Goal: Task Accomplishment & Management: Manage account settings

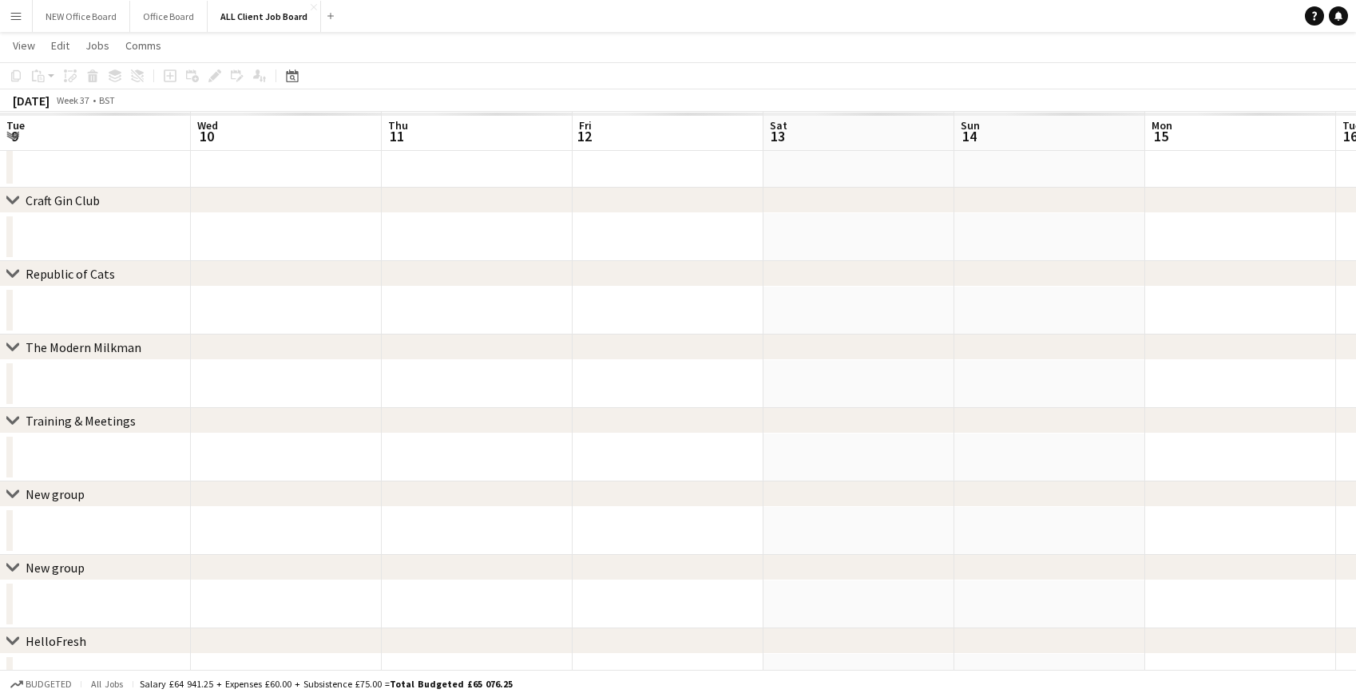
scroll to position [0, 495]
click at [647, 14] on app-navbar "Menu Boards Boards Boards All jobs Status Workforce Workforce My Workforce Recr…" at bounding box center [678, 16] width 1356 height 32
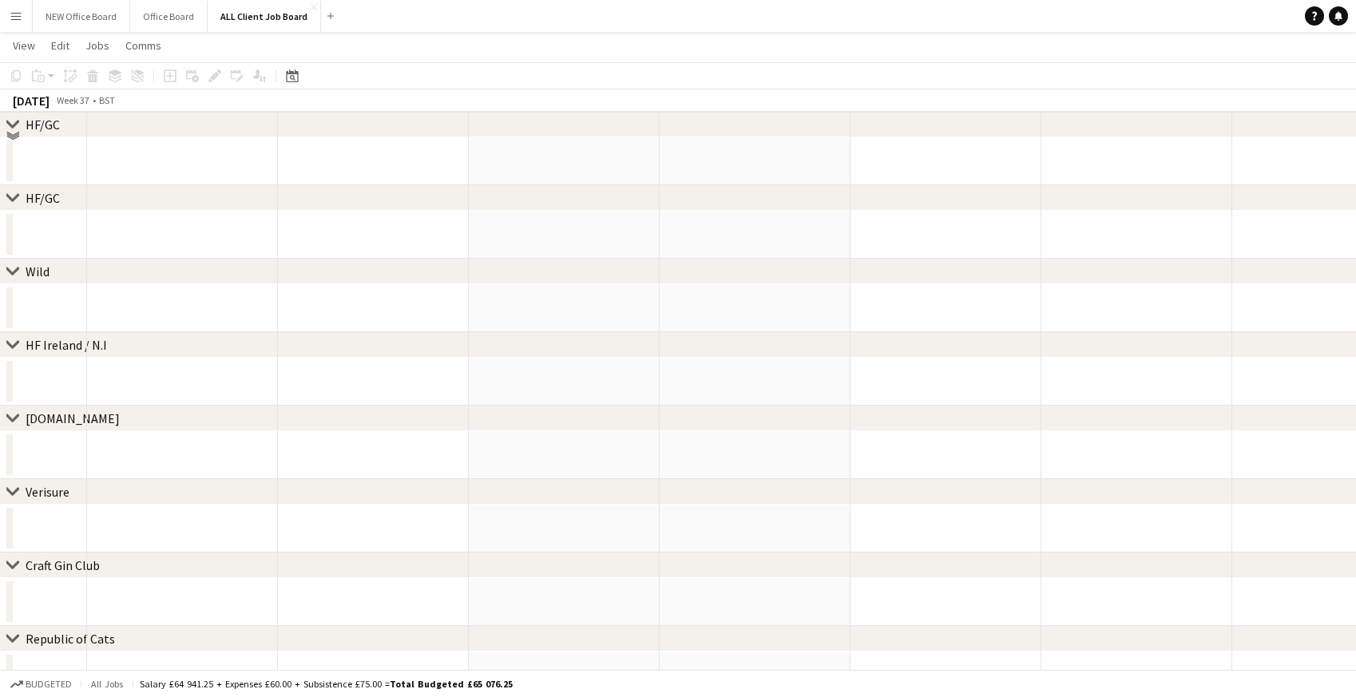
scroll to position [0, 0]
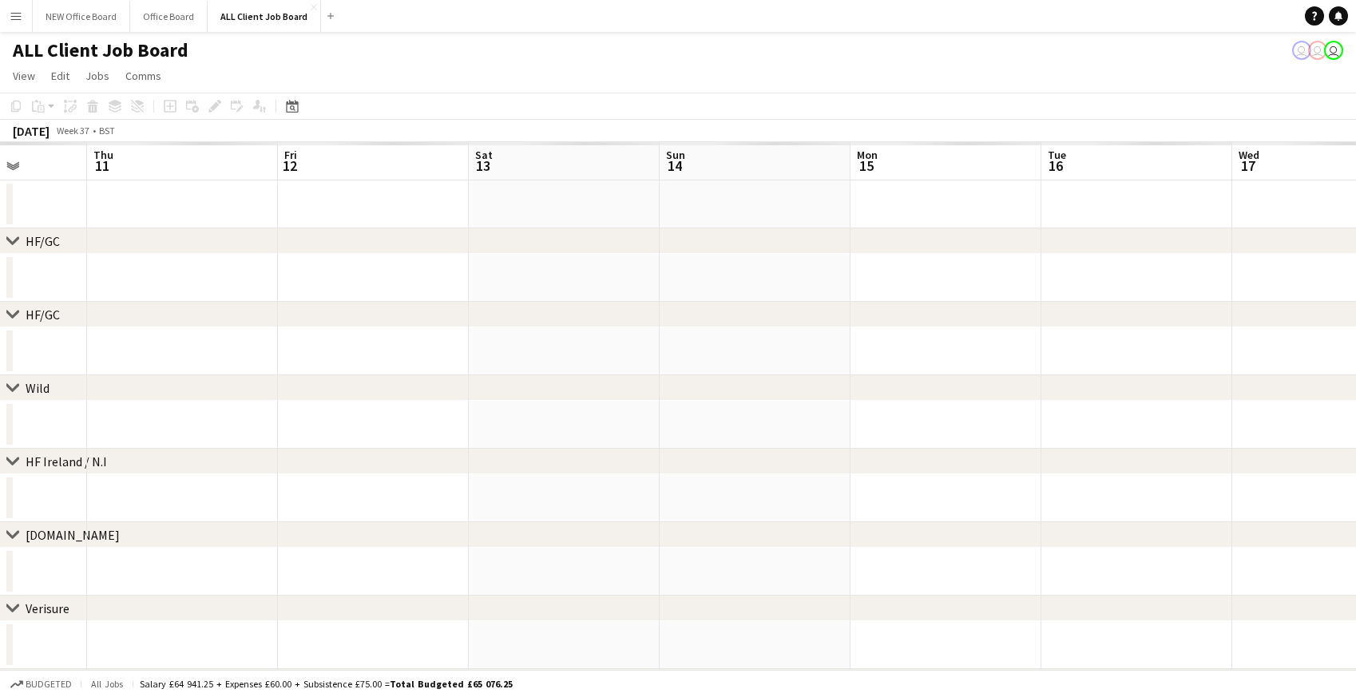
click at [521, 76] on app-page-menu "View Day view expanded Day view collapsed Month view Date picker Jump to today …" at bounding box center [678, 77] width 1356 height 30
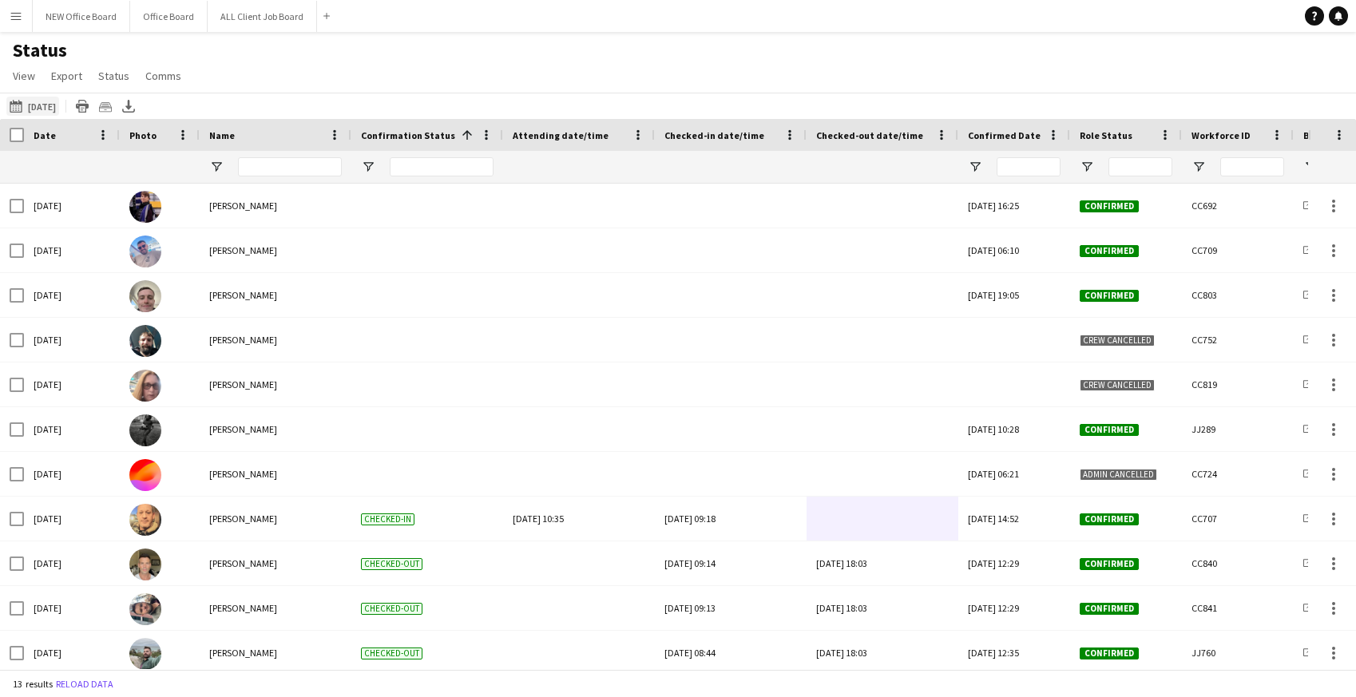
click at [34, 105] on button "Today Today" at bounding box center [32, 106] width 53 height 19
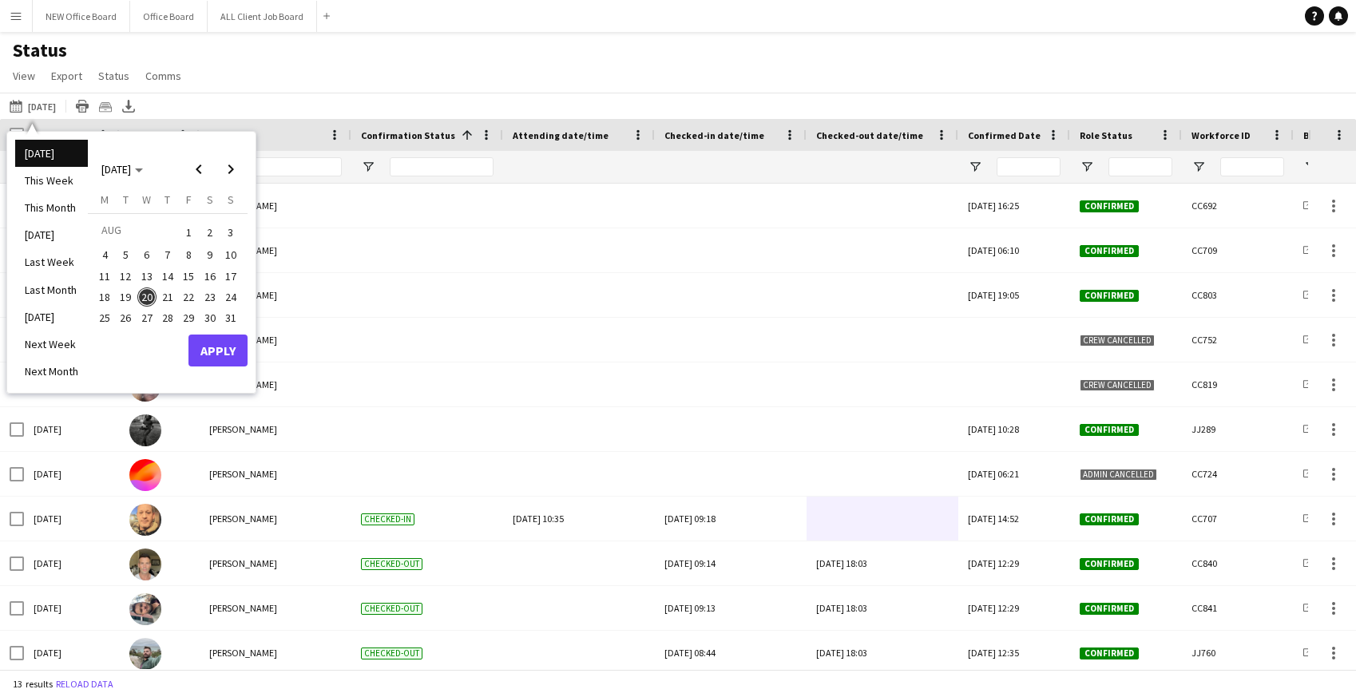
click at [168, 302] on span "21" at bounding box center [167, 296] width 19 height 19
click at [212, 346] on button "Apply" at bounding box center [217, 350] width 59 height 32
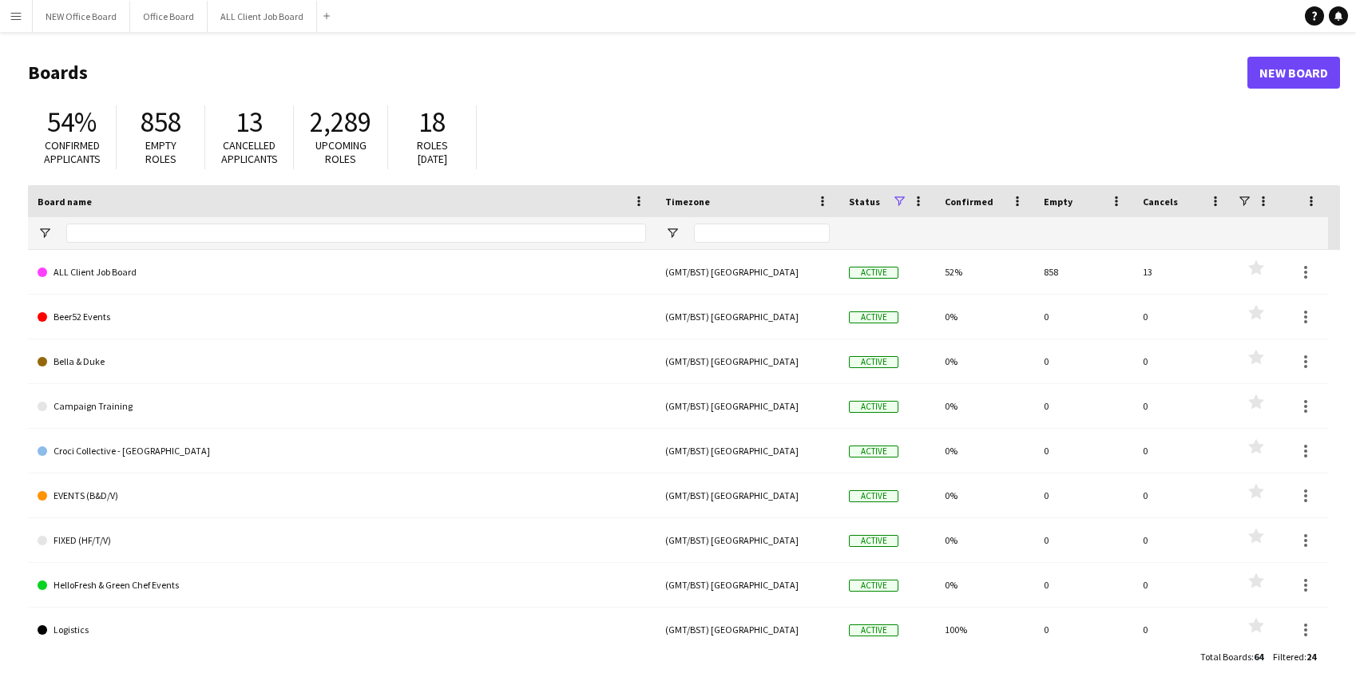
click at [16, 17] on app-icon "Menu" at bounding box center [16, 16] width 13 height 13
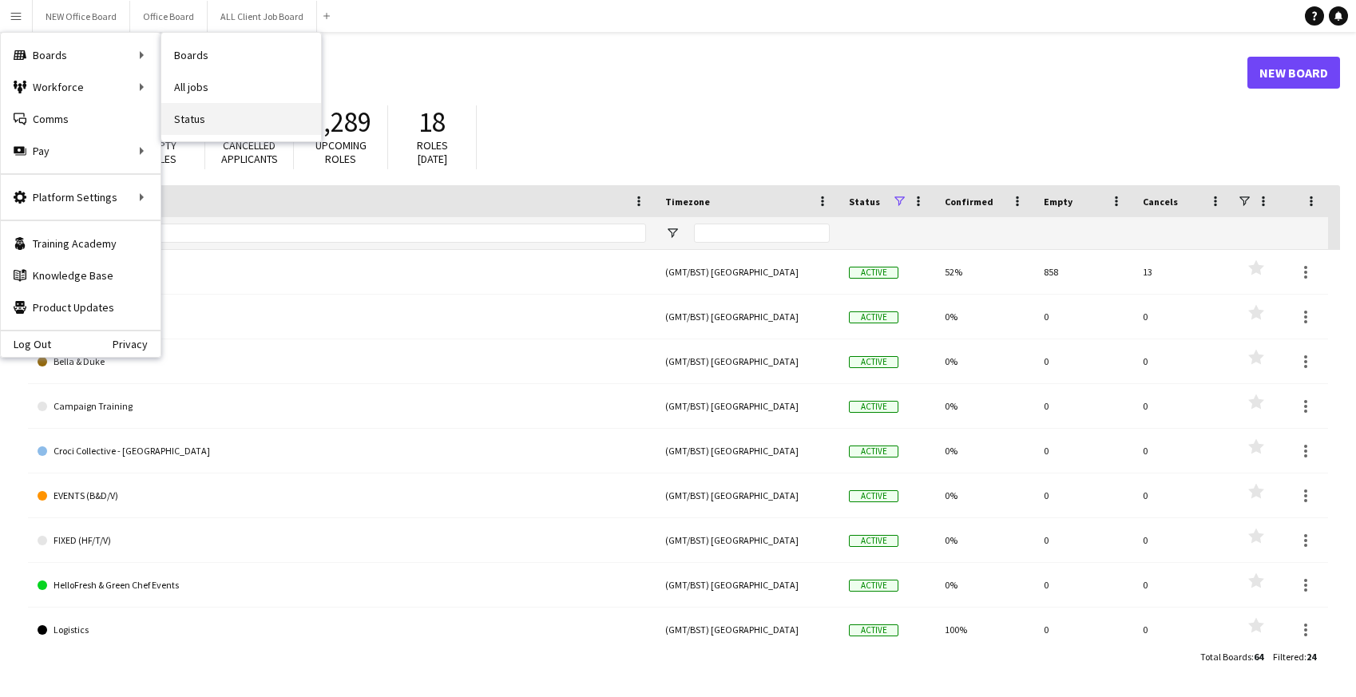
click at [206, 120] on link "Status" at bounding box center [241, 119] width 160 height 32
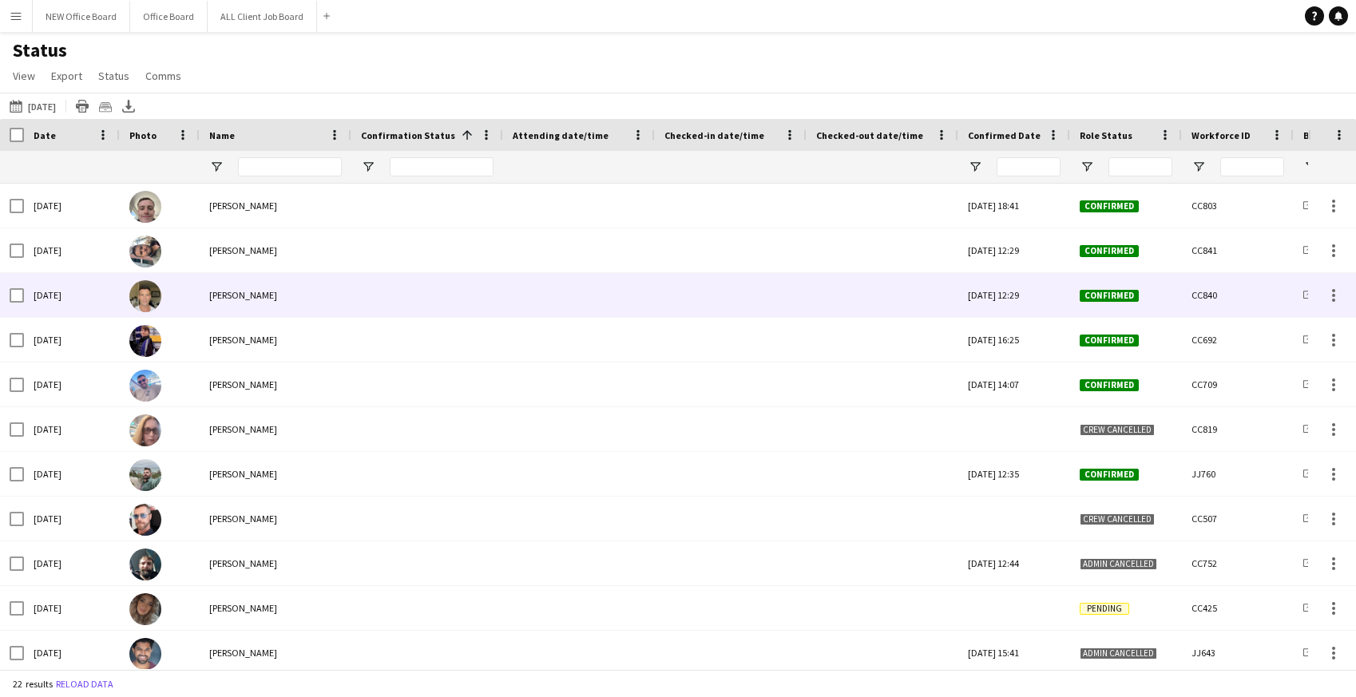
click at [707, 304] on div at bounding box center [730, 295] width 133 height 44
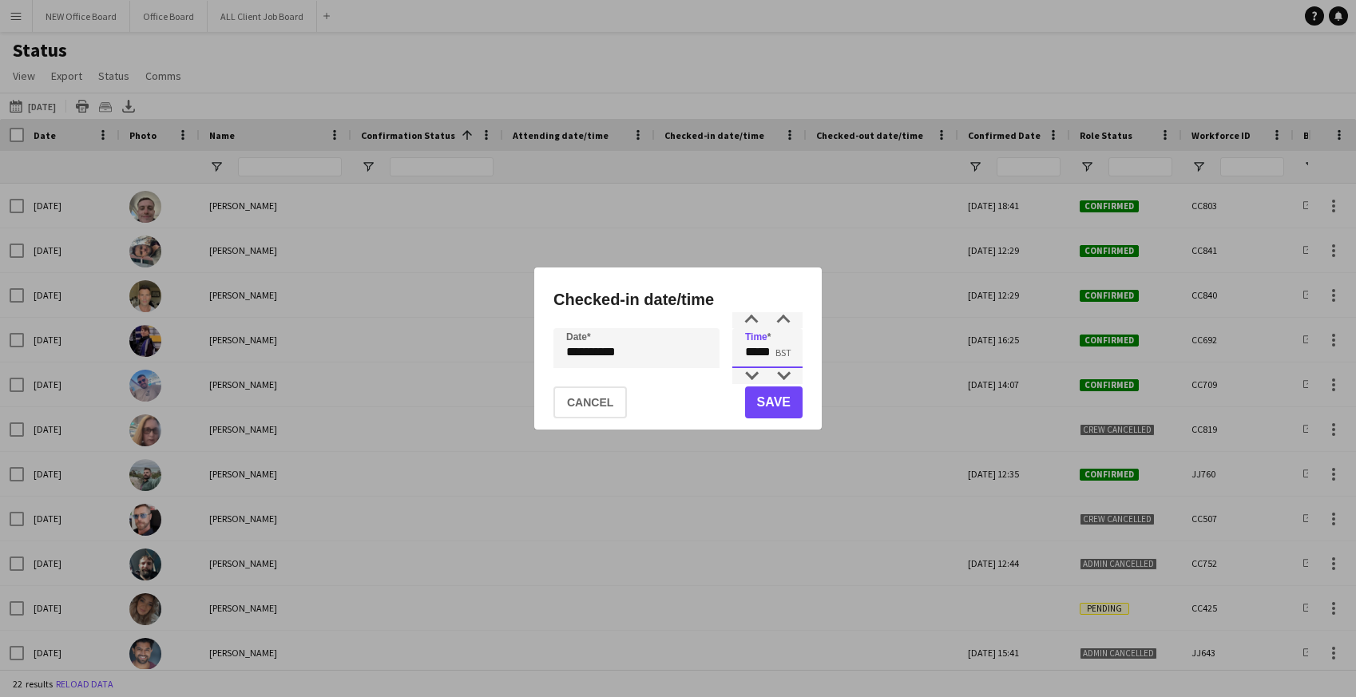
drag, startPoint x: 746, startPoint y: 347, endPoint x: 796, endPoint y: 348, distance: 50.3
click at [796, 348] on input "*****" at bounding box center [767, 348] width 70 height 40
type input "*****"
click at [785, 408] on button "Save" at bounding box center [773, 402] width 57 height 32
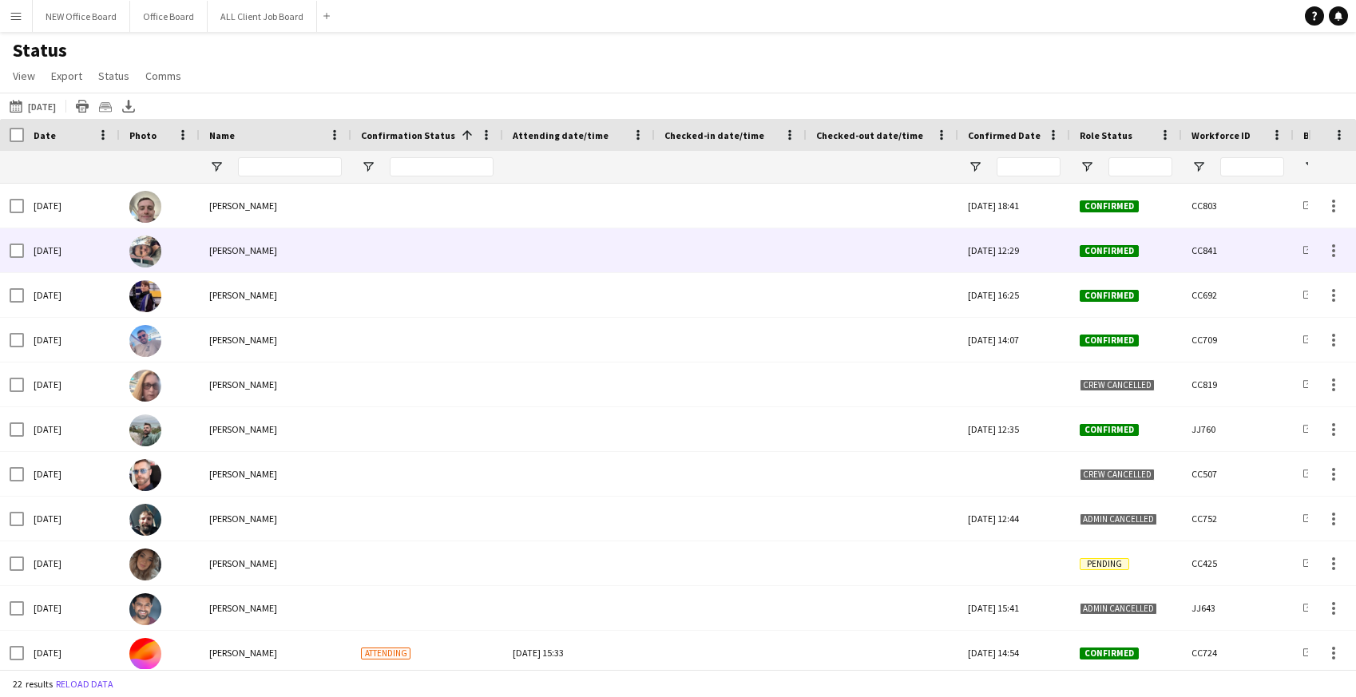
click at [736, 252] on div at bounding box center [730, 250] width 133 height 44
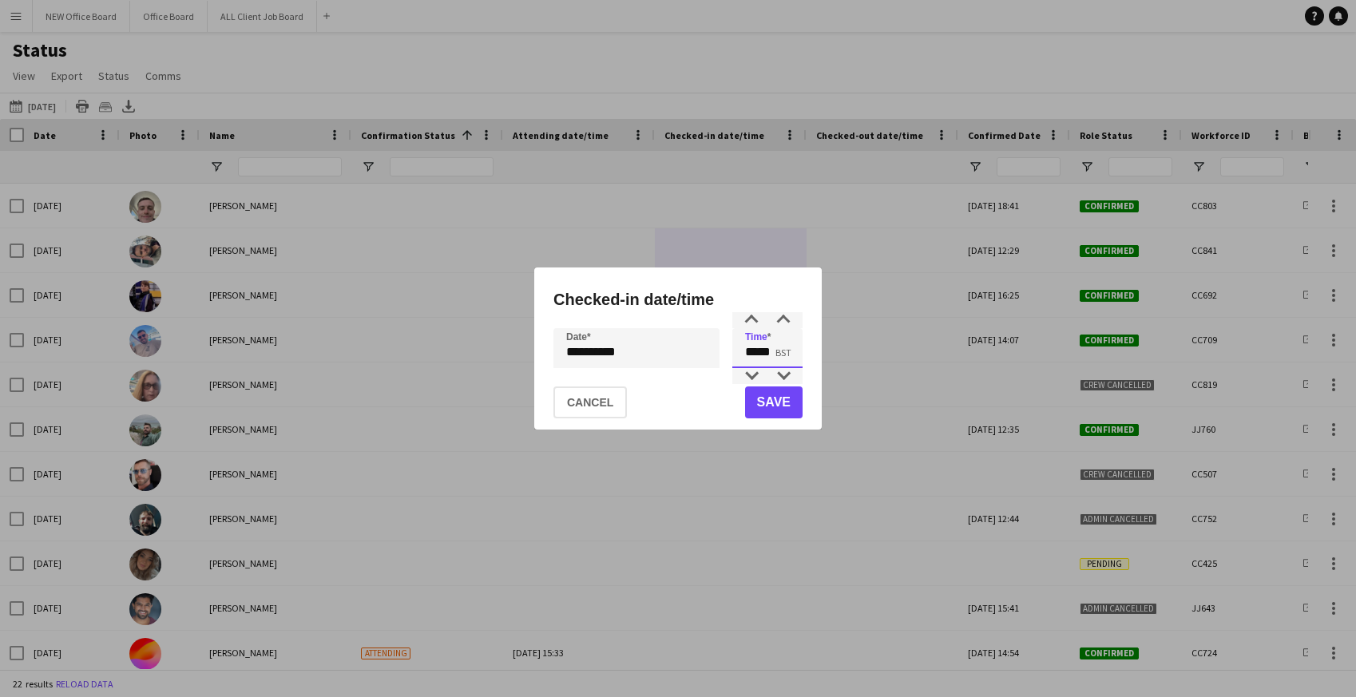
drag, startPoint x: 746, startPoint y: 351, endPoint x: 799, endPoint y: 354, distance: 53.5
click at [799, 354] on input "*****" at bounding box center [767, 348] width 70 height 40
type input "*****"
click at [785, 394] on button "Save" at bounding box center [773, 402] width 57 height 32
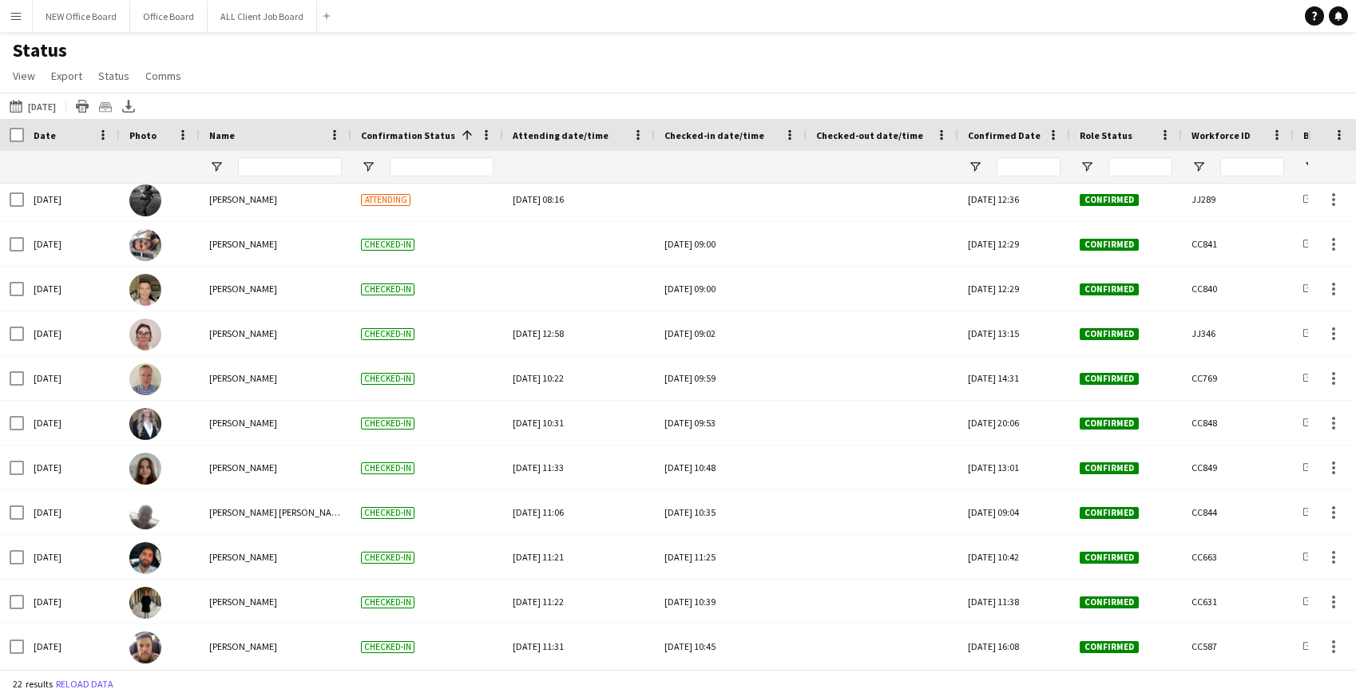
click at [795, 6] on app-navbar "Menu Boards Boards Boards All jobs Status Workforce Workforce My Workforce Recr…" at bounding box center [678, 16] width 1356 height 32
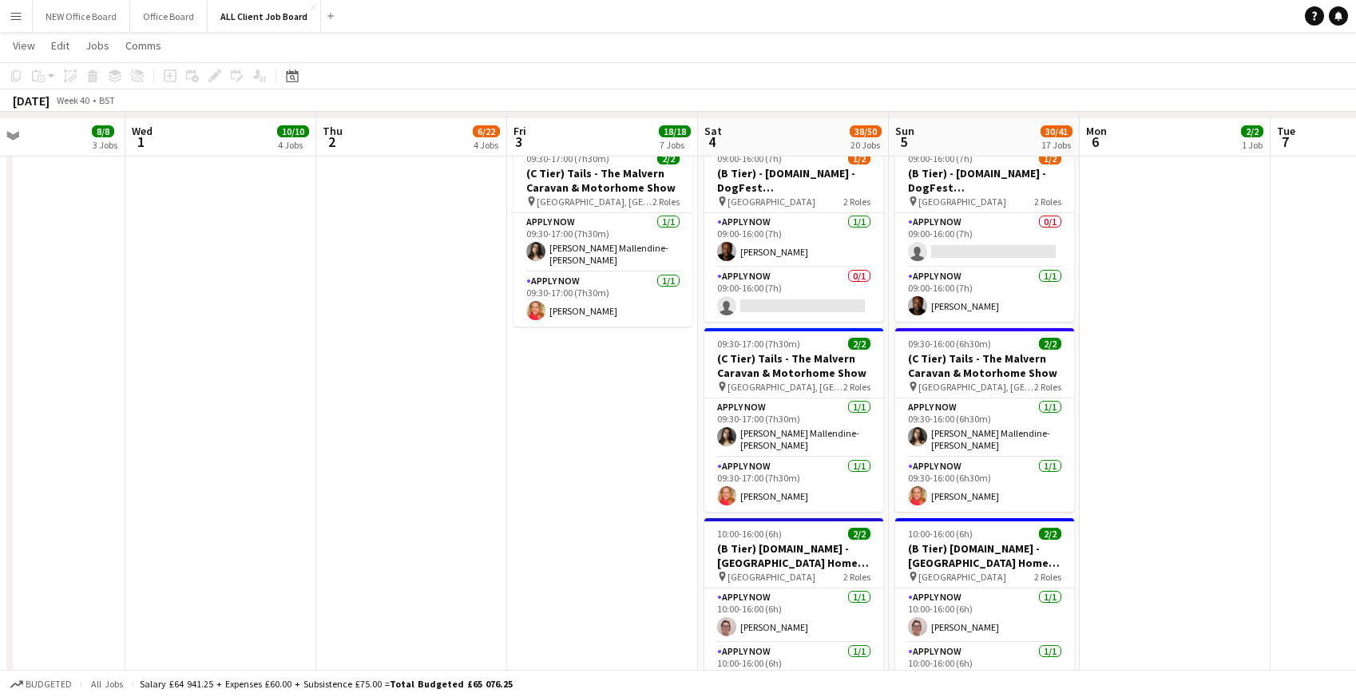
scroll to position [6086, 0]
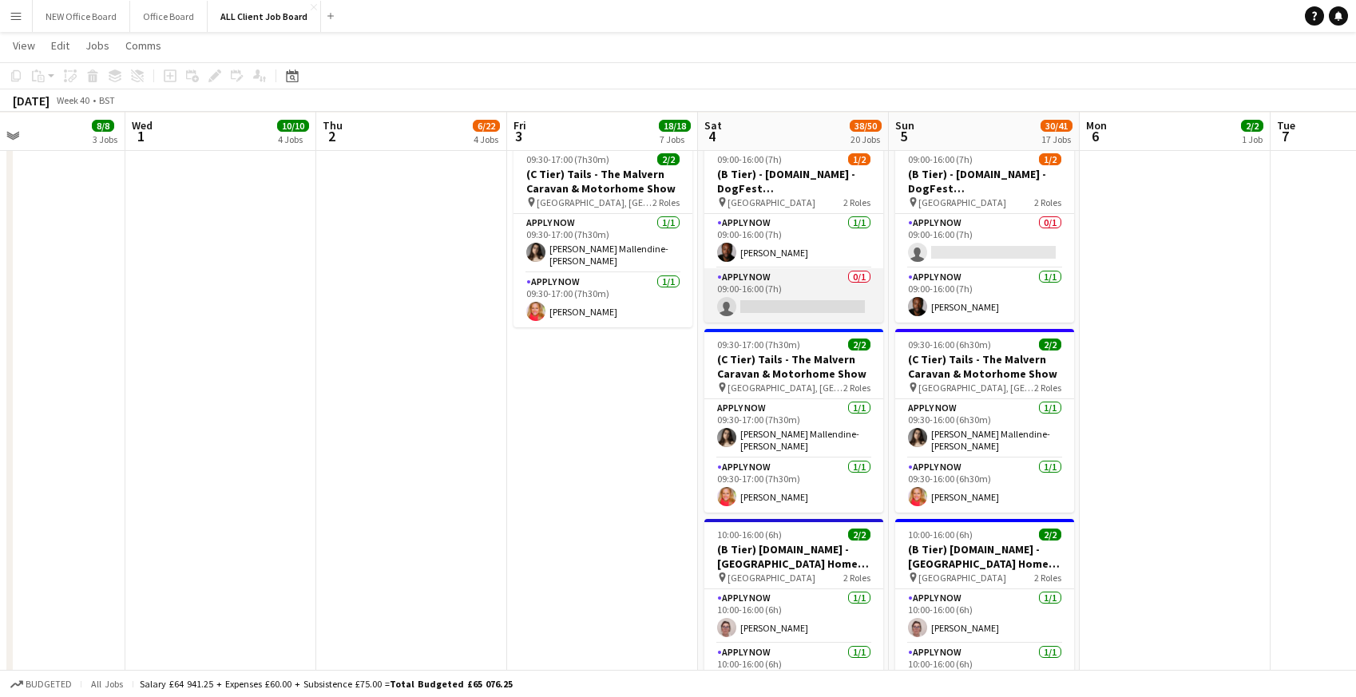
click at [751, 298] on app-card-role "APPLY NOW 0/1 09:00-16:00 (7h) single-neutral-actions" at bounding box center [793, 295] width 179 height 54
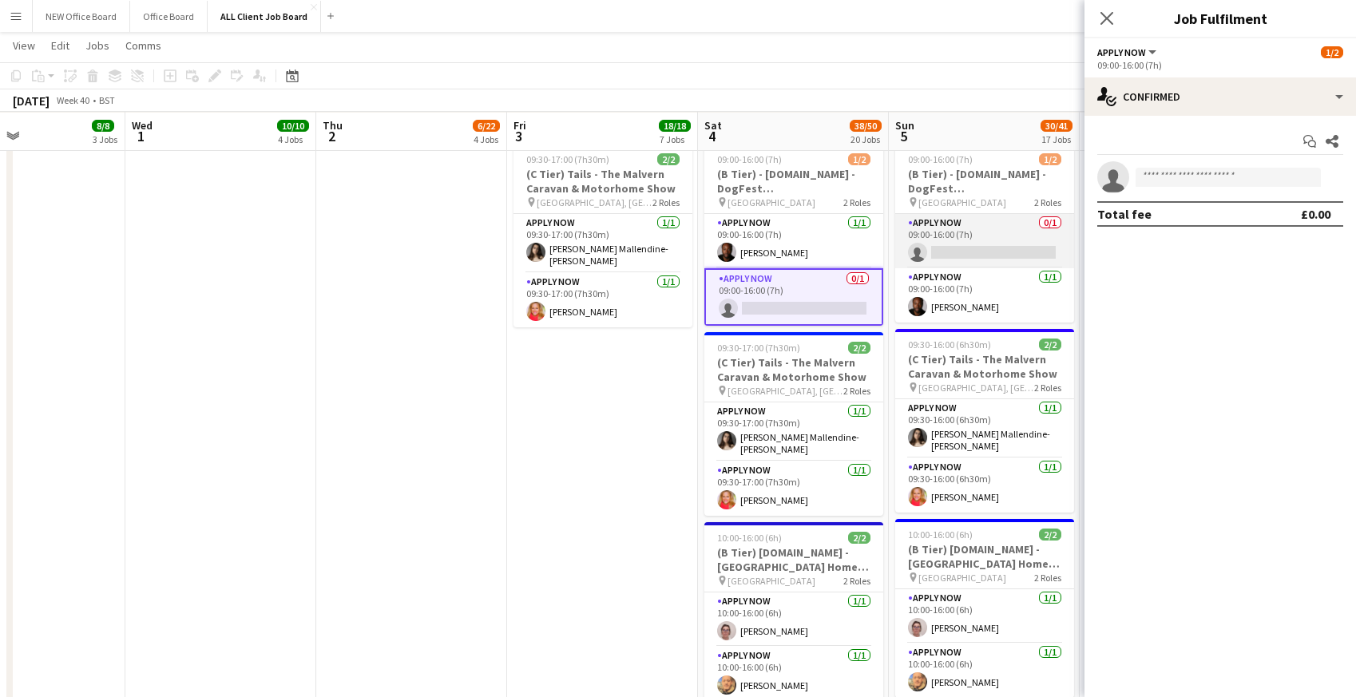
click at [961, 237] on app-card-role "APPLY NOW 0/1 09:00-16:00 (7h) single-neutral-actions" at bounding box center [984, 241] width 179 height 54
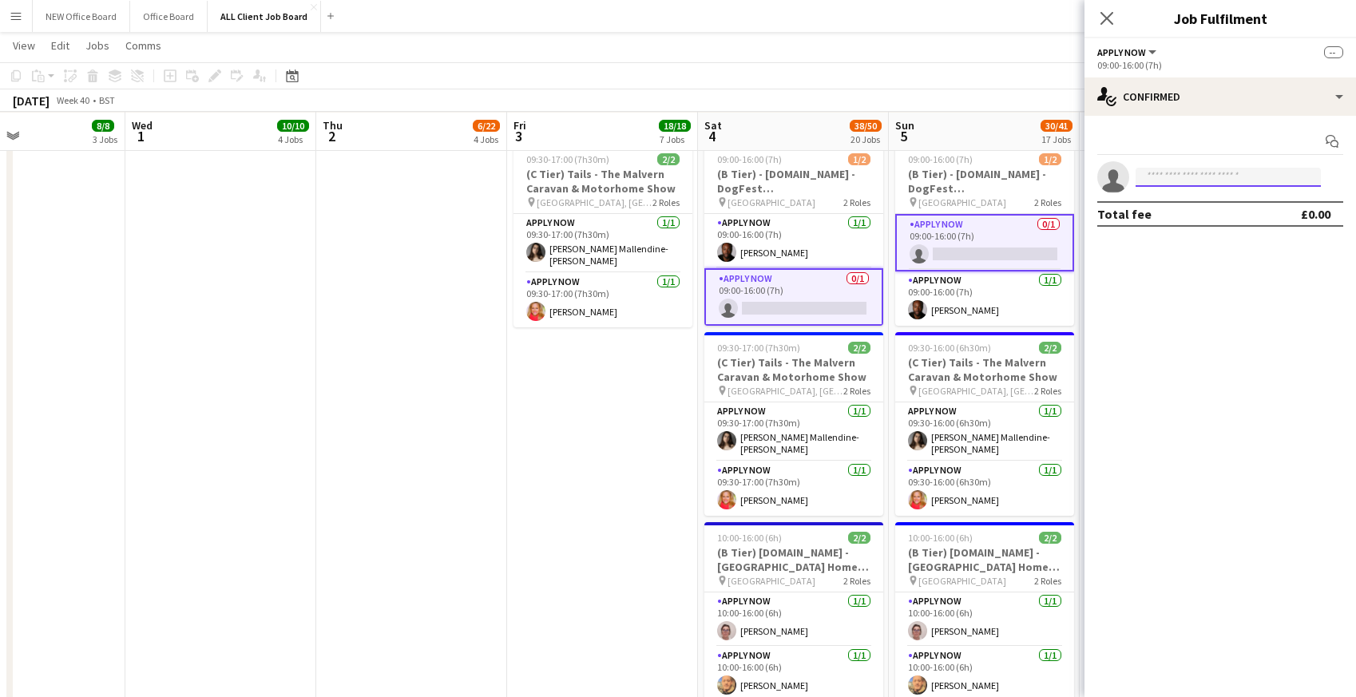
click at [1215, 175] on input at bounding box center [1227, 177] width 185 height 19
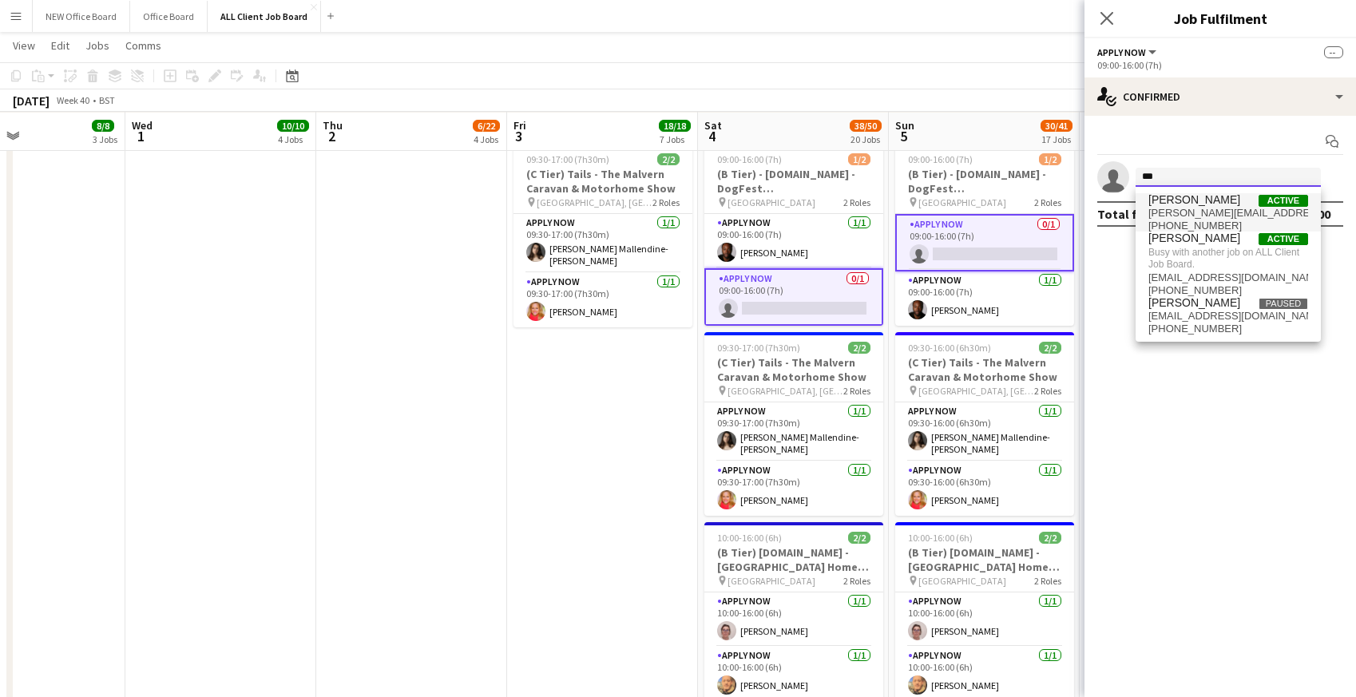
type input "***"
click at [1197, 208] on span "a.hakala@hotmail.com" at bounding box center [1228, 213] width 160 height 13
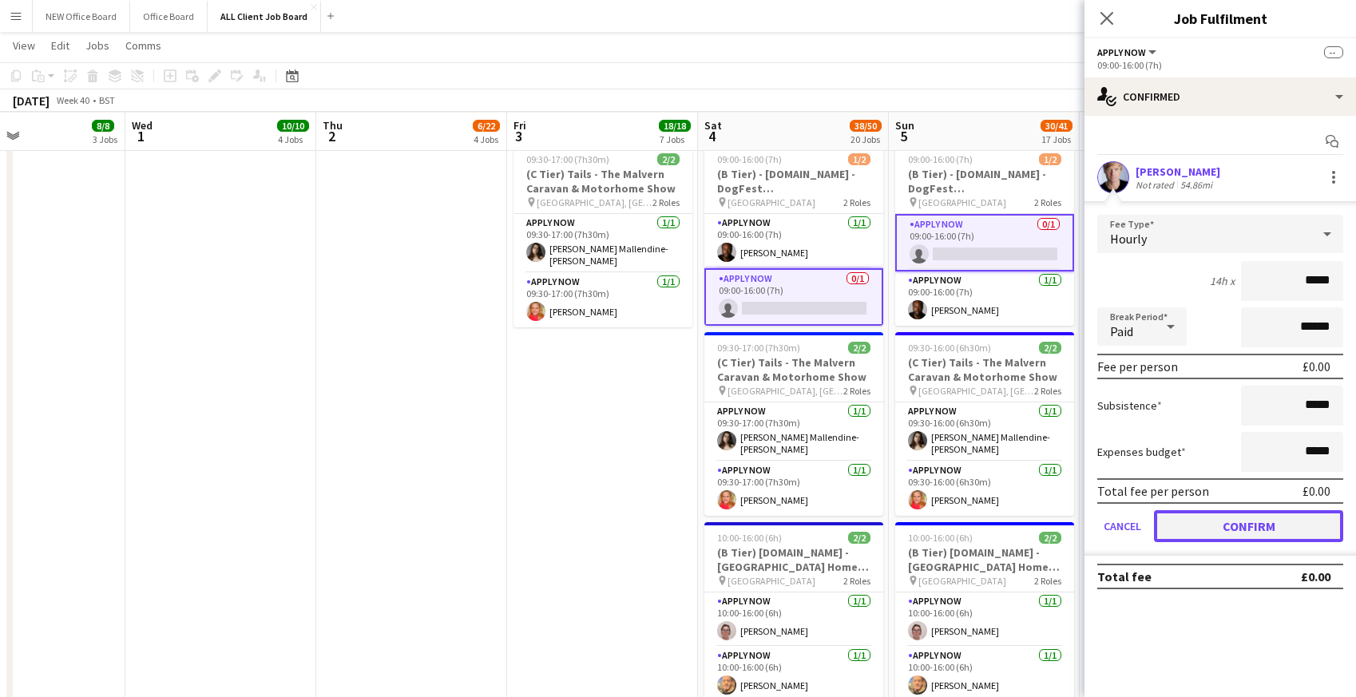
click at [1197, 523] on button "Confirm" at bounding box center [1248, 526] width 189 height 32
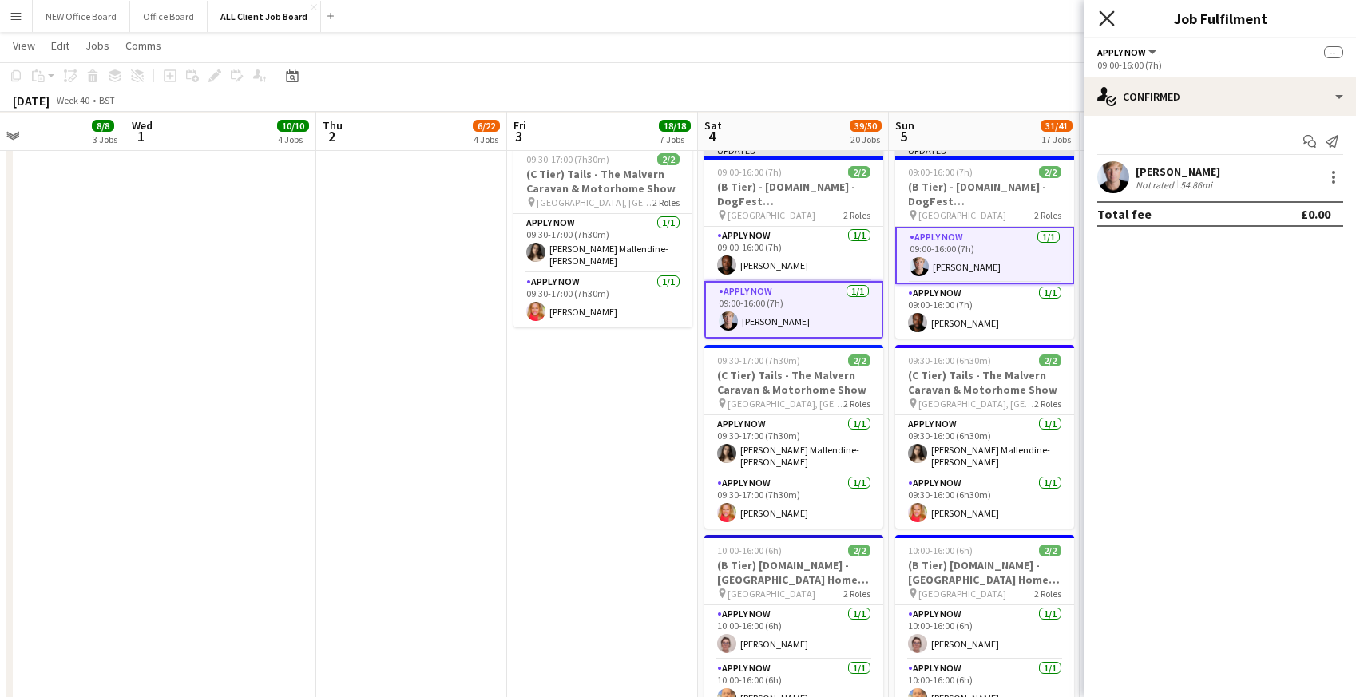
click at [1106, 23] on icon "Close pop-in" at bounding box center [1105, 17] width 15 height 15
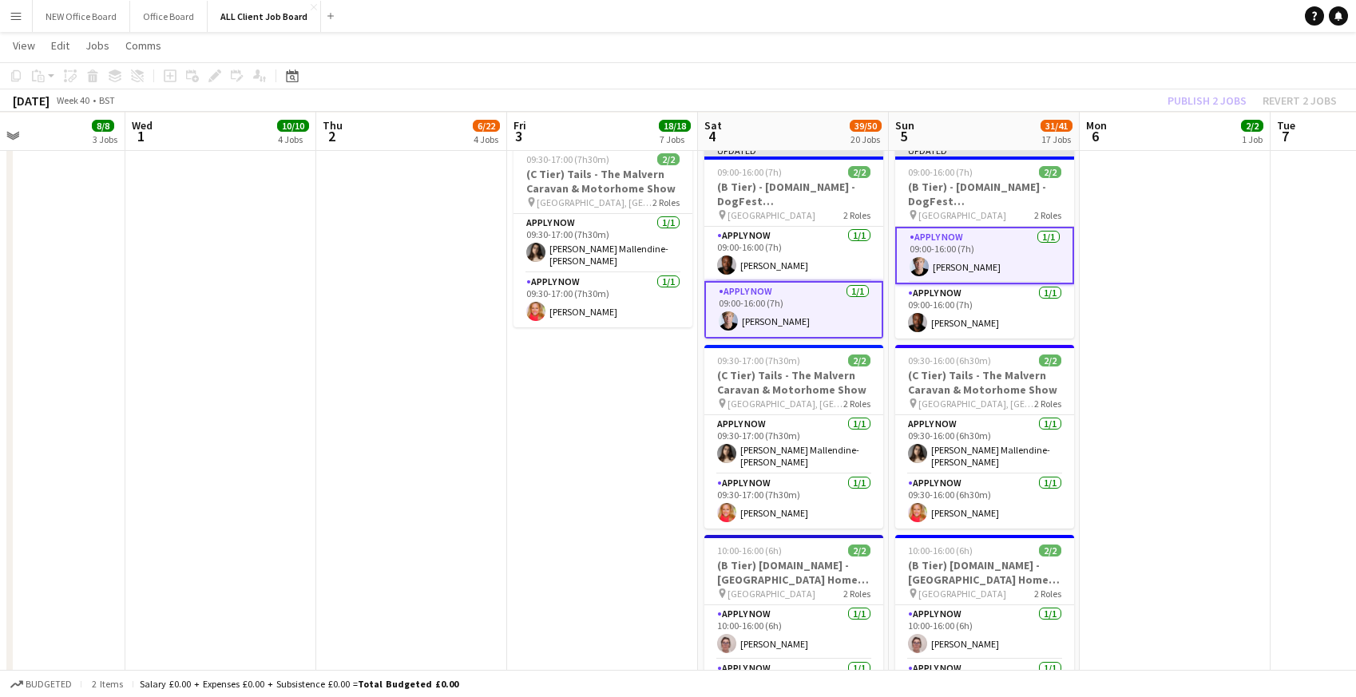
click at [1077, 20] on app-navbar "Menu Boards Boards Boards All jobs Status Workforce Workforce My Workforce Recr…" at bounding box center [678, 16] width 1356 height 32
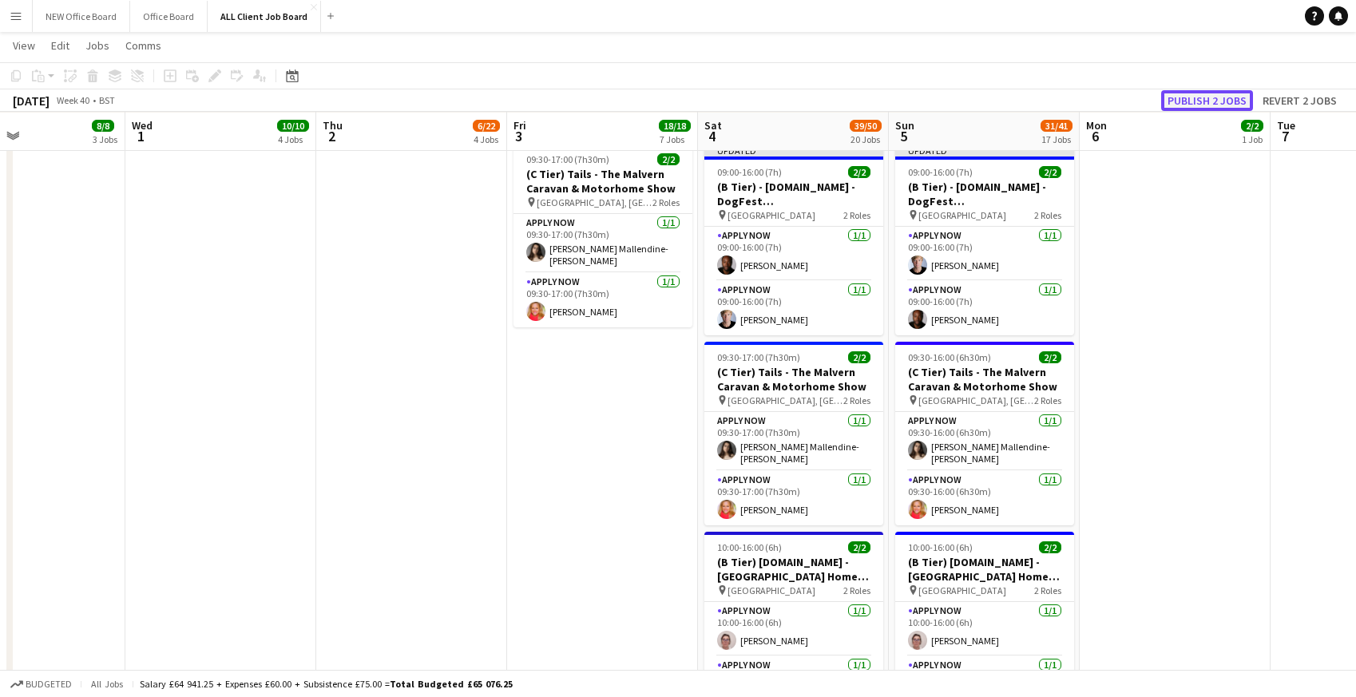
click at [1183, 97] on button "Publish 2 jobs" at bounding box center [1207, 100] width 92 height 21
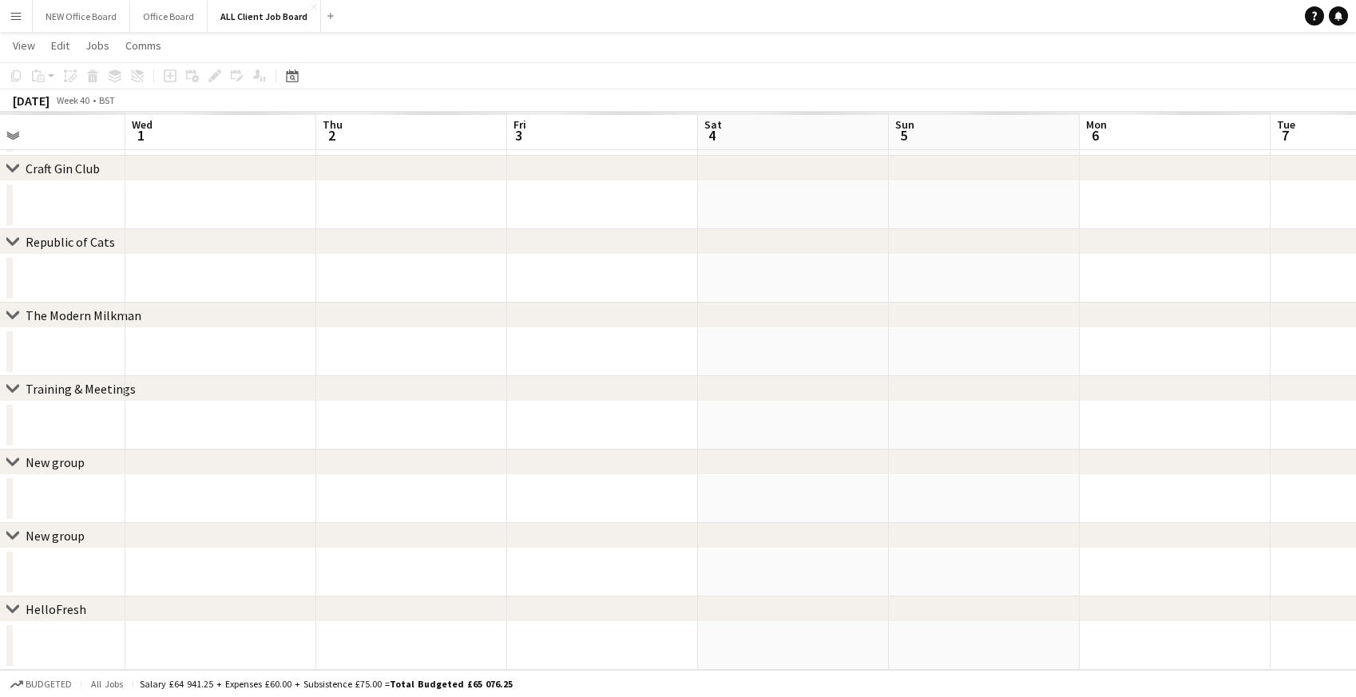
scroll to position [512, 0]
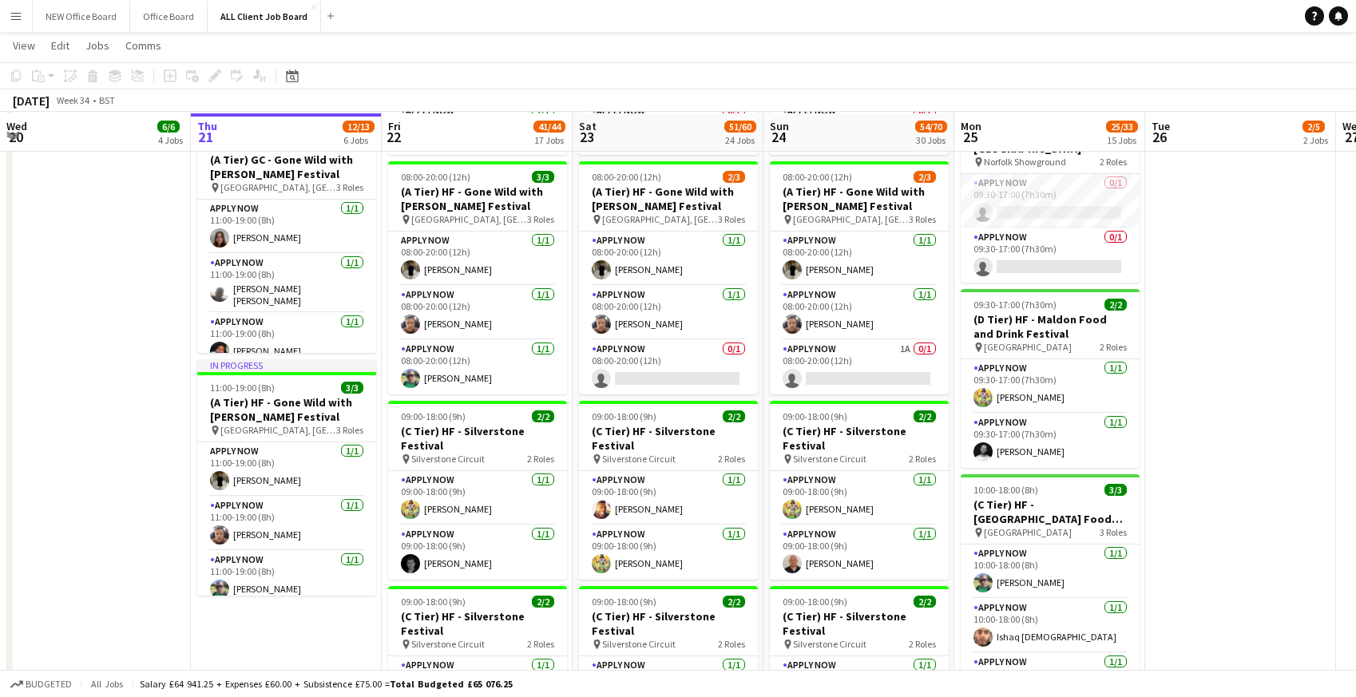
scroll to position [510, 0]
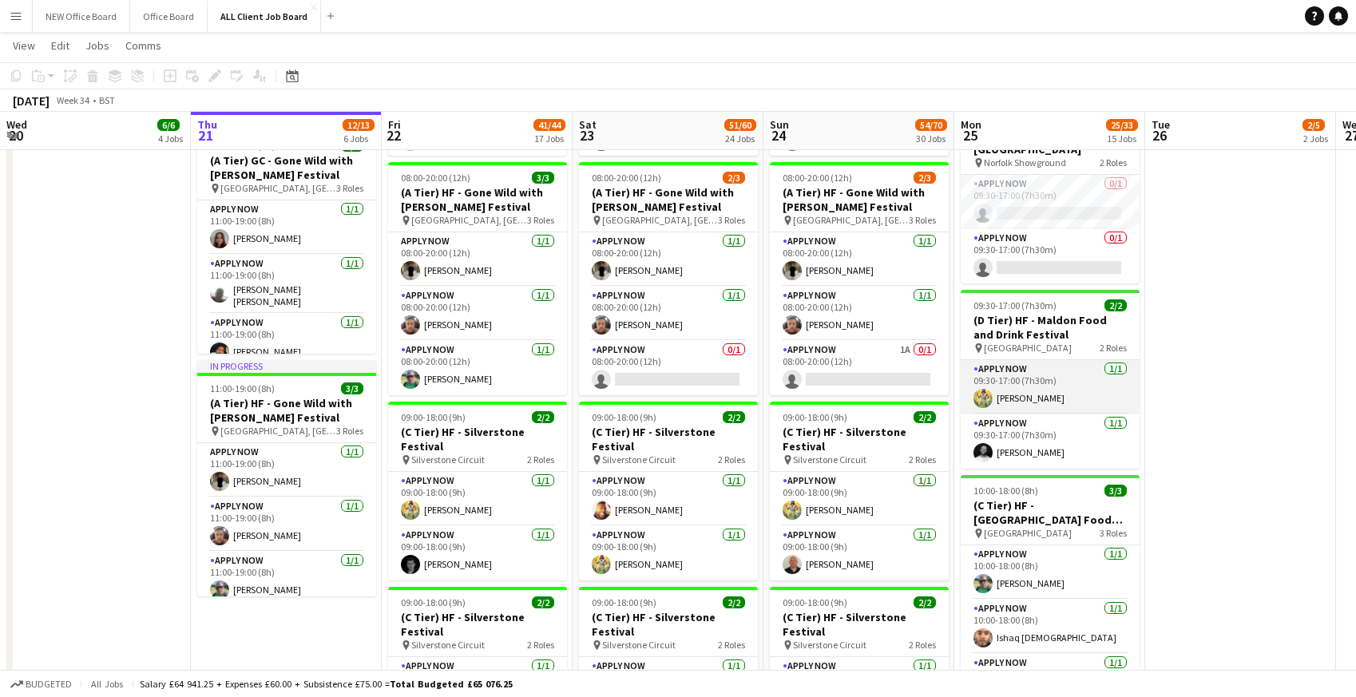
click at [1039, 390] on app-card-role "APPLY NOW [DATE] 09:30-17:00 (7h30m) [PERSON_NAME]" at bounding box center [1049, 387] width 179 height 54
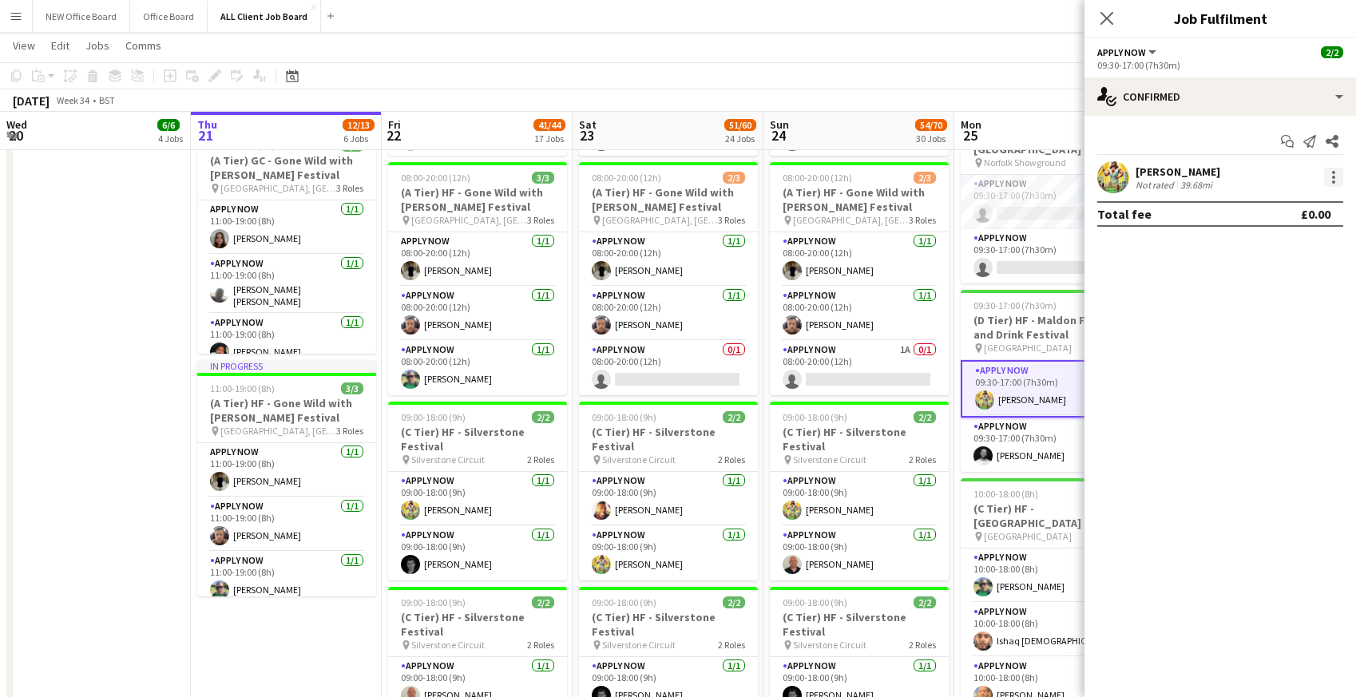
click at [1332, 177] on div at bounding box center [1333, 177] width 3 height 3
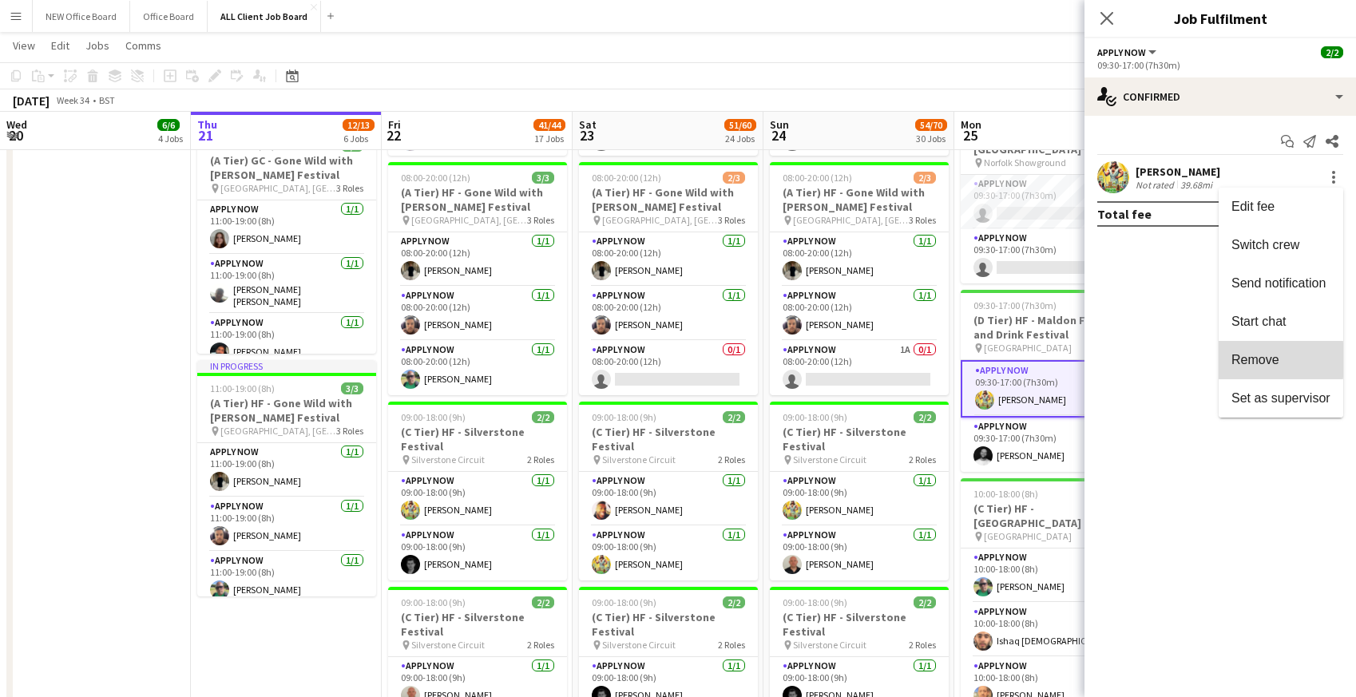
click at [1247, 360] on span "Remove" at bounding box center [1255, 360] width 48 height 14
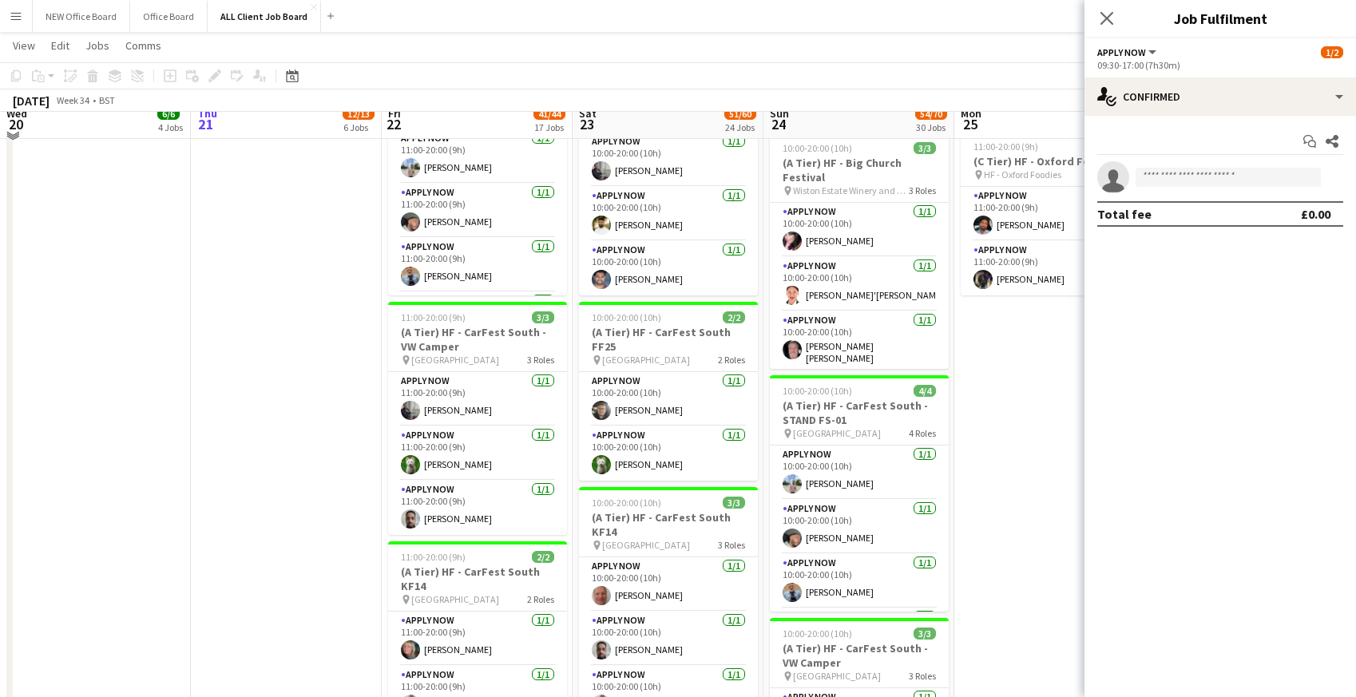
scroll to position [1707, 0]
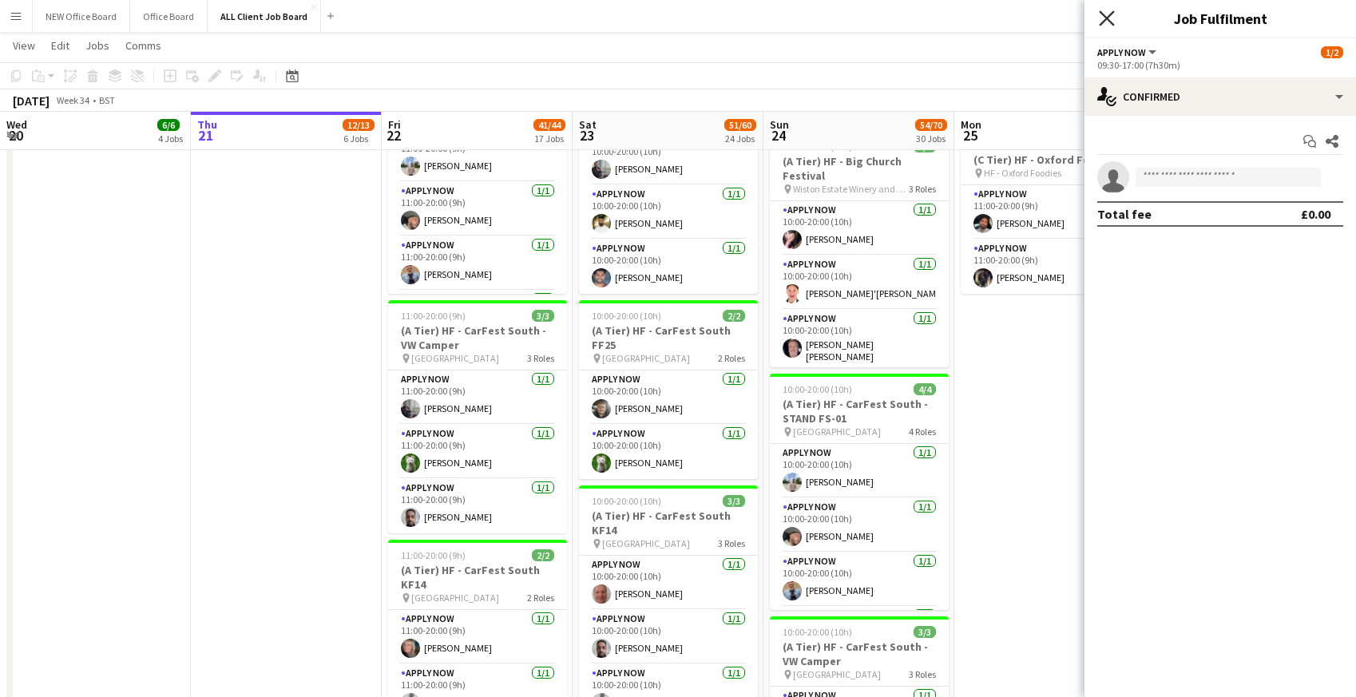
click at [1108, 22] on icon "Close pop-in" at bounding box center [1105, 17] width 15 height 15
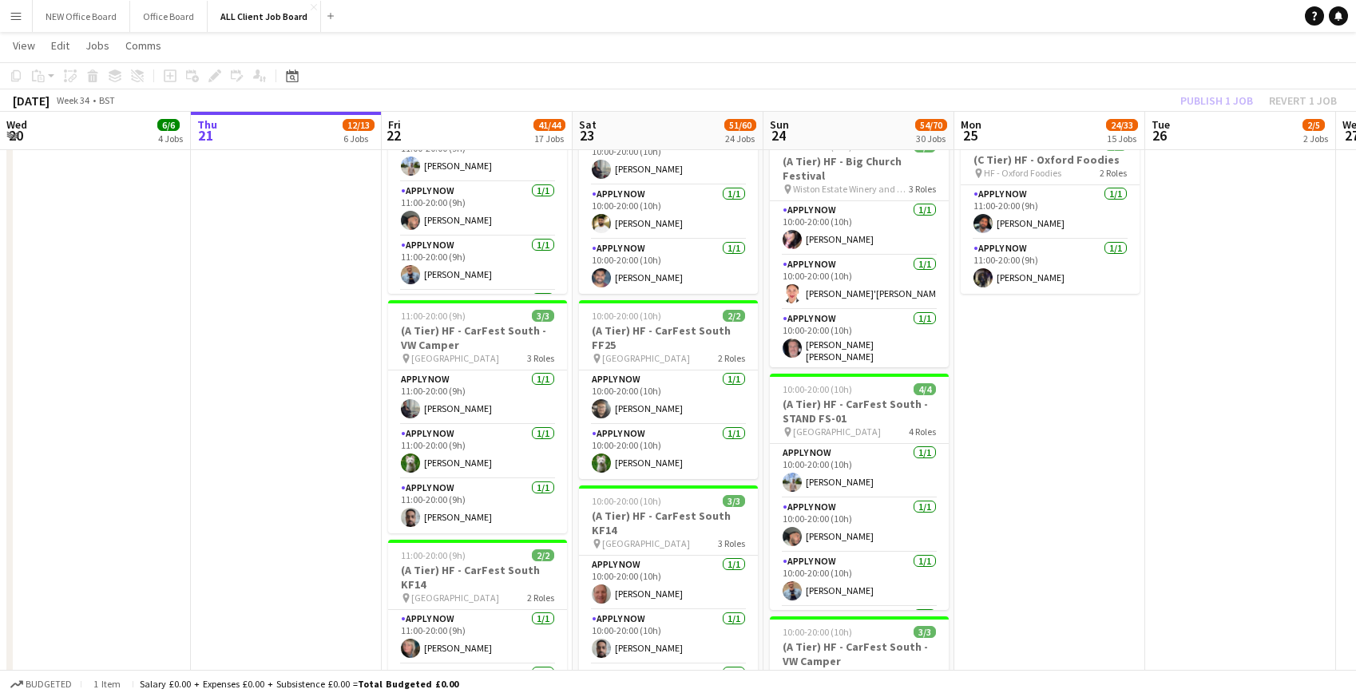
click at [1082, 43] on app-page-menu "View Day view expanded Day view collapsed Month view Date picker Jump to [DATE]…" at bounding box center [678, 47] width 1356 height 30
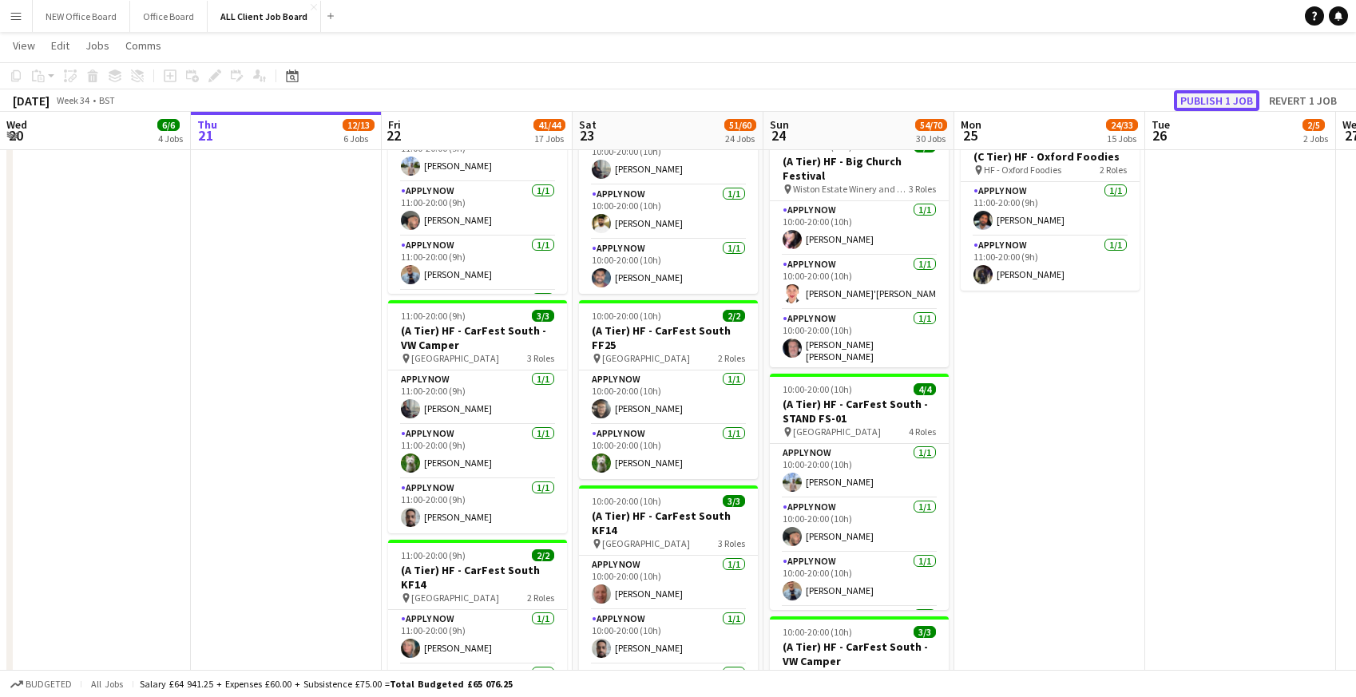
click at [1191, 101] on button "Publish 1 job" at bounding box center [1216, 100] width 85 height 21
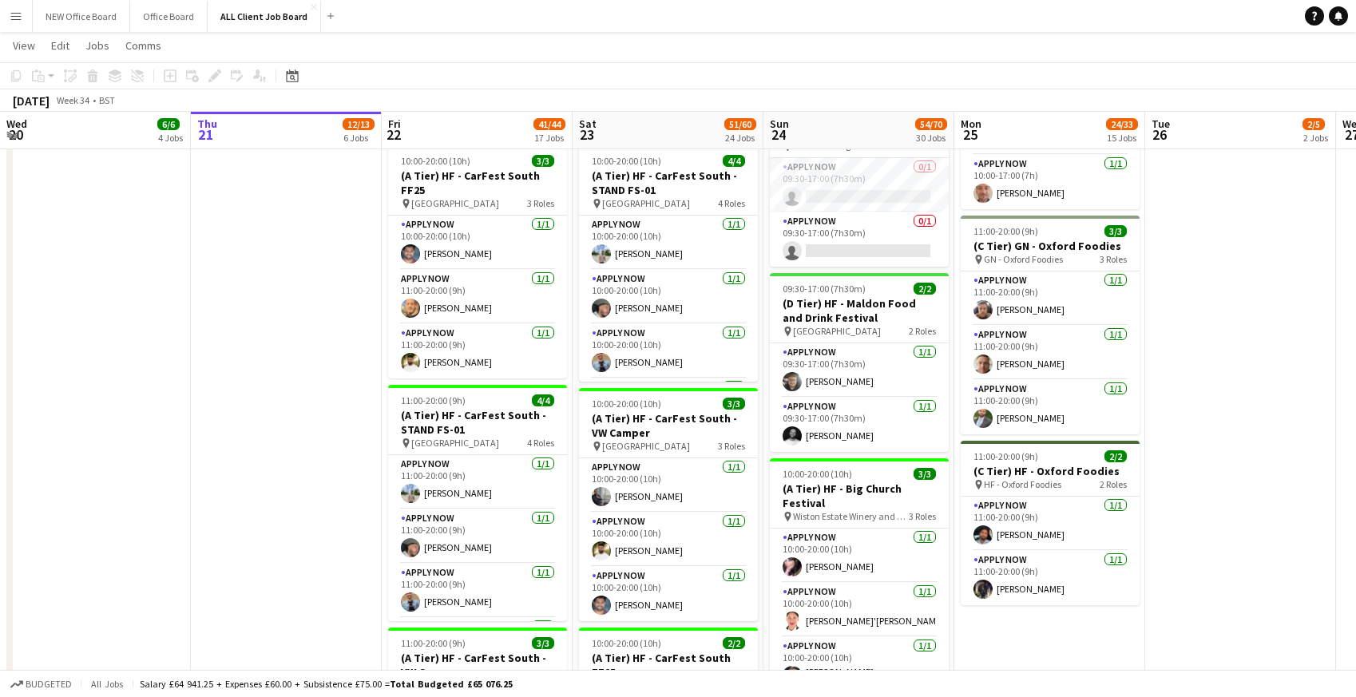
scroll to position [1379, 0]
click at [829, 412] on app-card-role "APPLY NOW [DATE] 09:30-17:00 (7h30m) [PERSON_NAME]" at bounding box center [859, 425] width 179 height 54
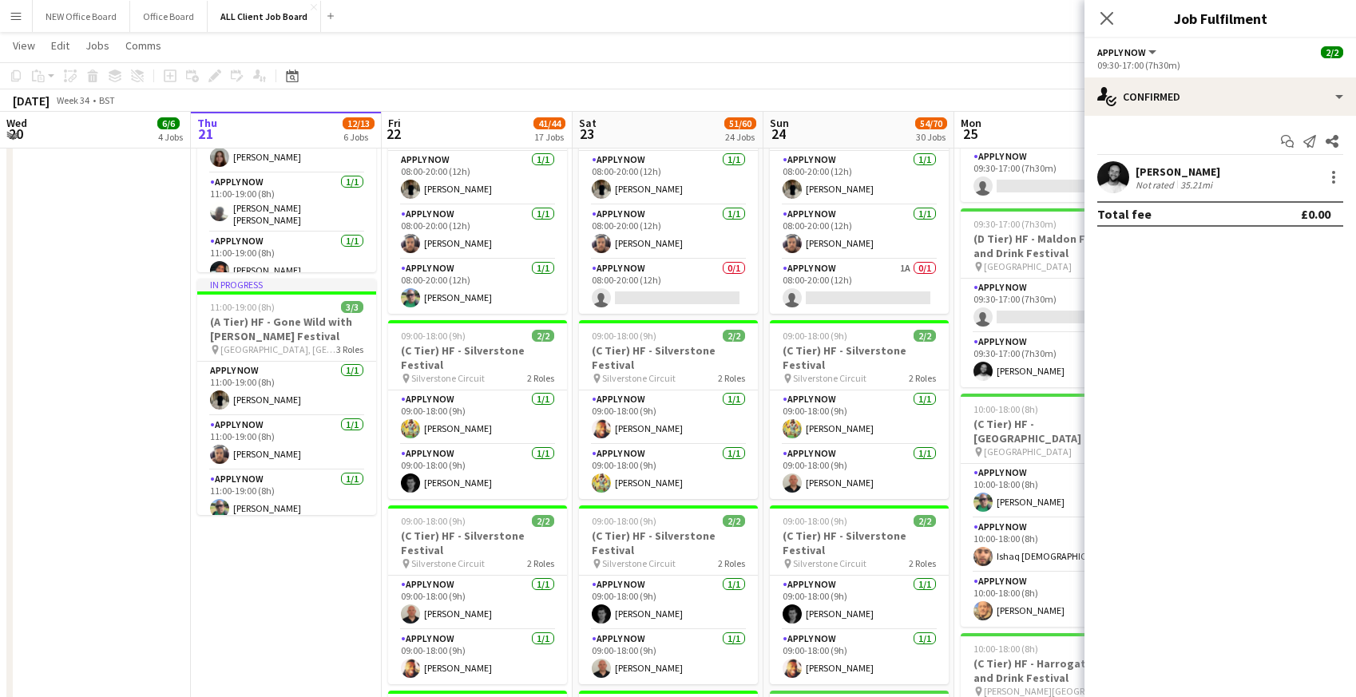
scroll to position [585, 0]
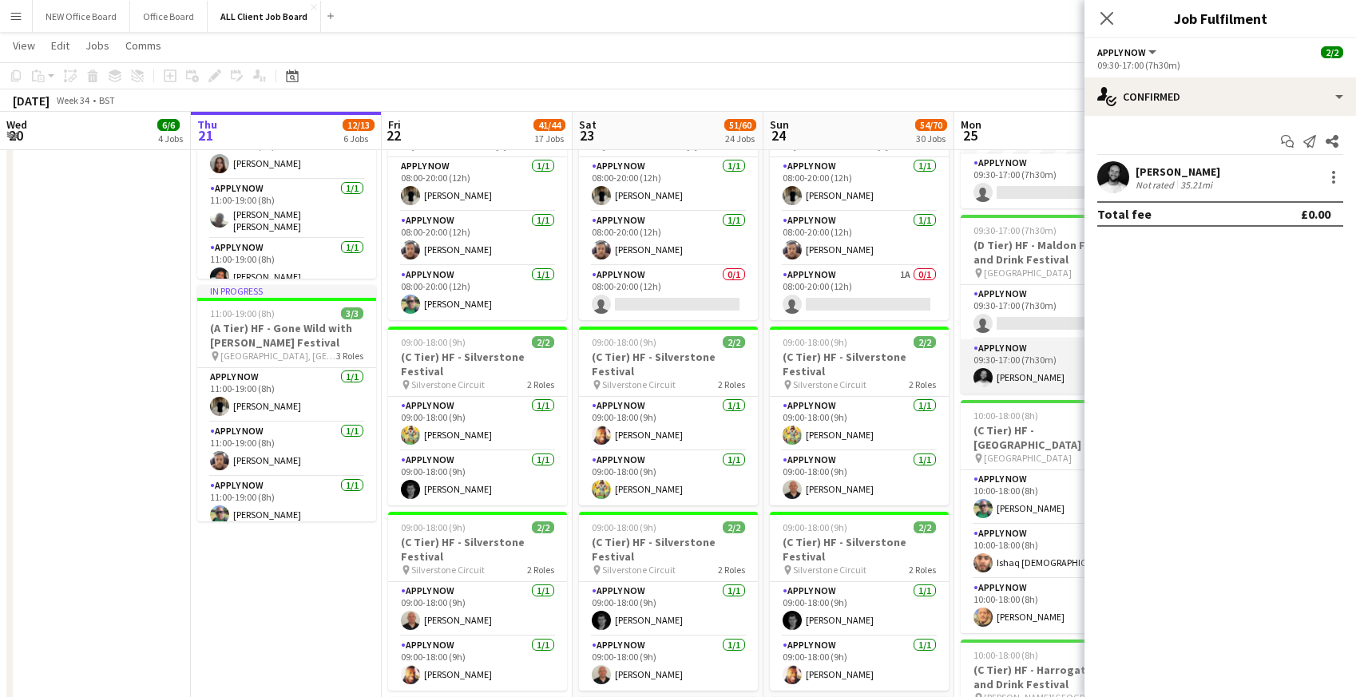
click at [1000, 370] on app-card-role "APPLY NOW [DATE] 09:30-17:00 (7h30m) [PERSON_NAME]" at bounding box center [1049, 366] width 179 height 54
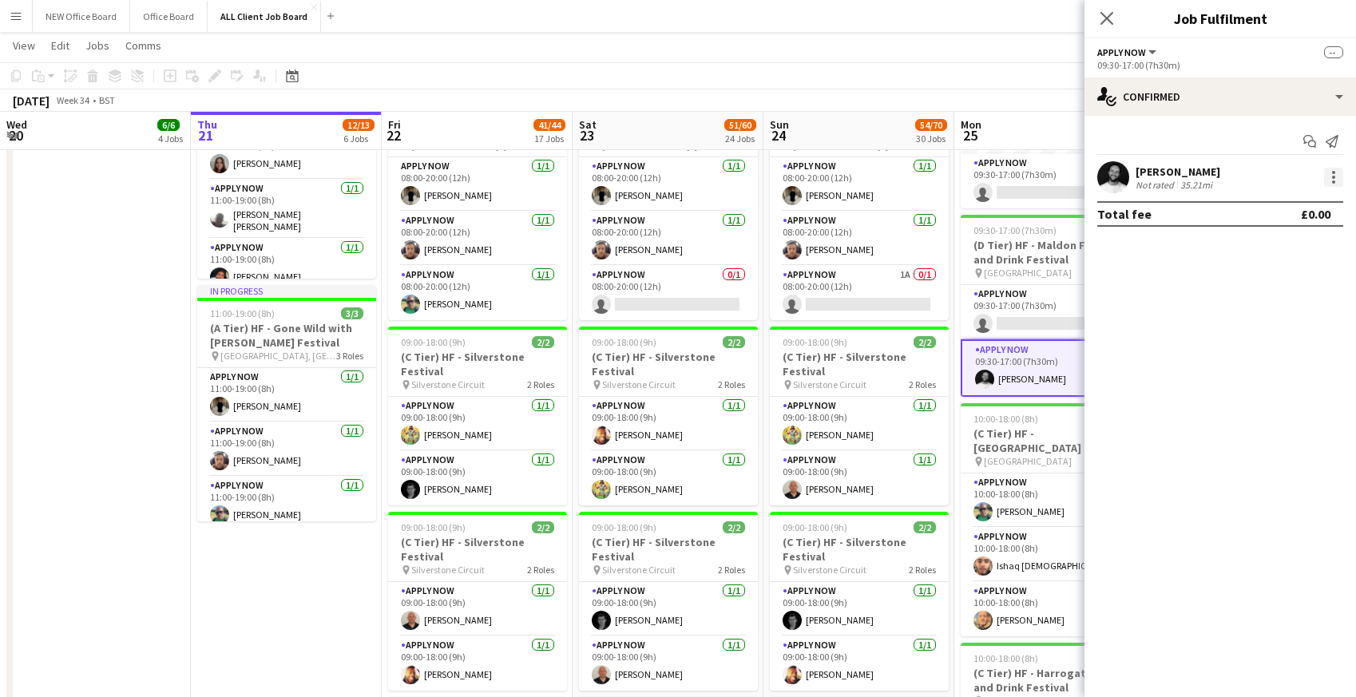
click at [1332, 180] on div at bounding box center [1333, 181] width 3 height 3
click at [1274, 327] on span "Remove" at bounding box center [1255, 322] width 48 height 14
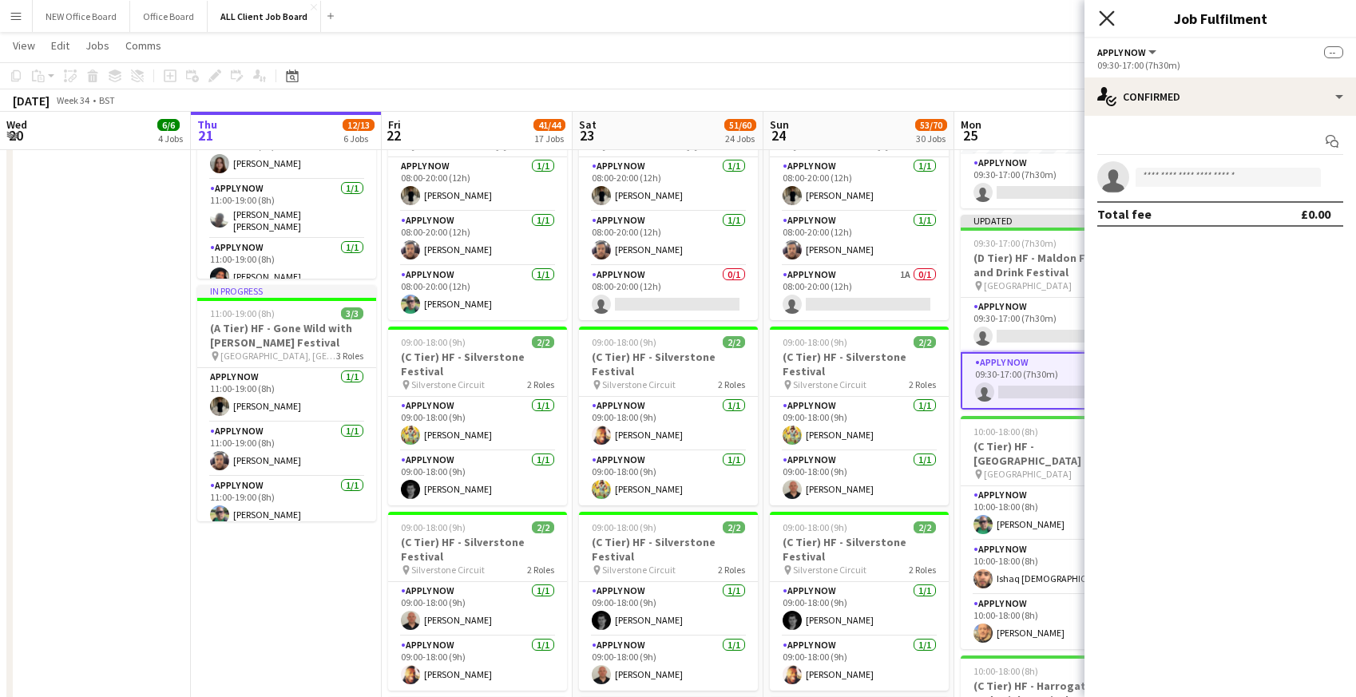
click at [1107, 14] on icon "Close pop-in" at bounding box center [1105, 17] width 15 height 15
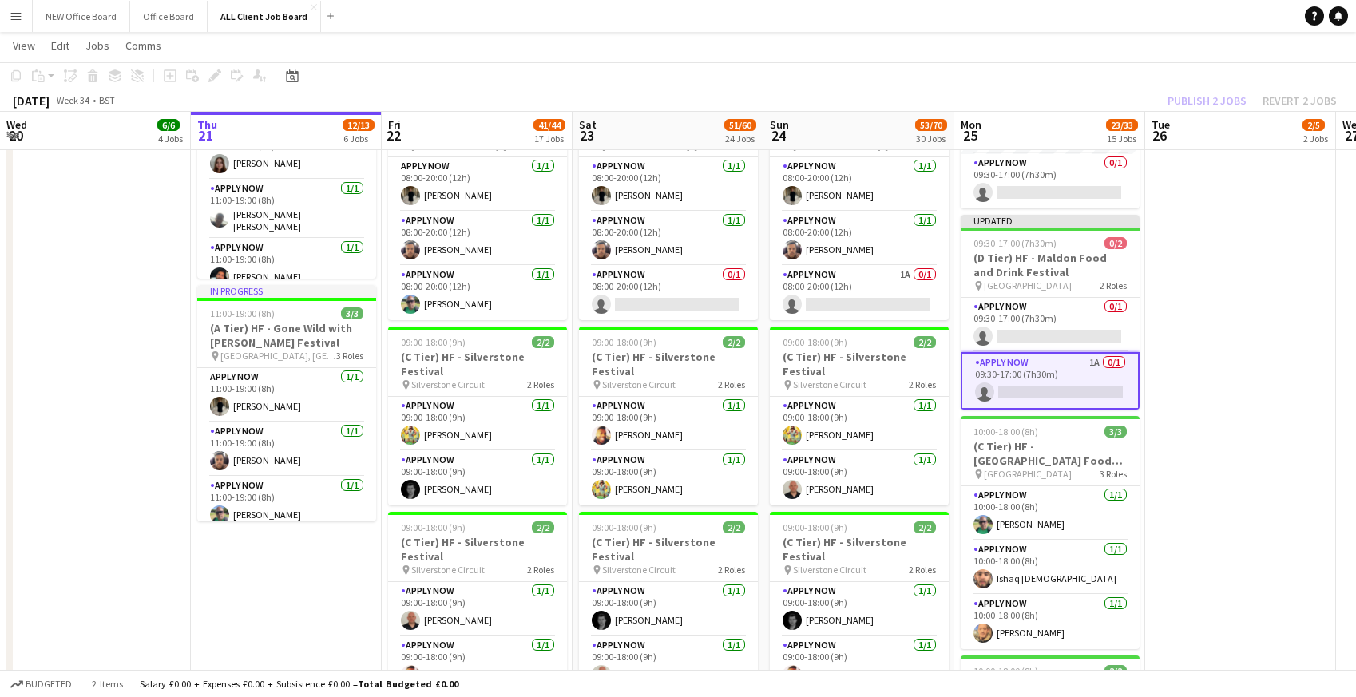
click at [1104, 21] on app-navbar "Menu Boards Boards Boards All jobs Status Workforce Workforce My Workforce Recr…" at bounding box center [678, 16] width 1356 height 32
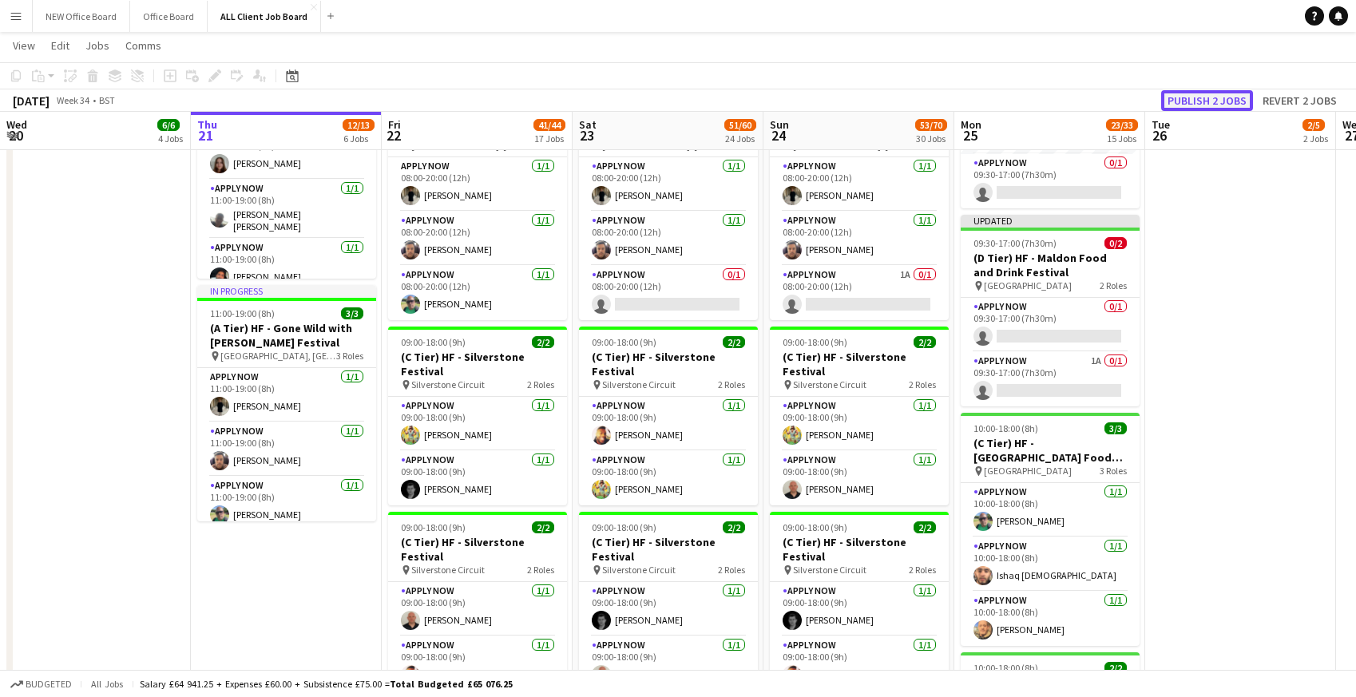
click at [1196, 105] on button "Publish 2 jobs" at bounding box center [1207, 100] width 92 height 21
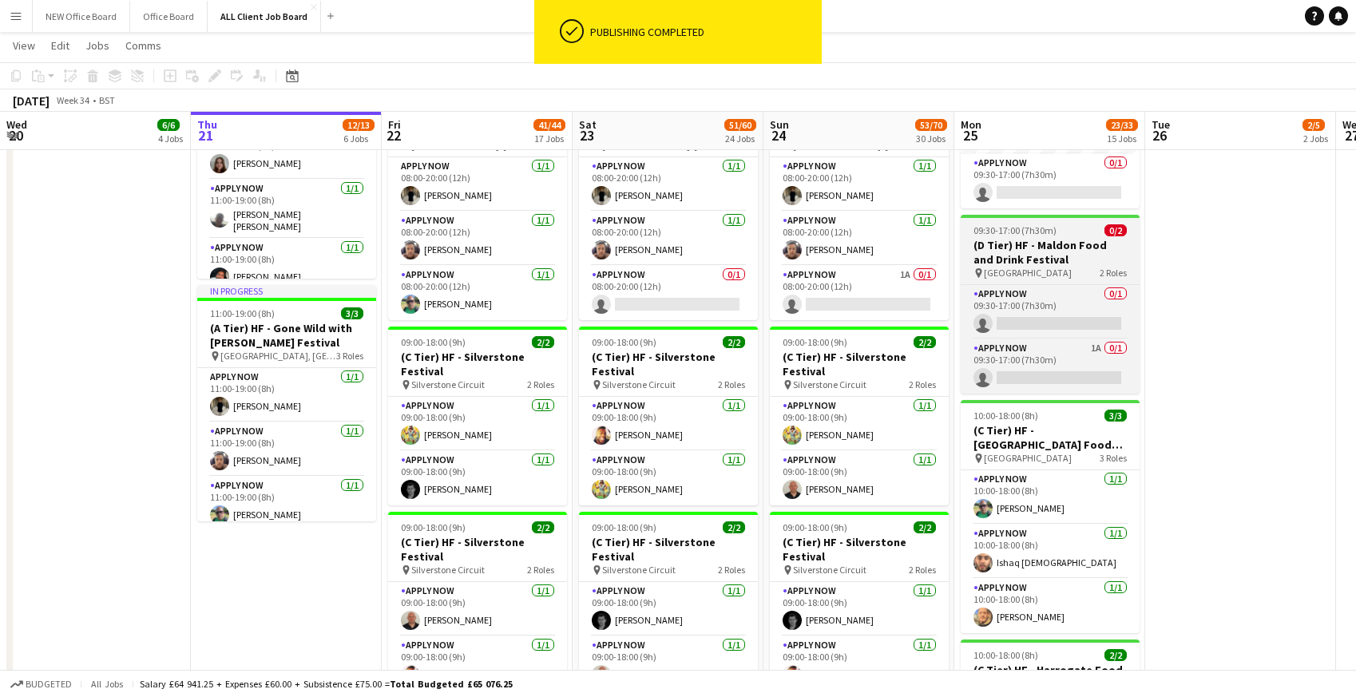
scroll to position [577, 0]
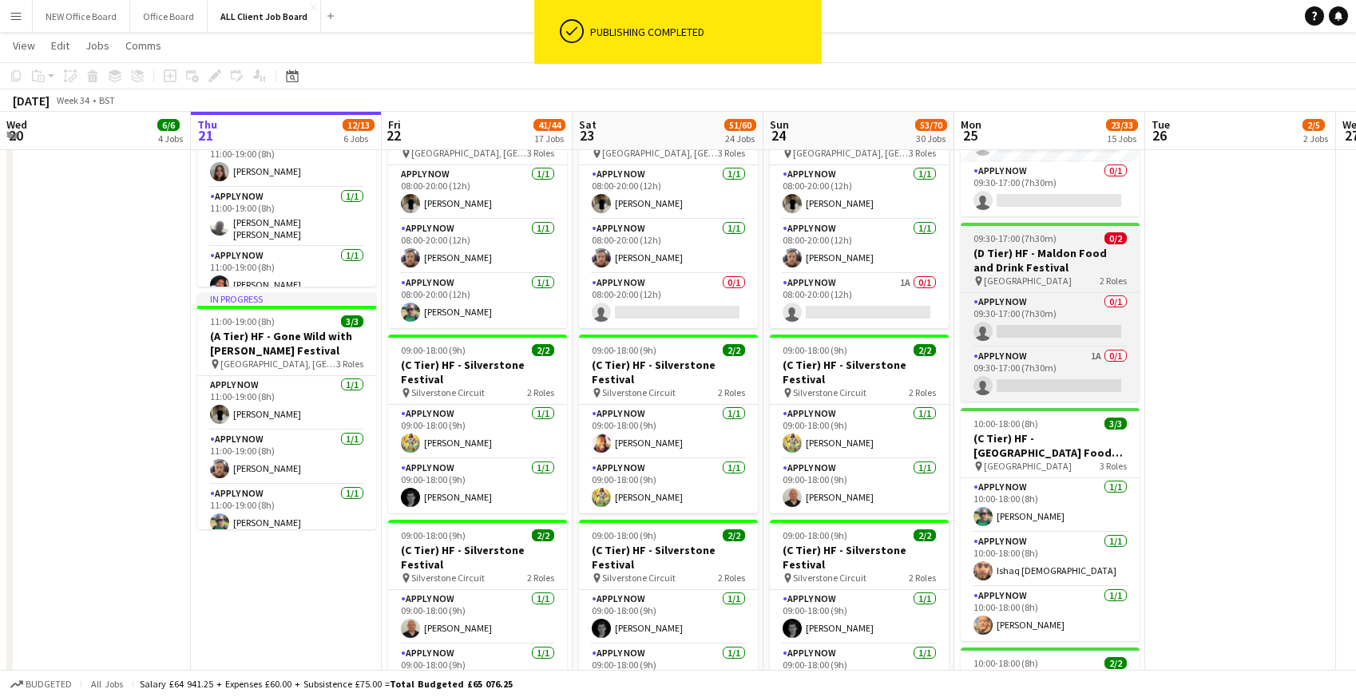
click at [1001, 242] on span "09:30-17:00 (7h30m)" at bounding box center [1014, 238] width 83 height 12
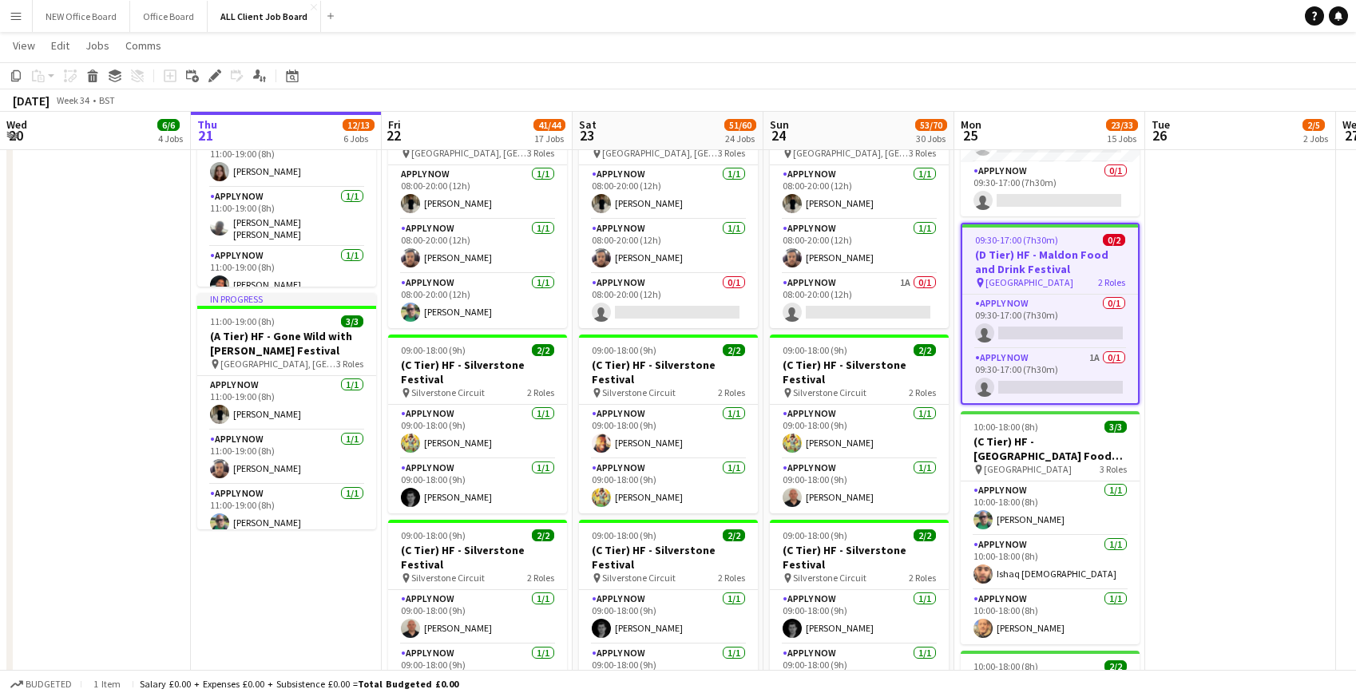
click at [1001, 242] on span "09:30-17:00 (7h30m)" at bounding box center [1016, 240] width 83 height 12
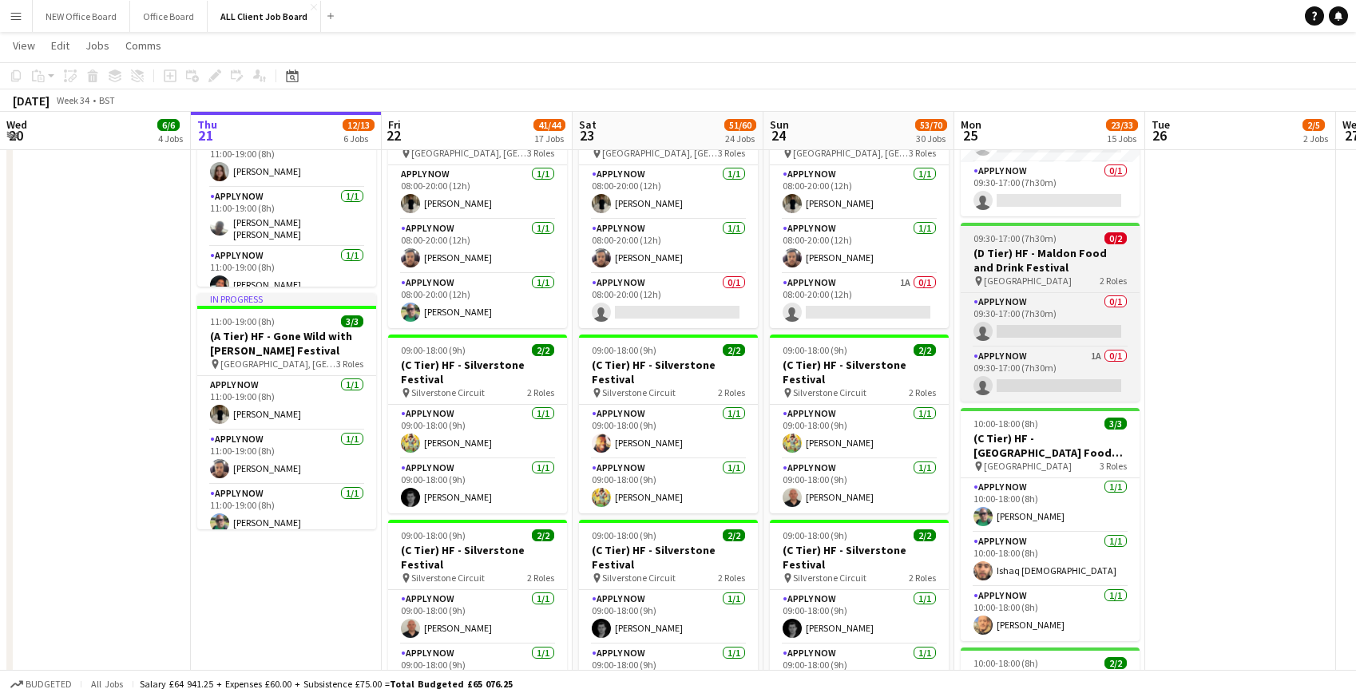
click at [1000, 251] on h3 "(D Tier) HF - Maldon Food and Drink Festival" at bounding box center [1049, 260] width 179 height 29
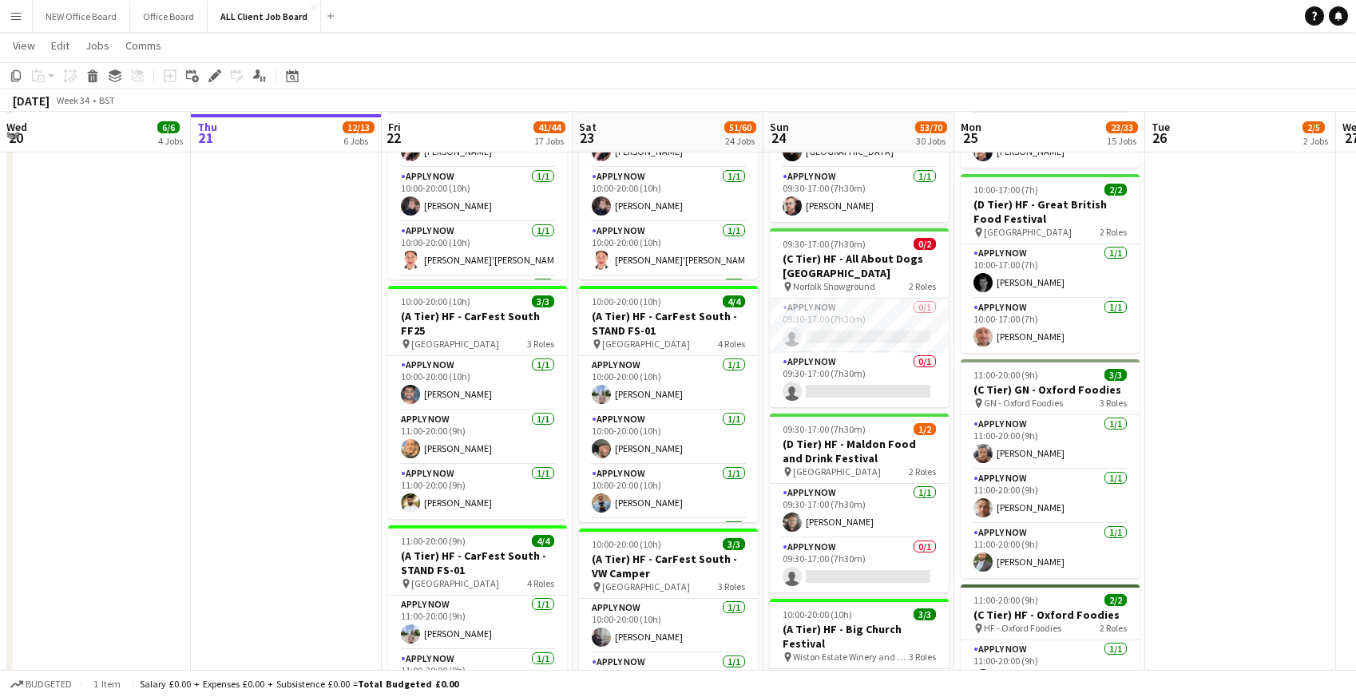
scroll to position [1241, 0]
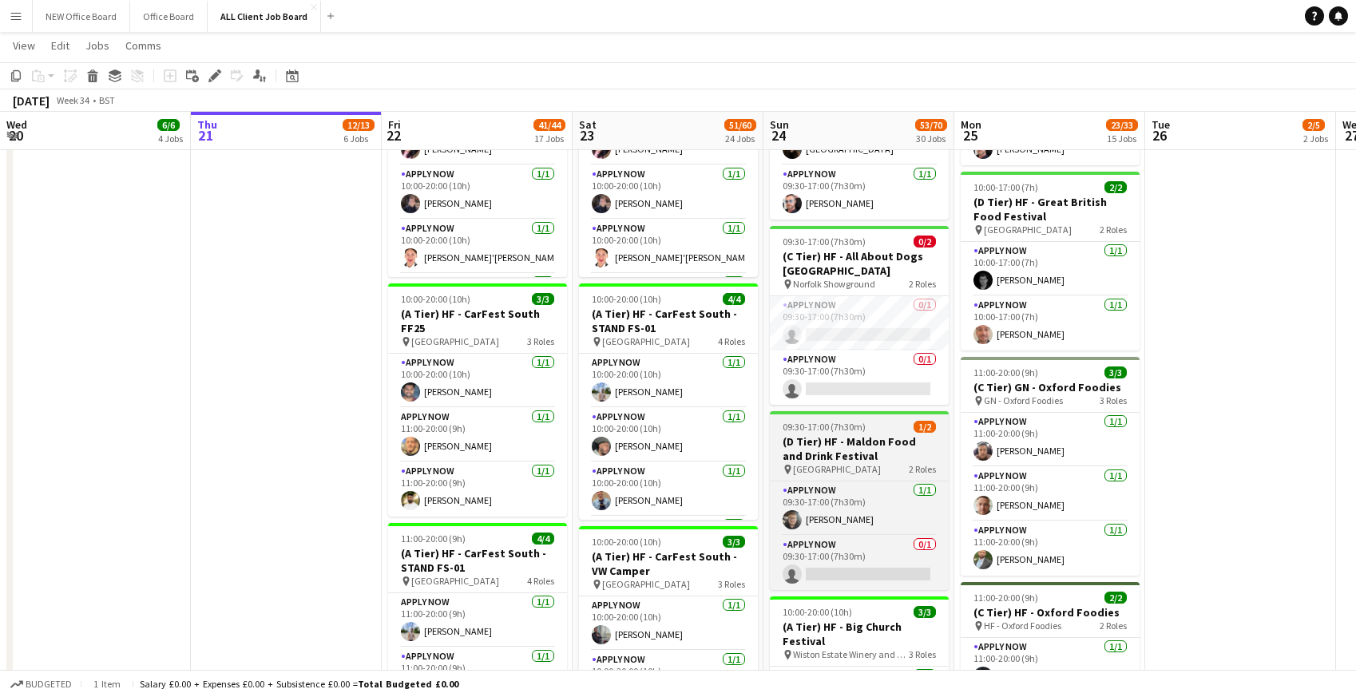
click at [801, 428] on span "09:30-17:00 (7h30m)" at bounding box center [823, 427] width 83 height 12
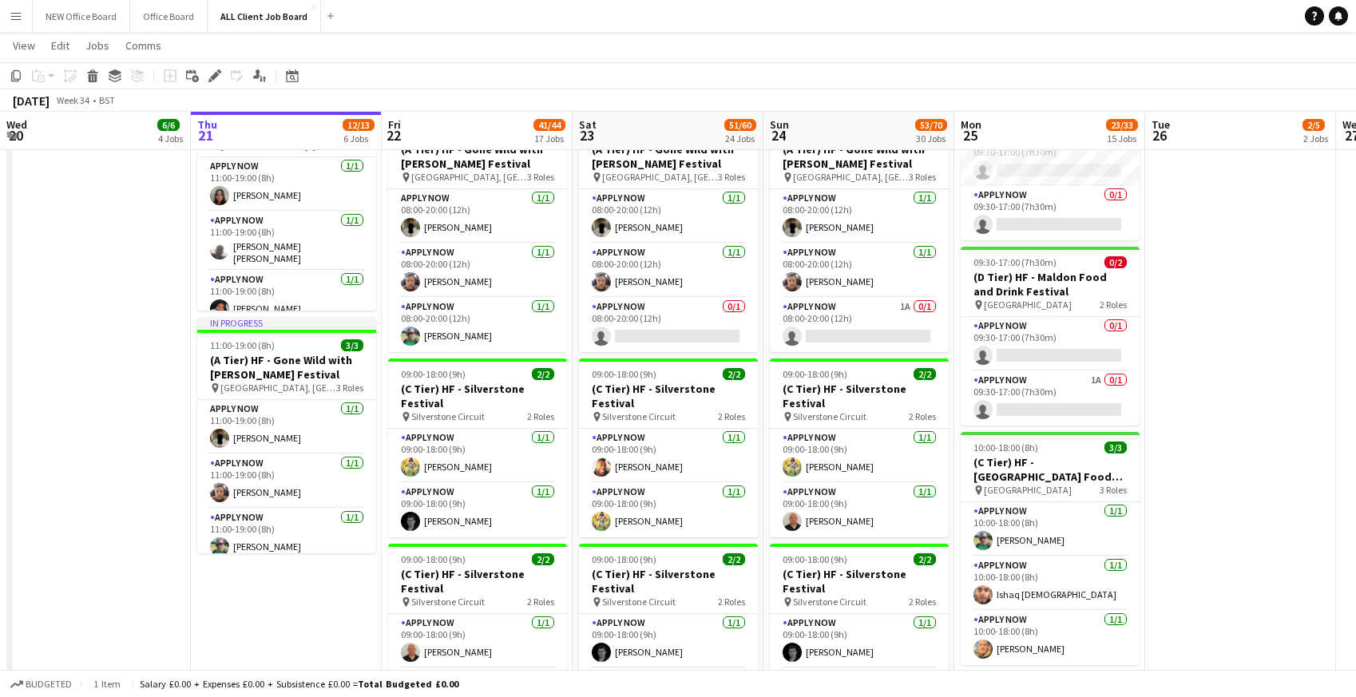
scroll to position [542, 0]
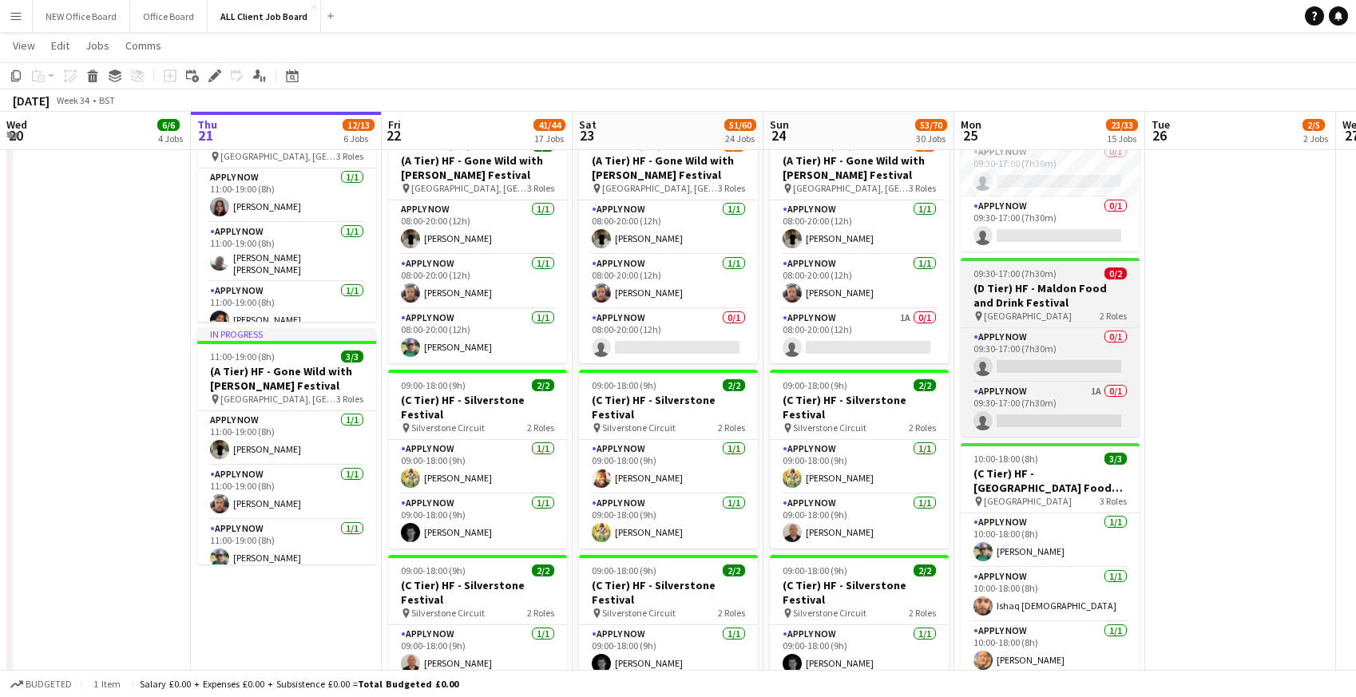
click at [1005, 287] on h3 "(D Tier) HF - Maldon Food and Drink Festival" at bounding box center [1049, 295] width 179 height 29
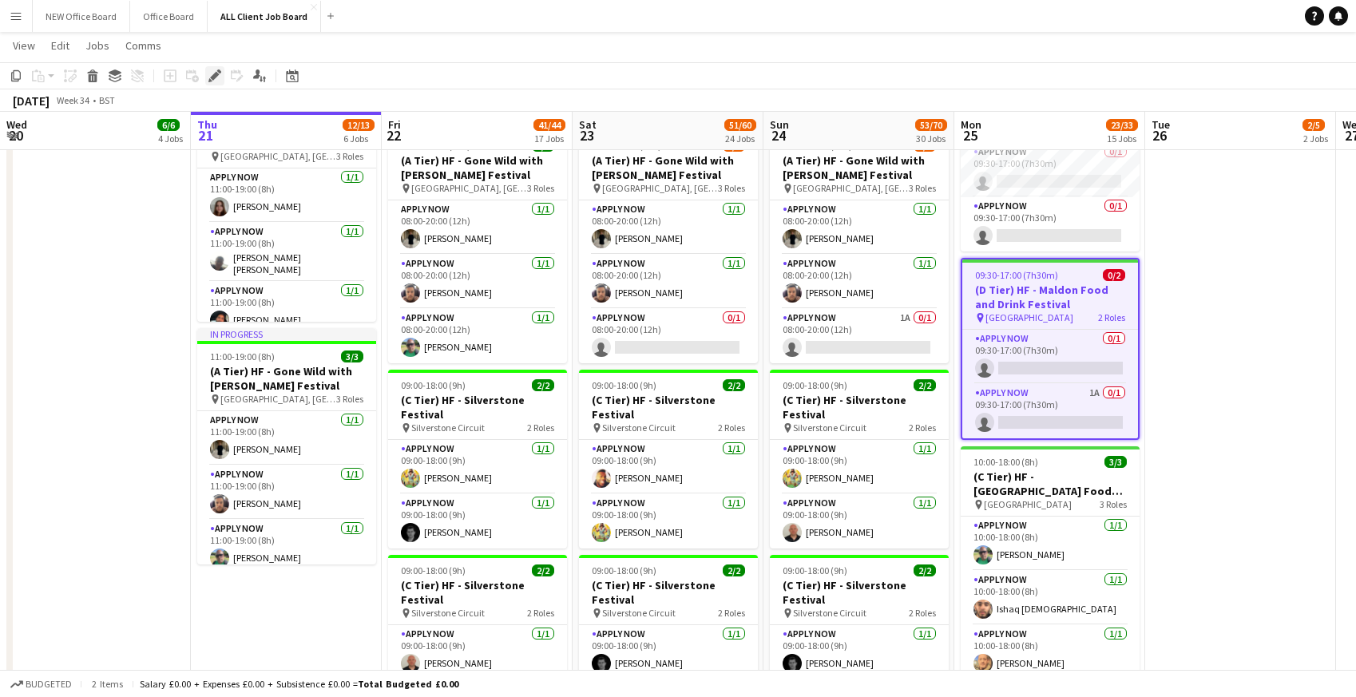
click at [216, 77] on icon "Edit" at bounding box center [214, 75] width 13 height 13
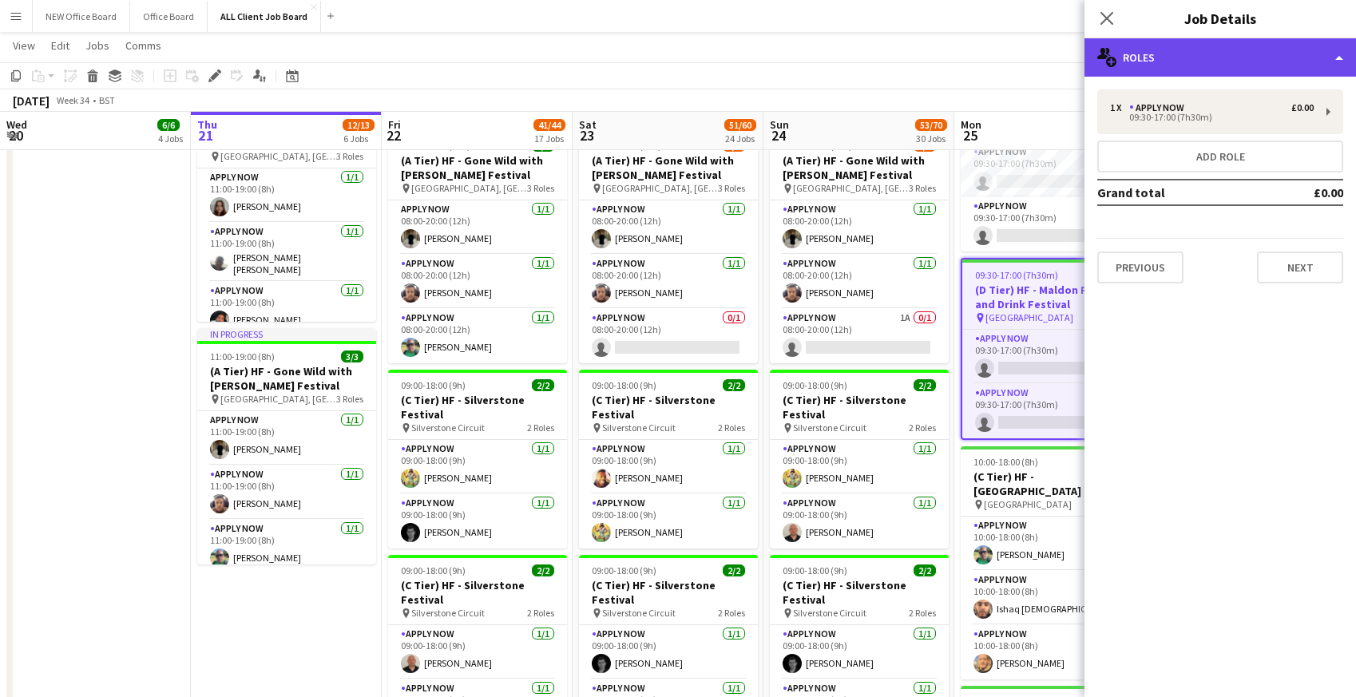
click at [1228, 57] on div "multiple-users-add Roles" at bounding box center [1219, 57] width 271 height 38
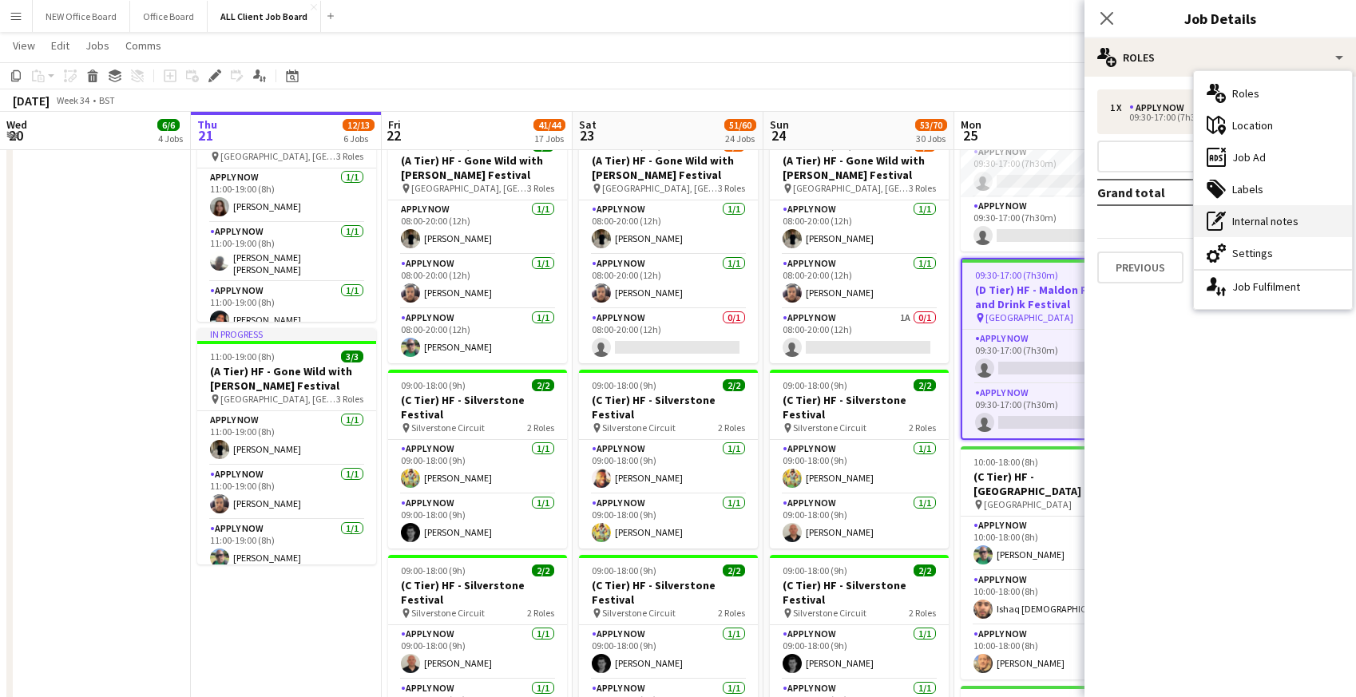
click at [1240, 219] on div "pen-write Internal notes" at bounding box center [1272, 221] width 158 height 32
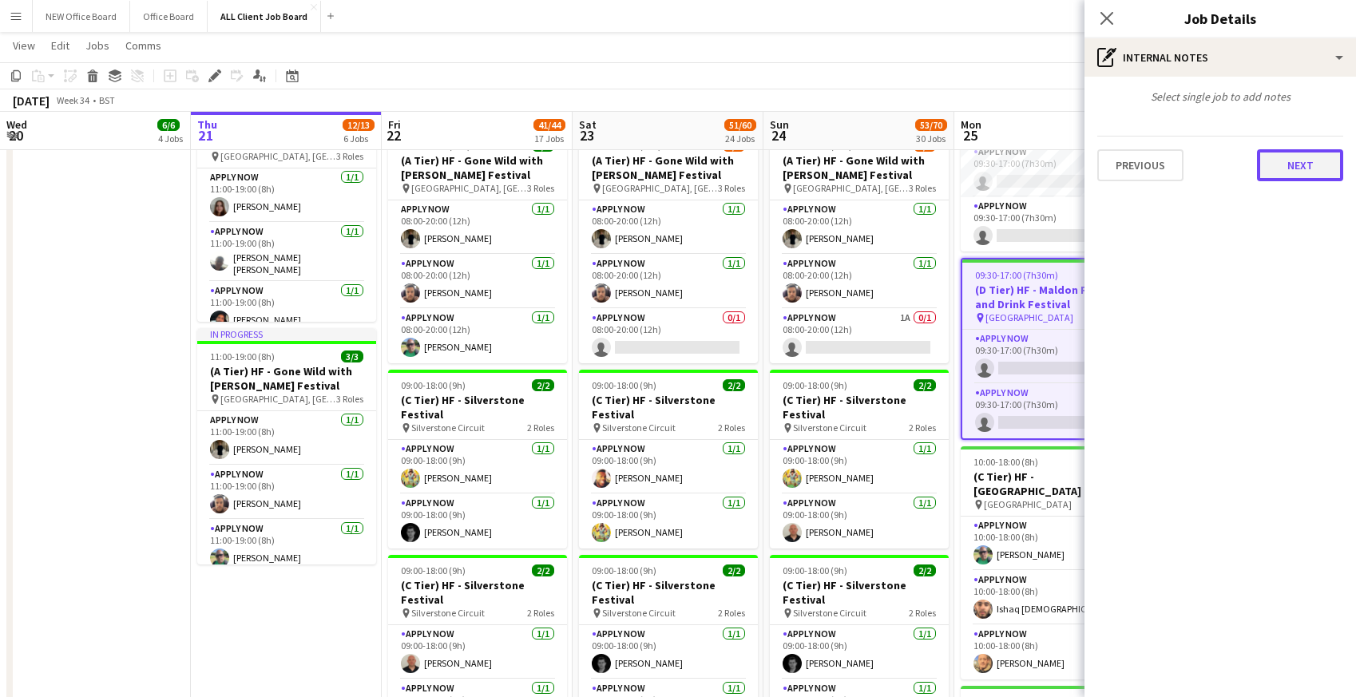
click at [1296, 168] on button "Next" at bounding box center [1300, 165] width 86 height 32
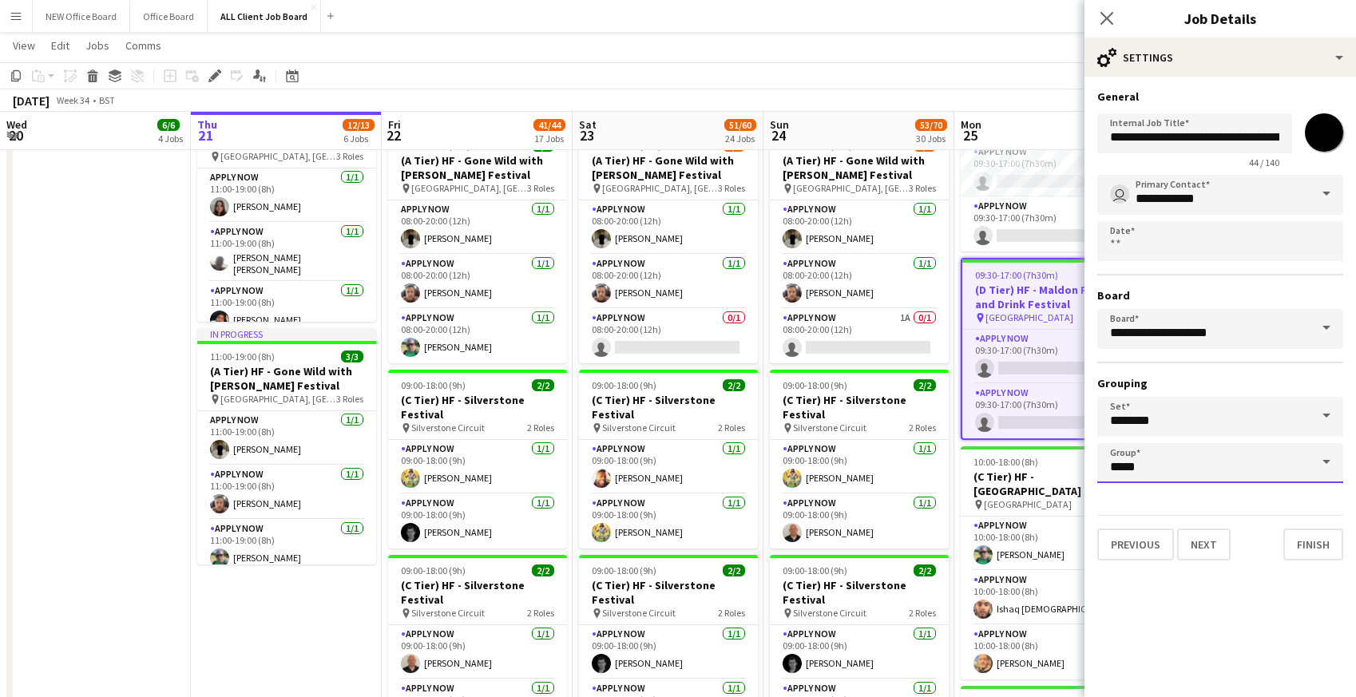
click at [1154, 478] on input "*****" at bounding box center [1220, 463] width 246 height 40
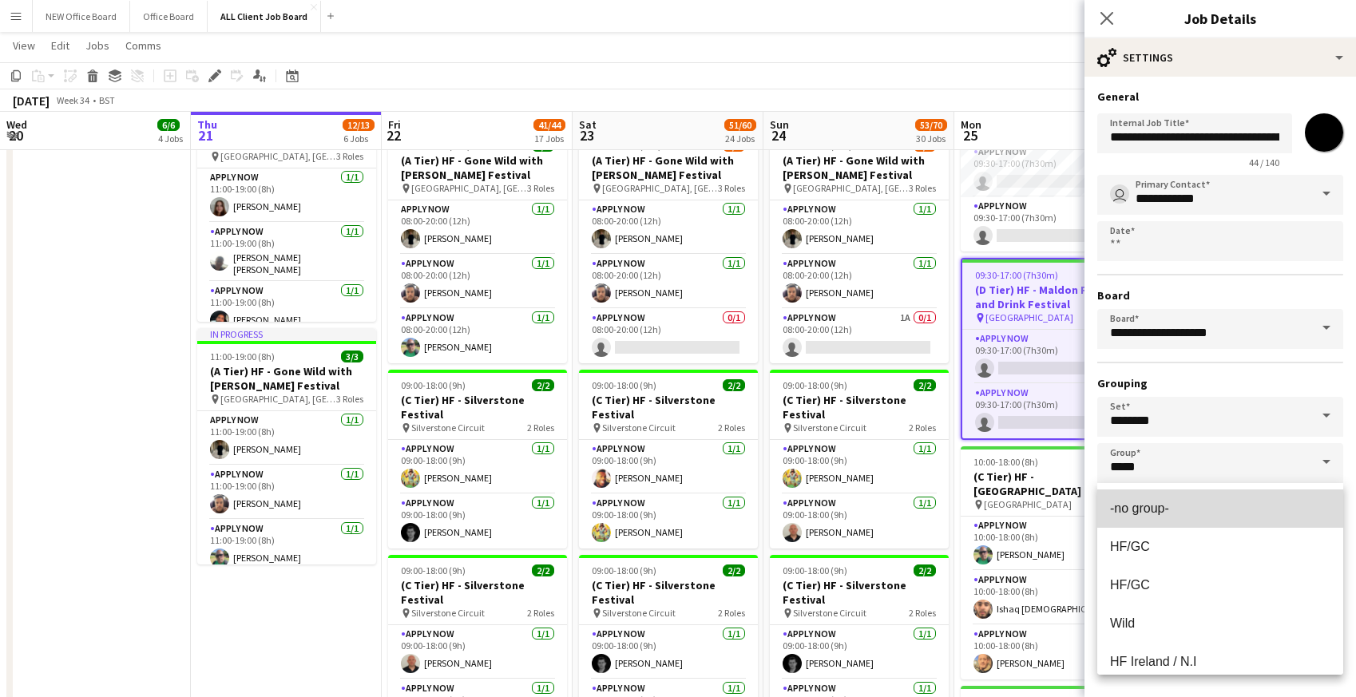
click at [1147, 505] on span "-no group-" at bounding box center [1139, 508] width 59 height 14
type input "**********"
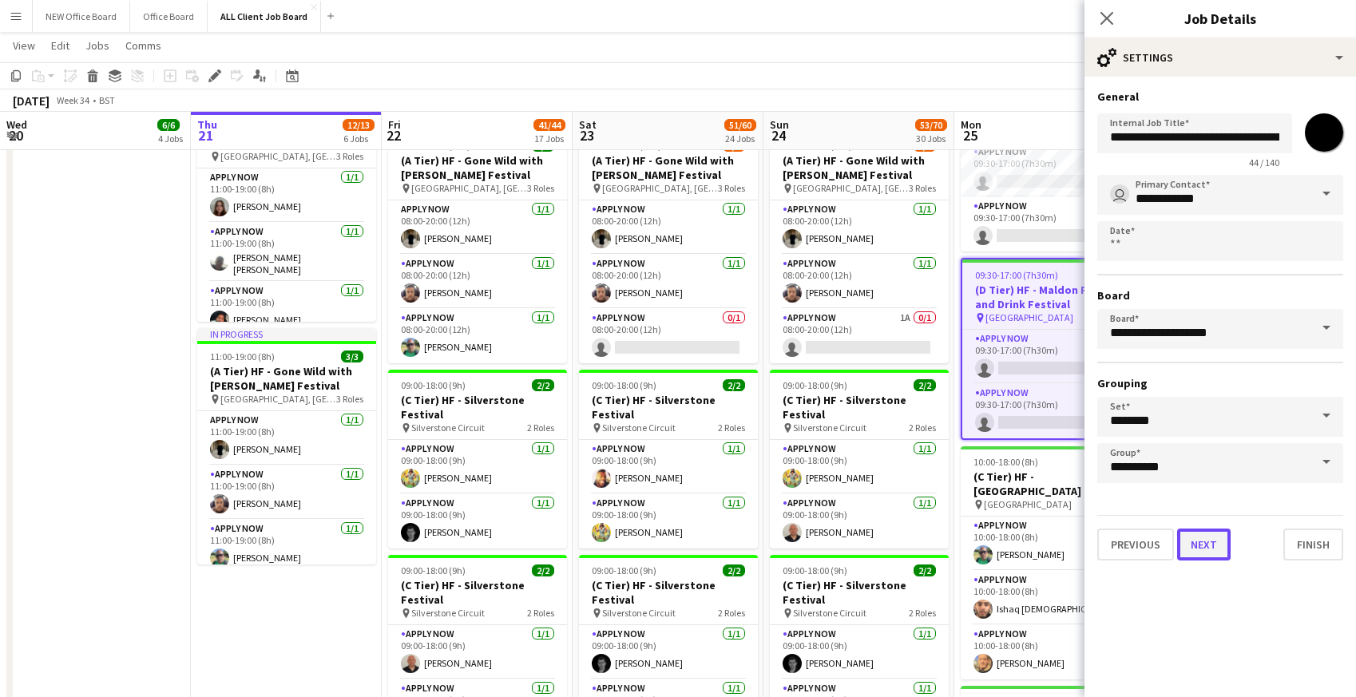
click at [1193, 540] on button "Next" at bounding box center [1203, 544] width 53 height 32
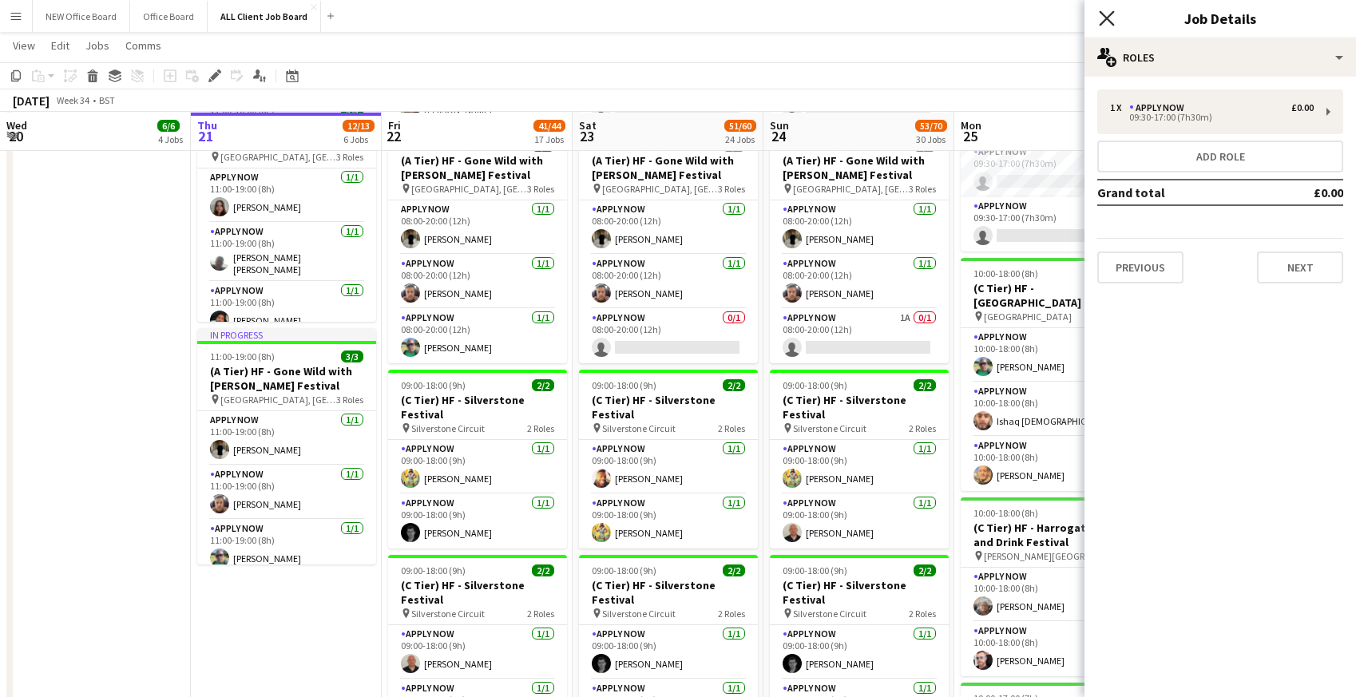
click at [1106, 21] on icon "Close pop-in" at bounding box center [1105, 17] width 15 height 15
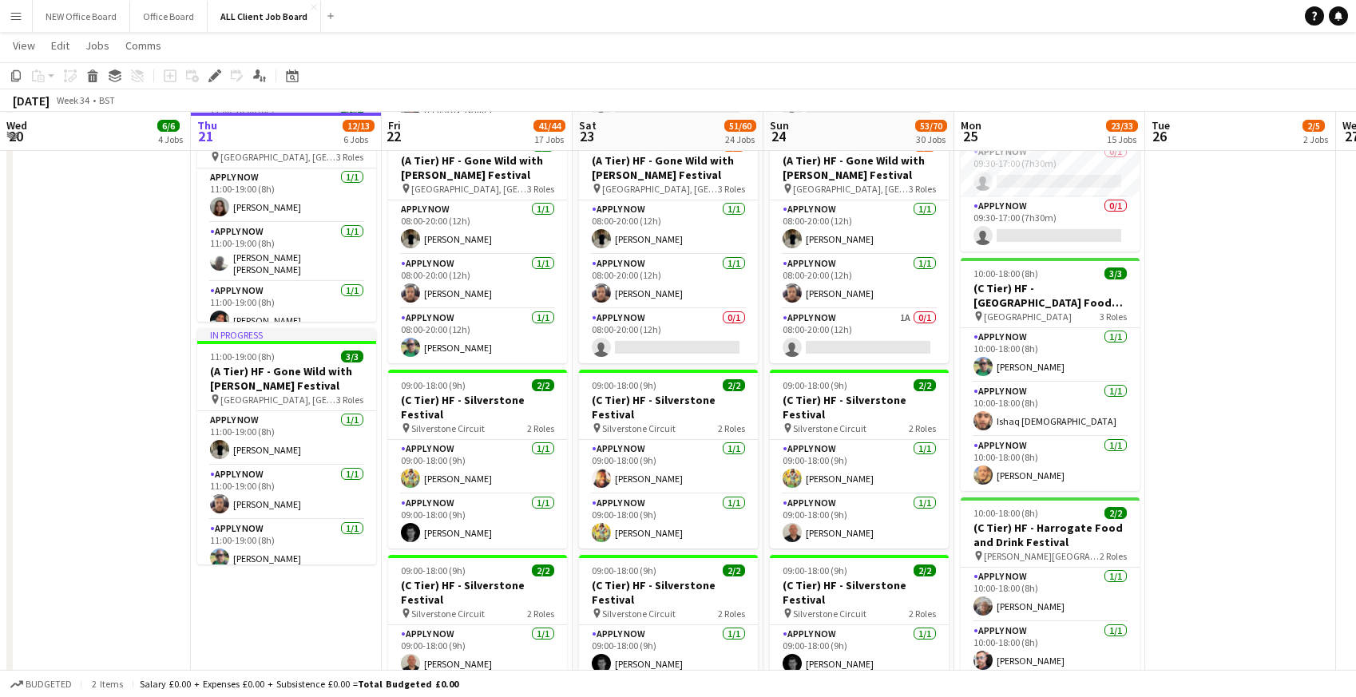
click at [1065, 13] on app-navbar "Menu Boards Boards Boards All jobs Status Workforce Workforce My Workforce Recr…" at bounding box center [678, 16] width 1356 height 32
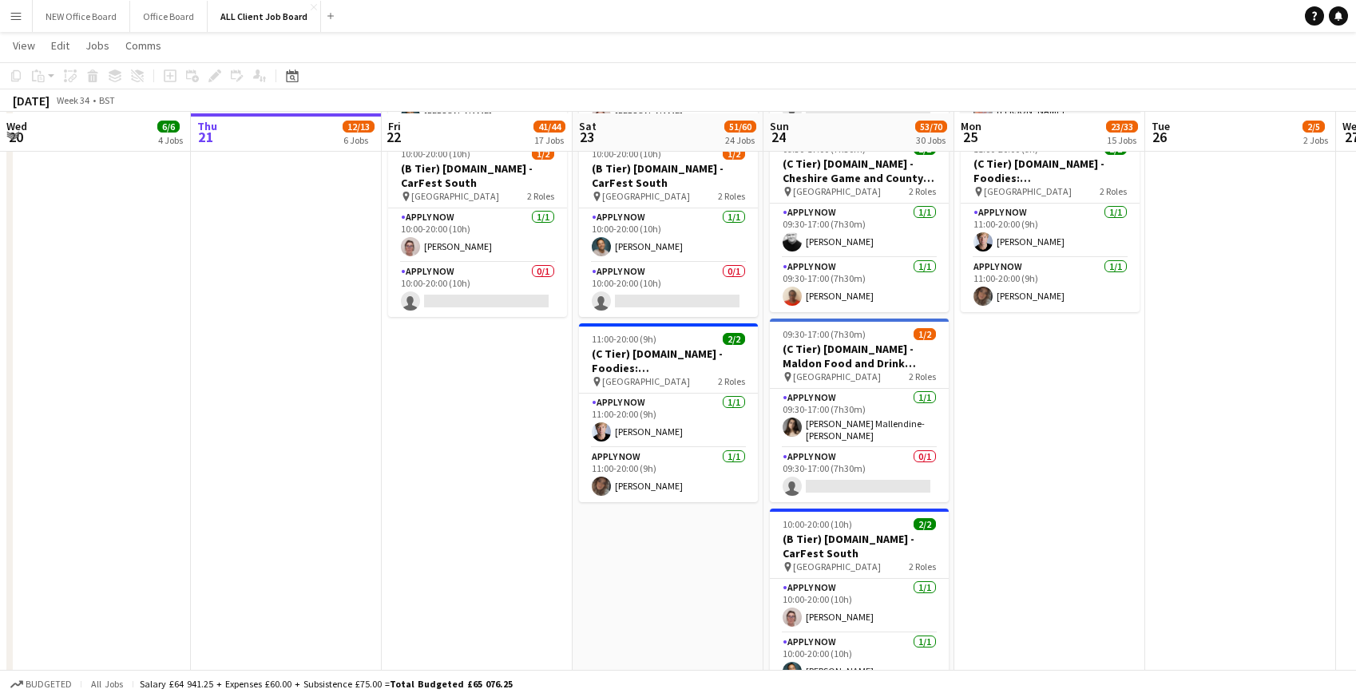
scroll to position [5654, 0]
click at [824, 414] on app-card-role "APPLY NOW [DATE] 09:30-17:00 (7h30m) [PERSON_NAME] Mallendine-[PERSON_NAME]" at bounding box center [859, 417] width 179 height 59
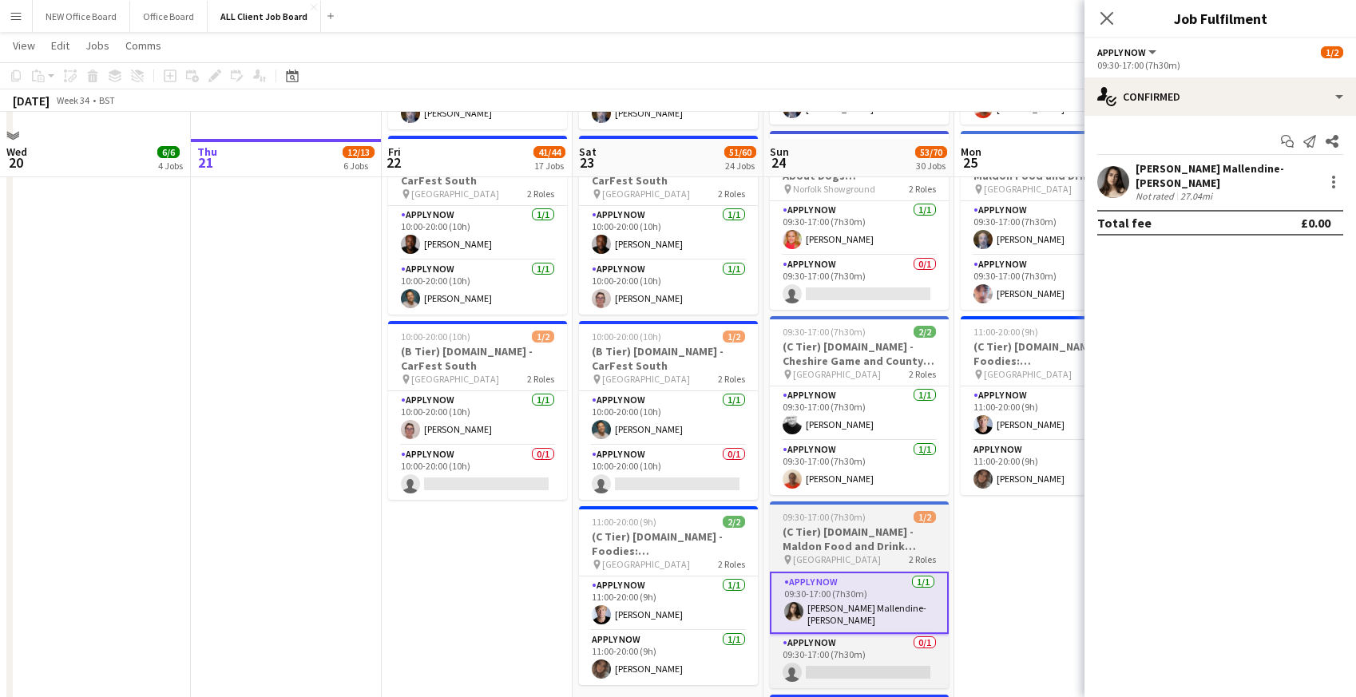
scroll to position [5513, 0]
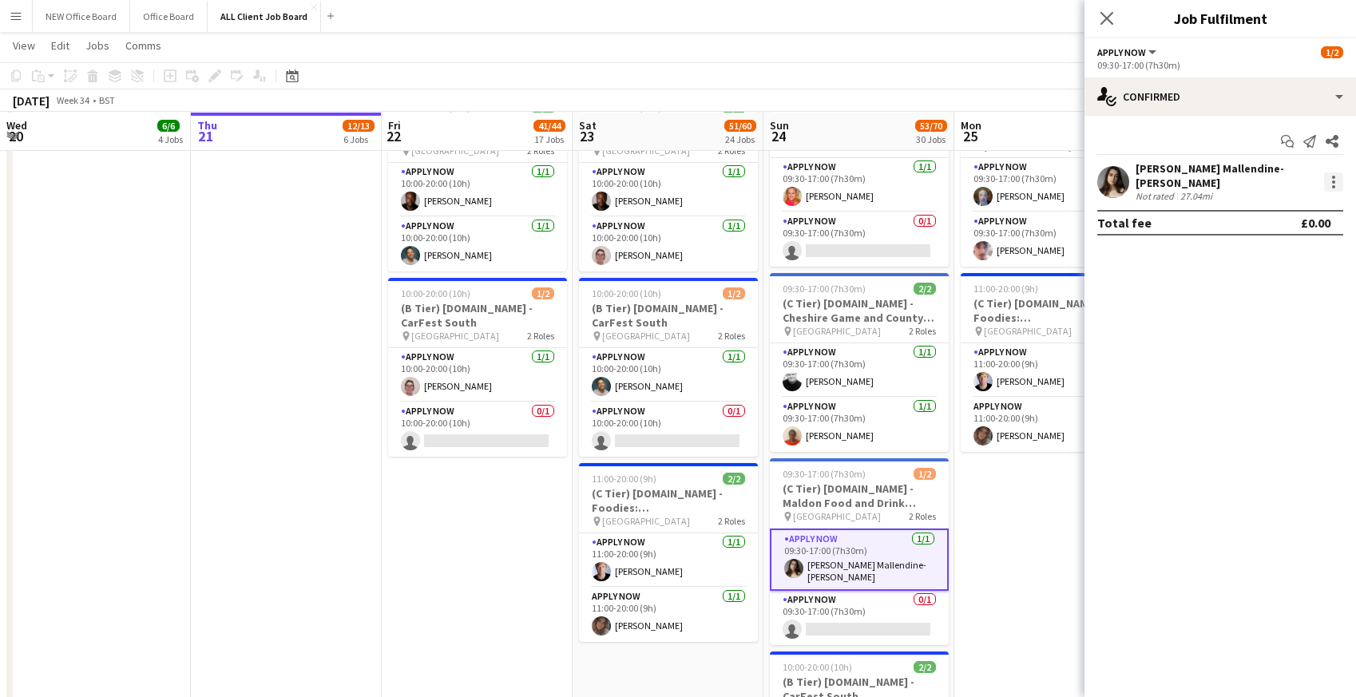
click at [1332, 180] on div at bounding box center [1333, 181] width 3 height 3
click at [1264, 359] on span "Remove" at bounding box center [1255, 360] width 48 height 14
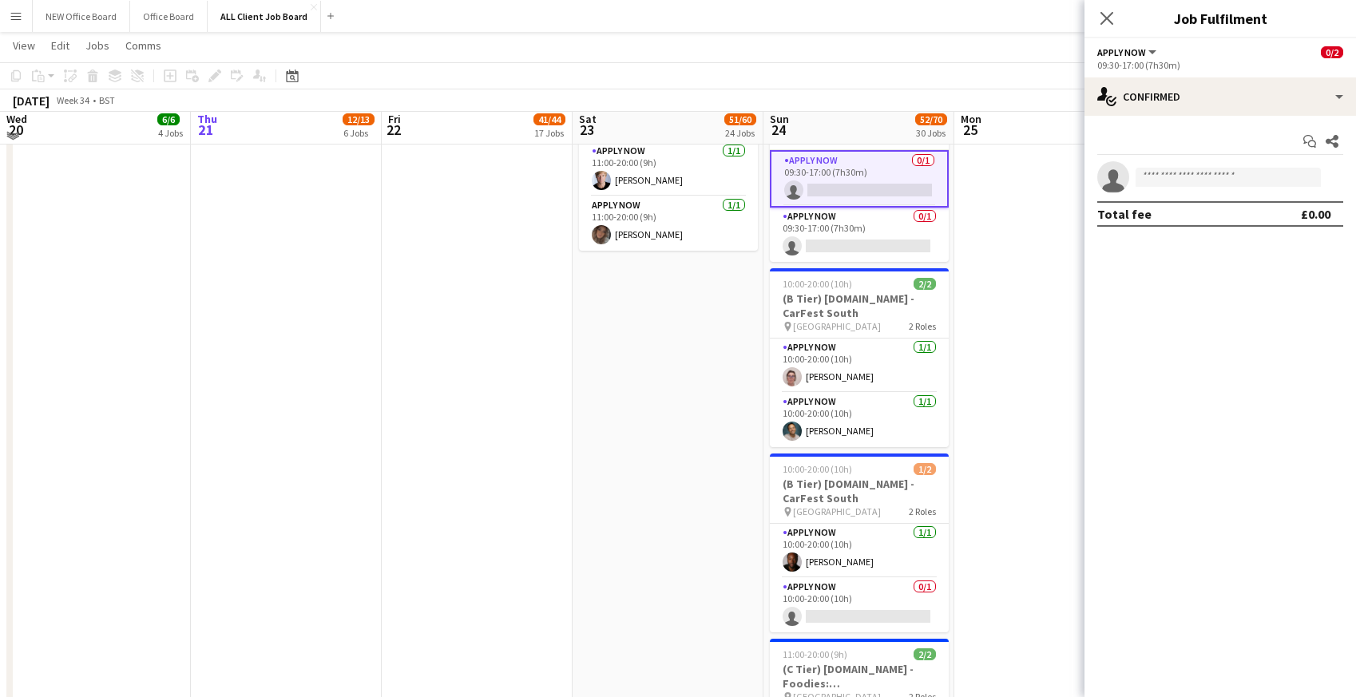
scroll to position [5924, 0]
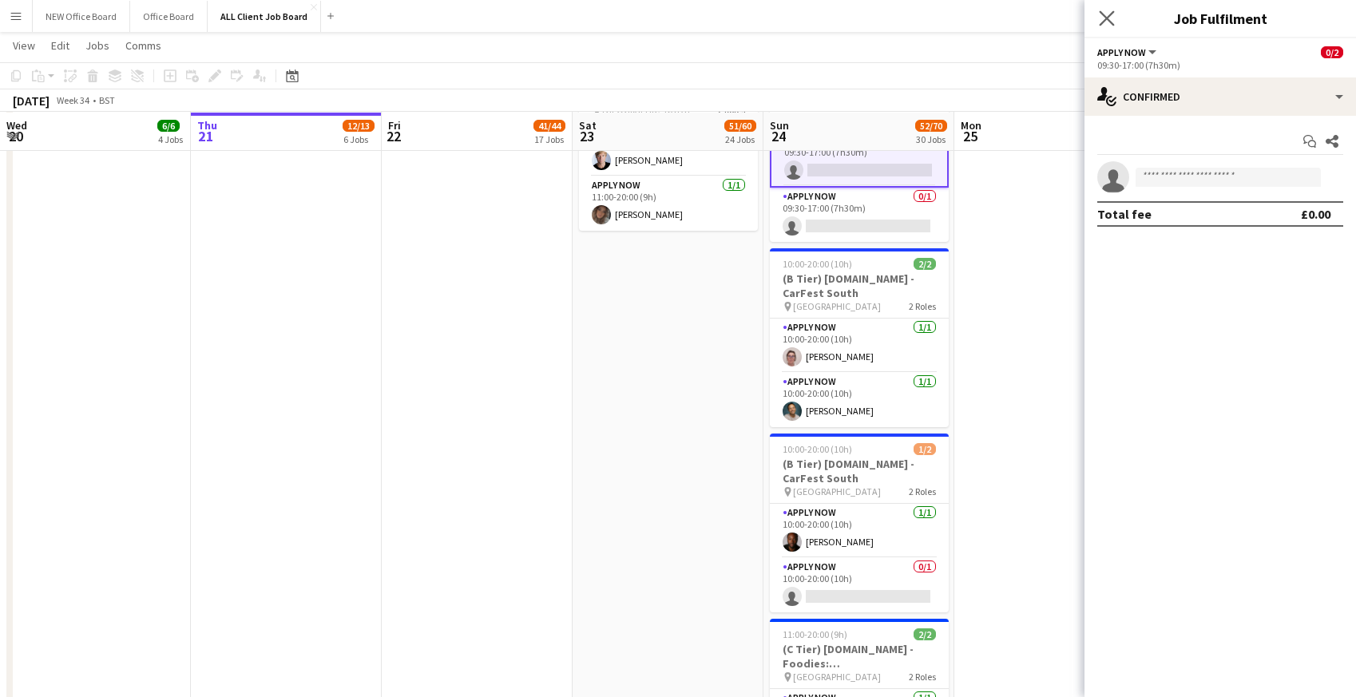
click at [1116, 11] on app-icon "Close pop-in" at bounding box center [1106, 18] width 23 height 23
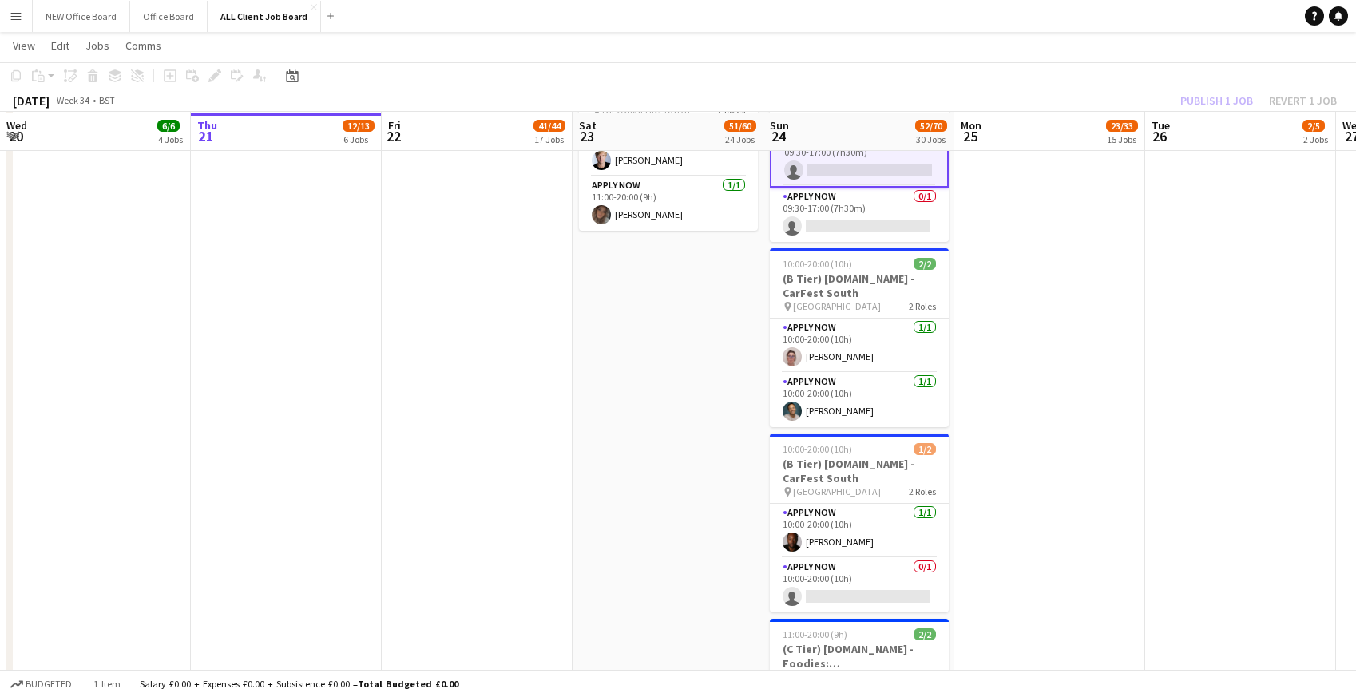
click at [1087, 17] on app-navbar "Menu Boards Boards Boards All jobs Status Workforce Workforce My Workforce Recr…" at bounding box center [678, 16] width 1356 height 32
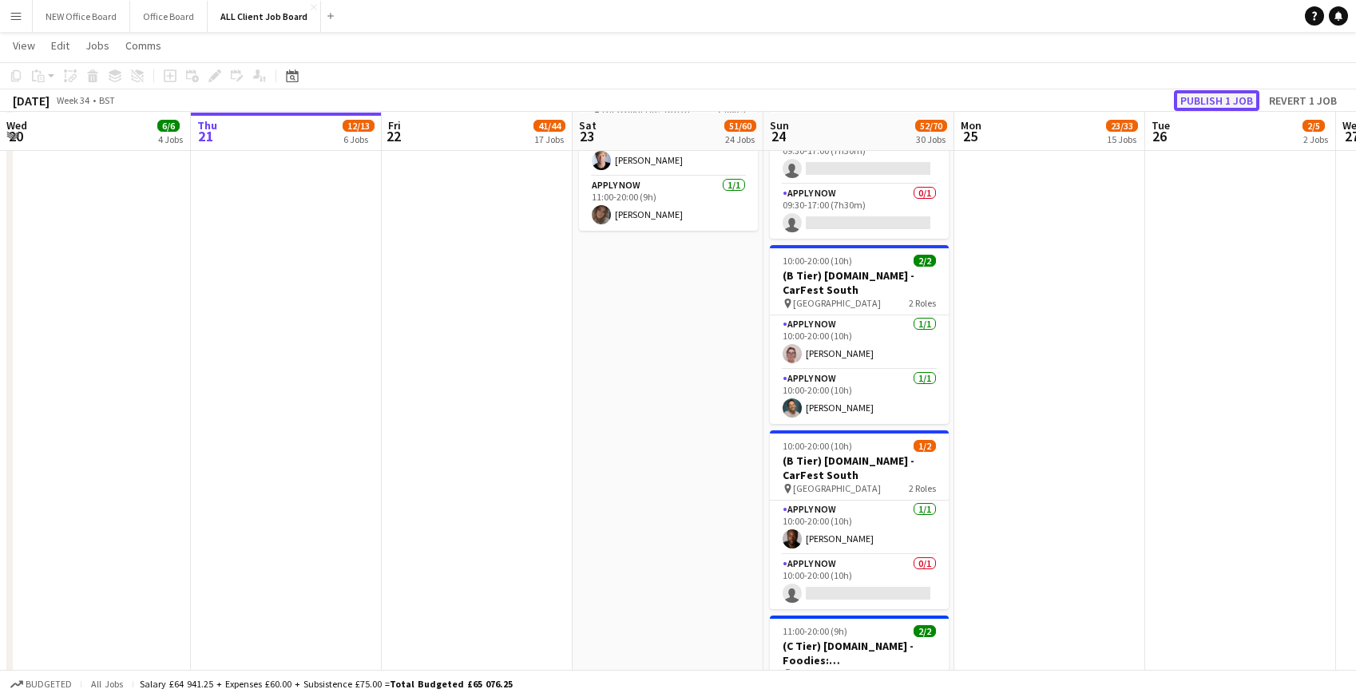
click at [1187, 103] on button "Publish 1 job" at bounding box center [1216, 100] width 85 height 21
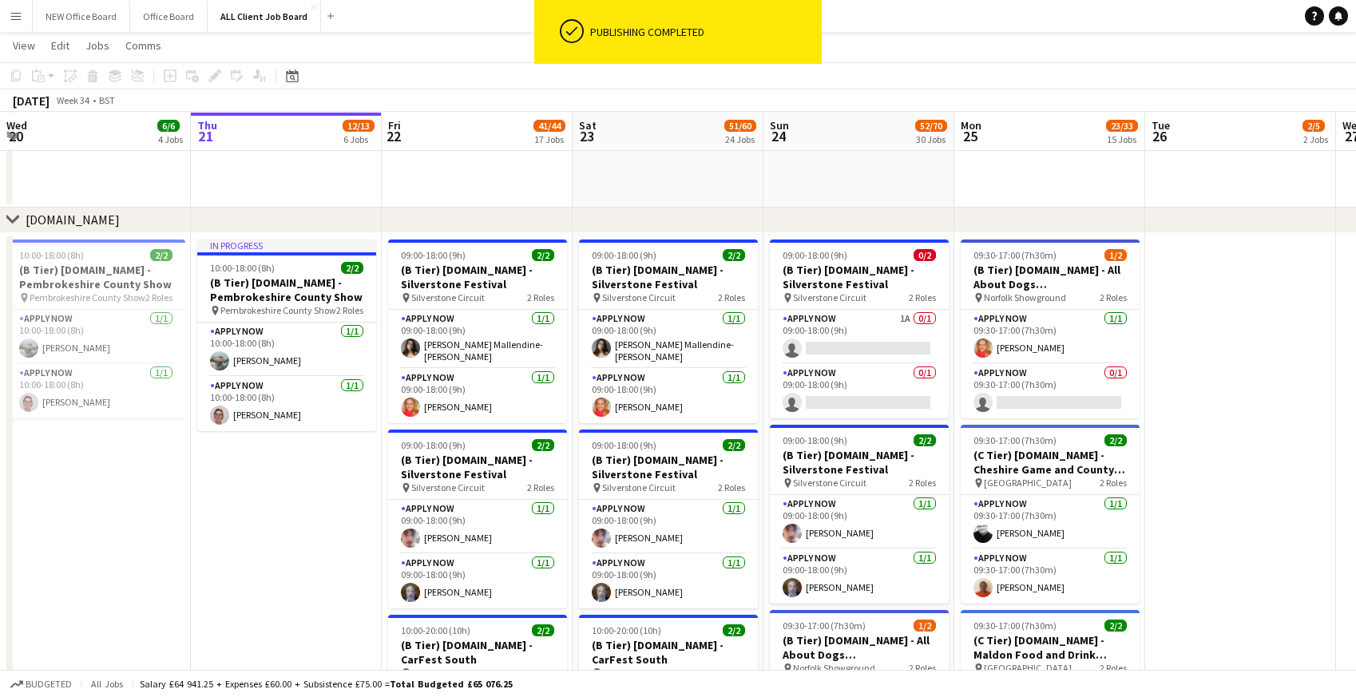
scroll to position [4994, 0]
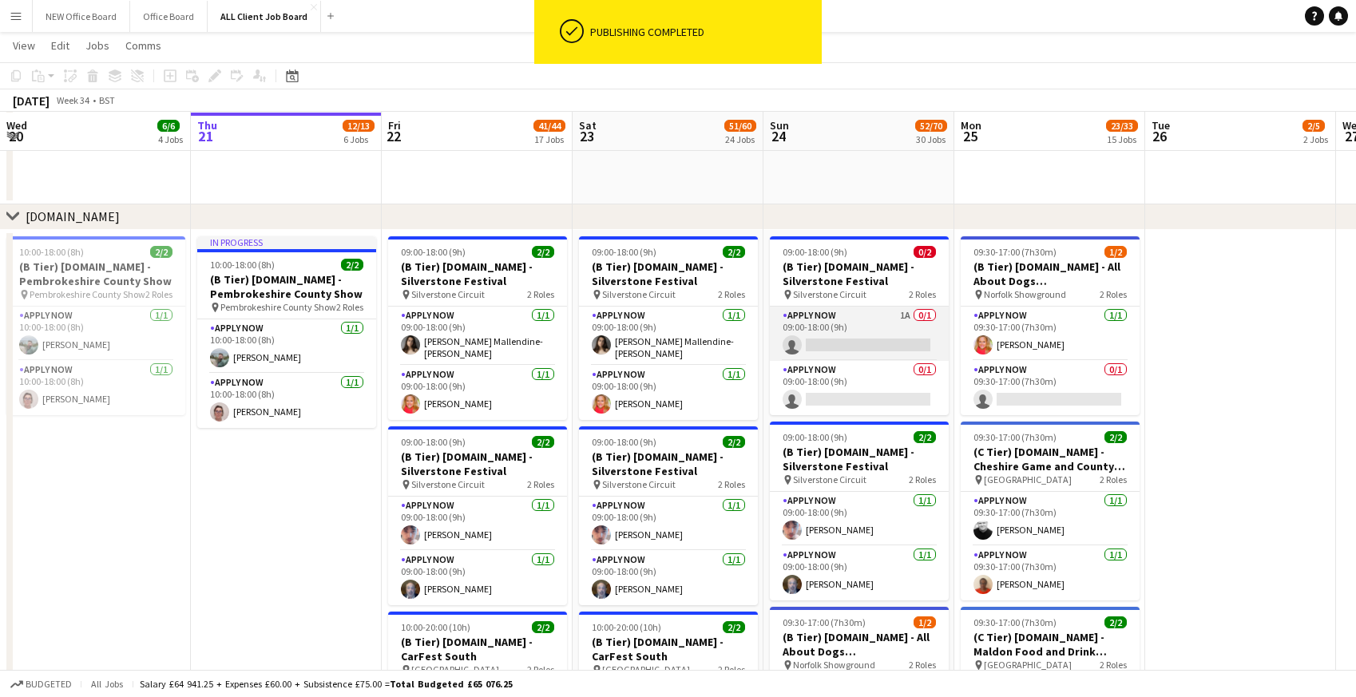
click at [838, 342] on app-card-role "APPLY NOW 1A 0/1 09:00-18:00 (9h) single-neutral-actions" at bounding box center [859, 334] width 179 height 54
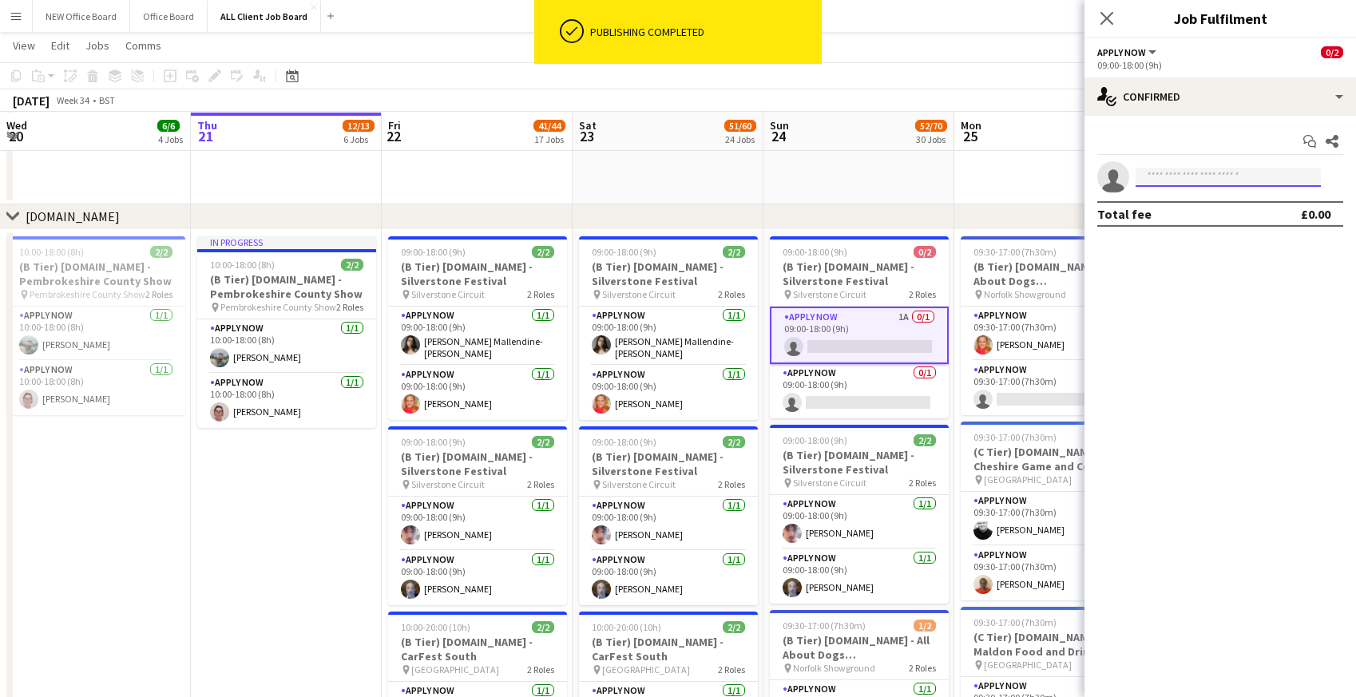
click at [1158, 177] on input at bounding box center [1227, 177] width 185 height 19
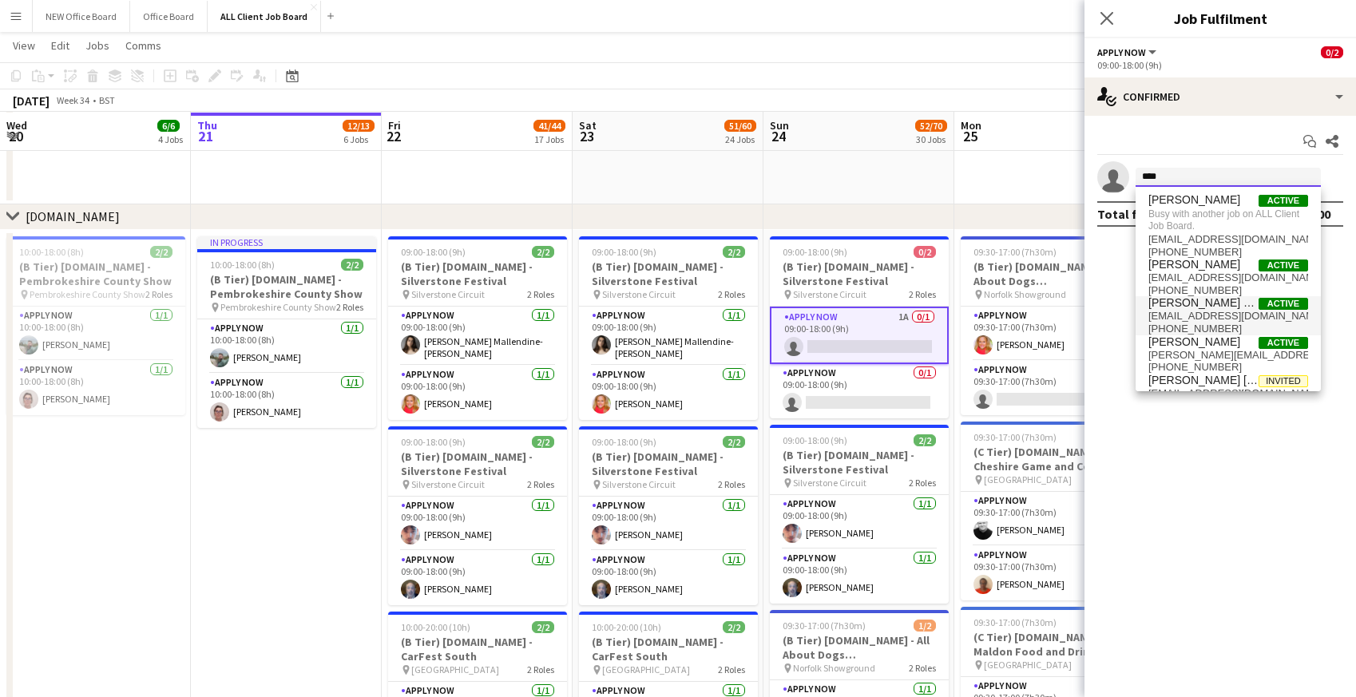
type input "****"
click at [1185, 319] on span "[EMAIL_ADDRESS][DOMAIN_NAME]" at bounding box center [1228, 316] width 160 height 13
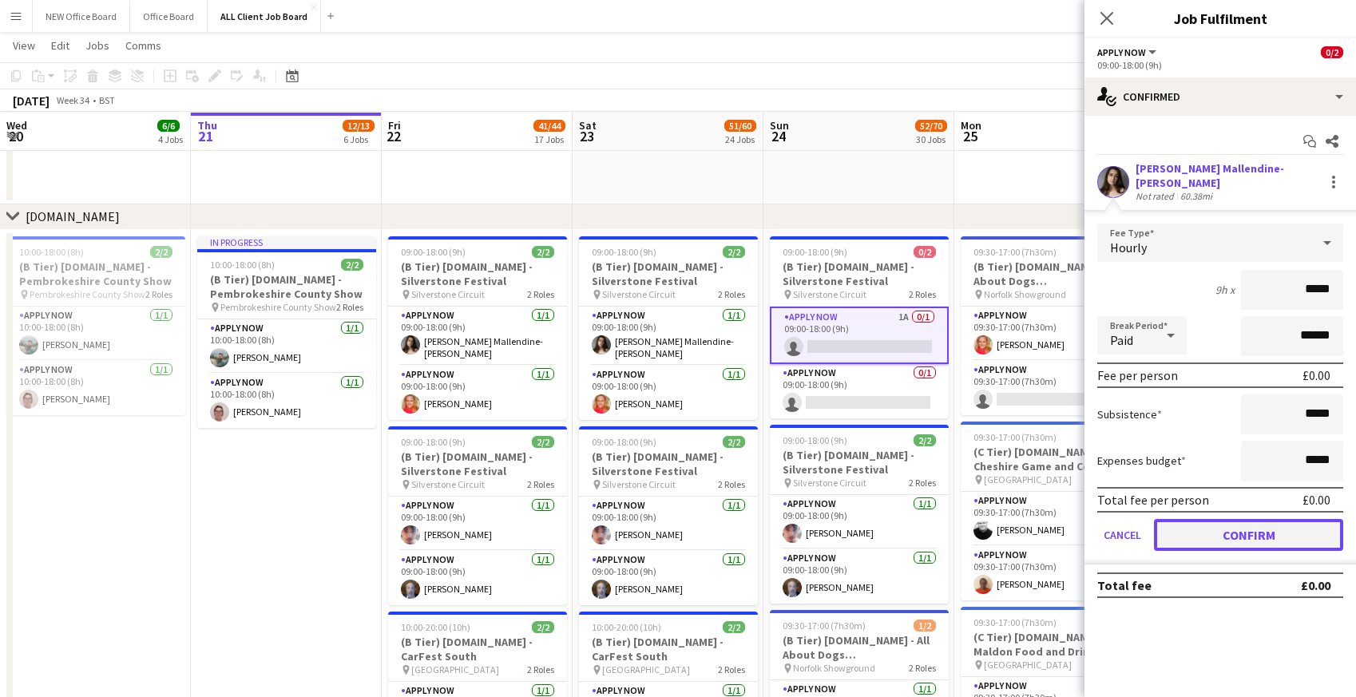
click at [1201, 519] on button "Confirm" at bounding box center [1248, 535] width 189 height 32
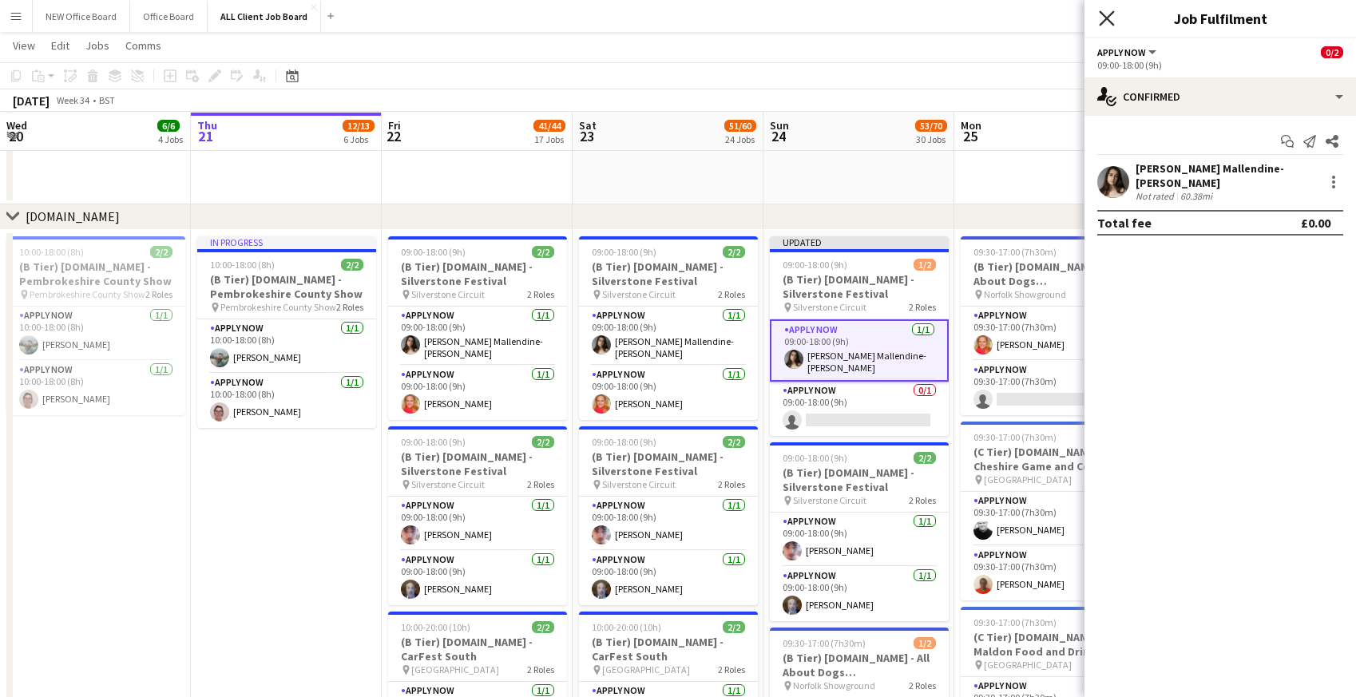
click at [1105, 14] on icon "Close pop-in" at bounding box center [1105, 17] width 15 height 15
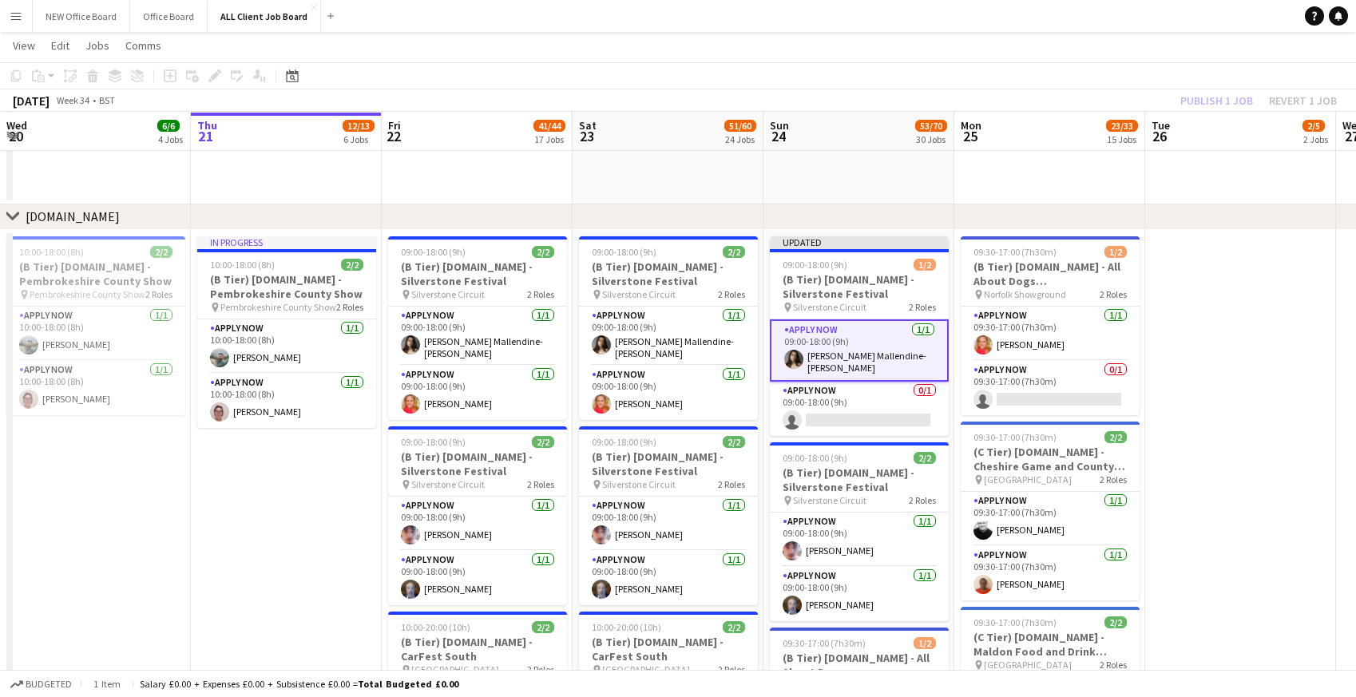
click at [1073, 42] on app-page-menu "View Day view expanded Day view collapsed Month view Date picker Jump to [DATE]…" at bounding box center [678, 47] width 1356 height 30
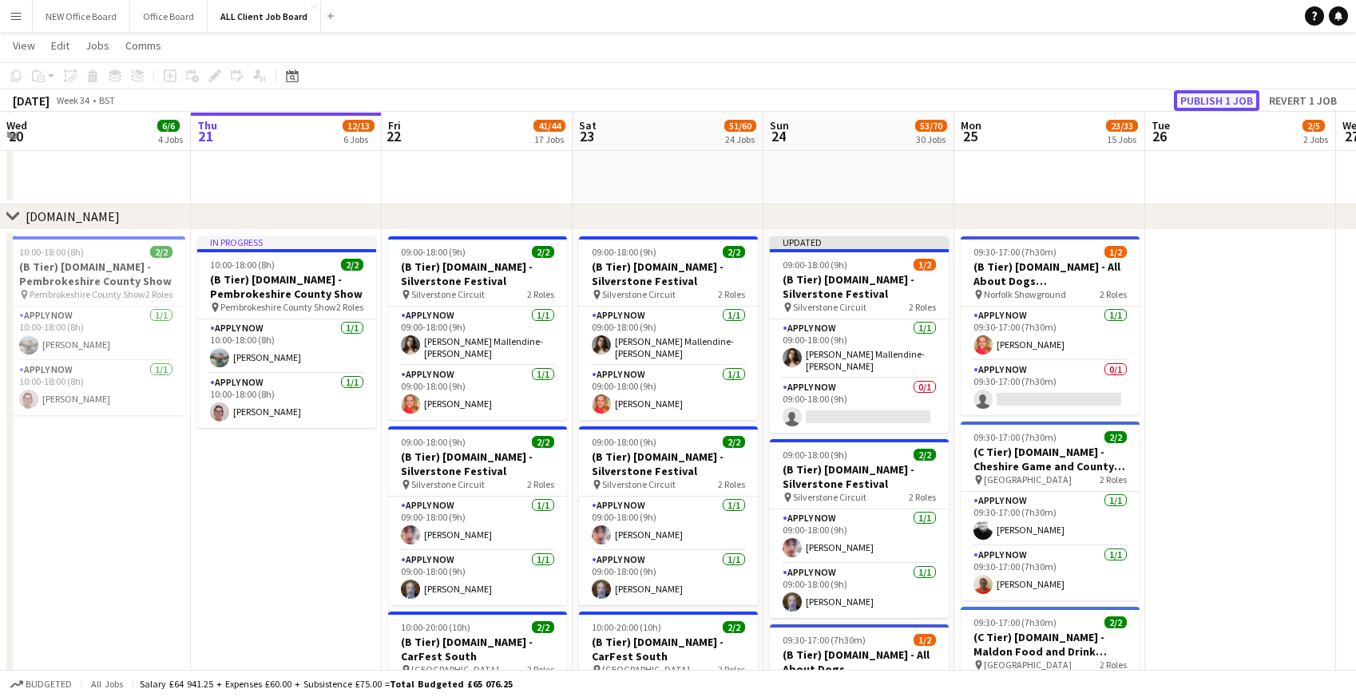
click at [1209, 103] on button "Publish 1 job" at bounding box center [1216, 100] width 85 height 21
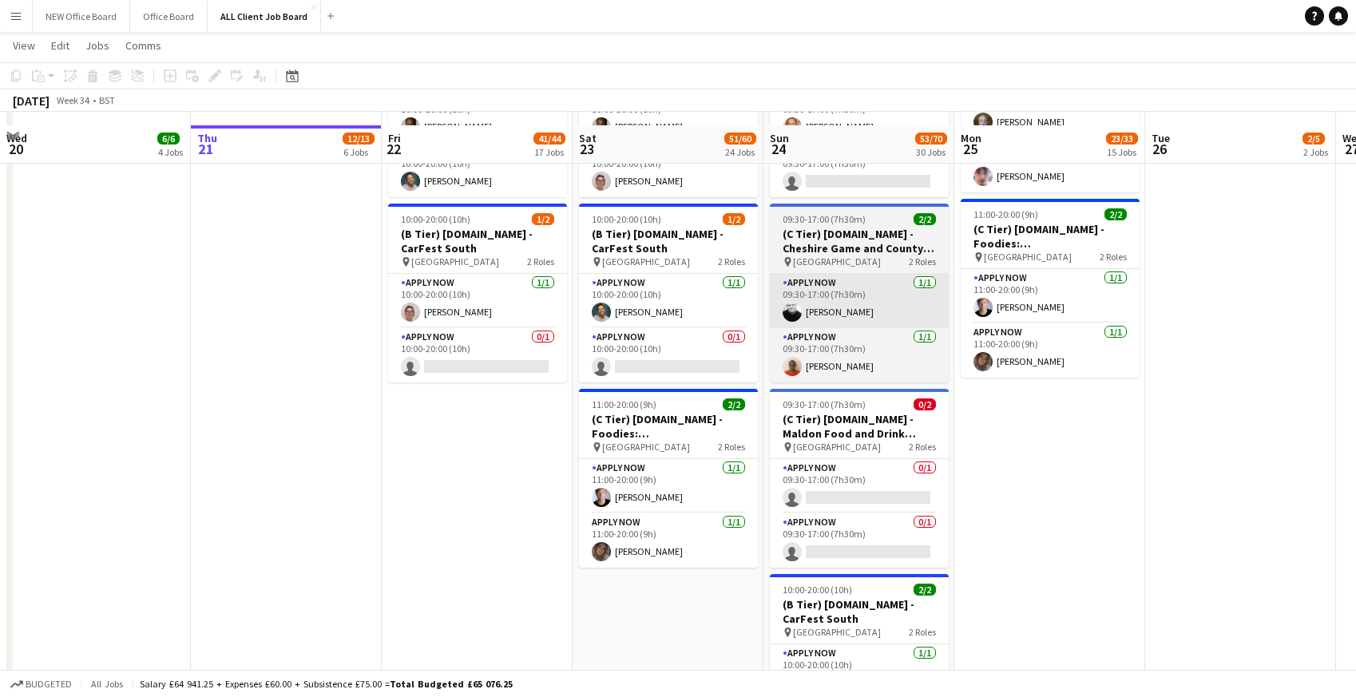
scroll to position [5603, 0]
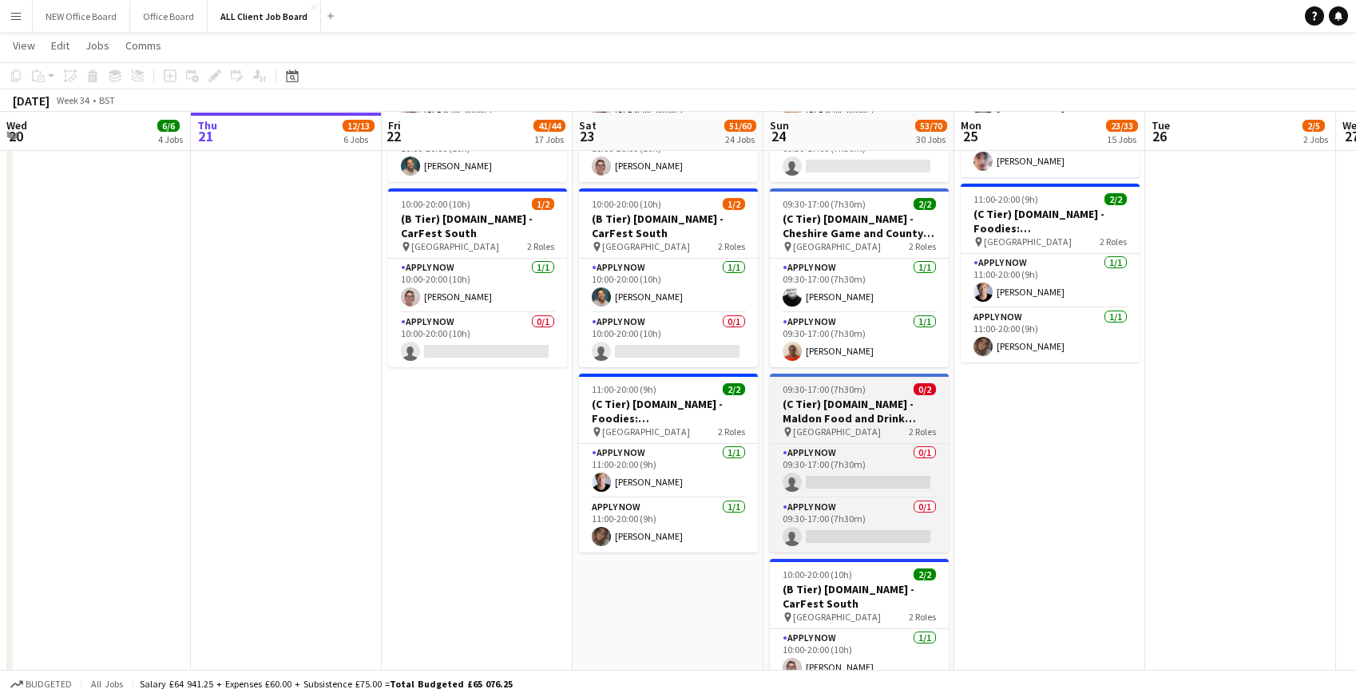
click at [855, 398] on h3 "(C Tier) [DOMAIN_NAME] - Maldon Food and Drink Festival" at bounding box center [859, 411] width 179 height 29
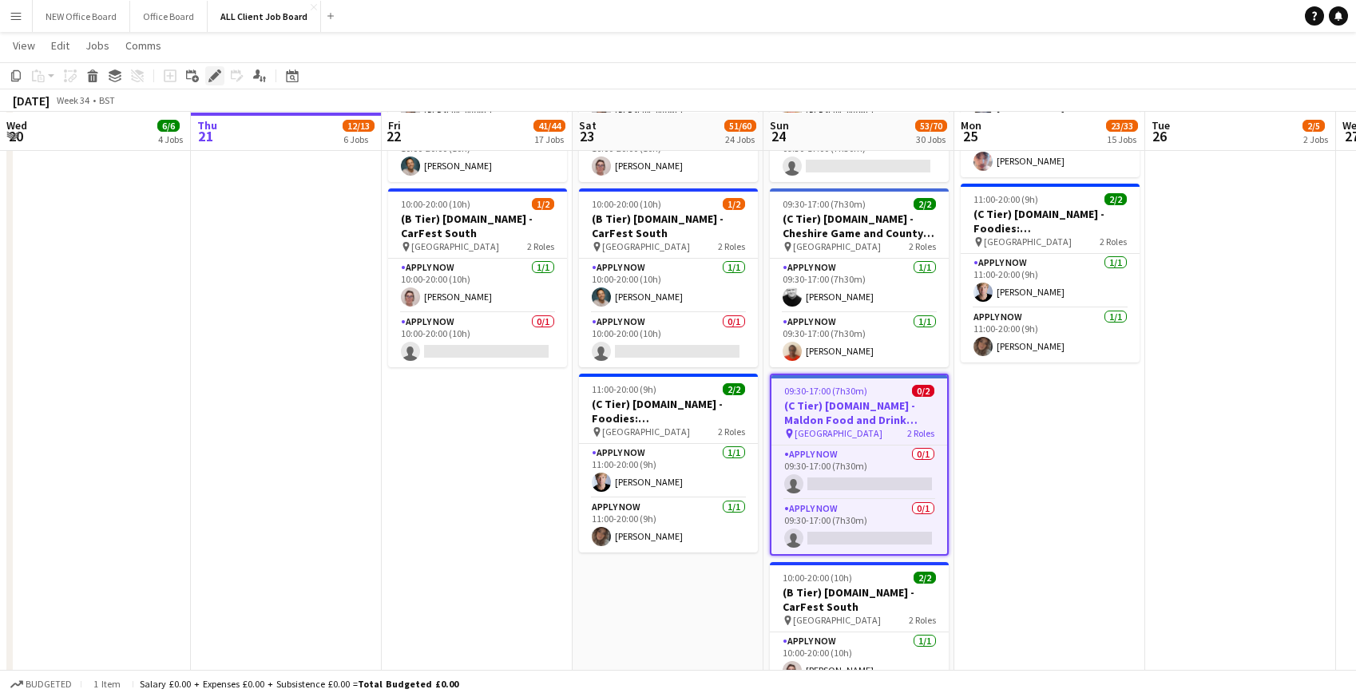
click at [219, 77] on icon "Edit" at bounding box center [214, 75] width 13 height 13
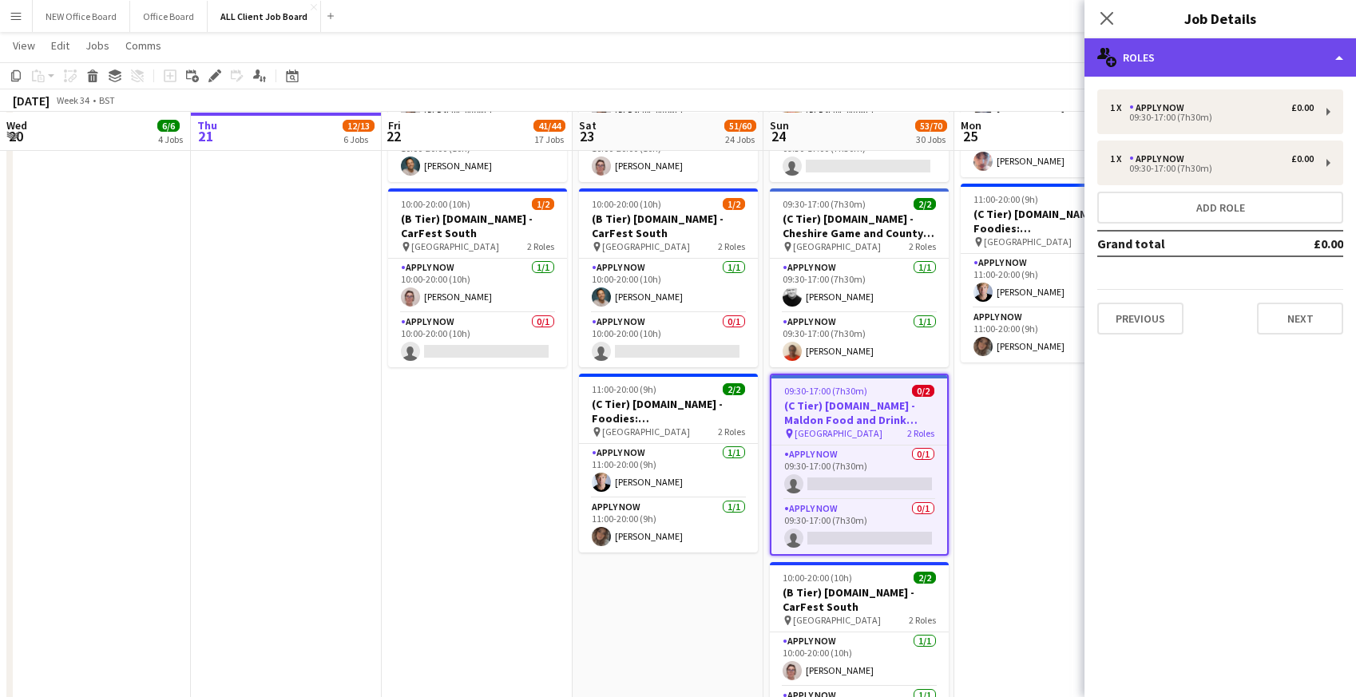
click at [1275, 56] on div "multiple-users-add Roles" at bounding box center [1219, 57] width 271 height 38
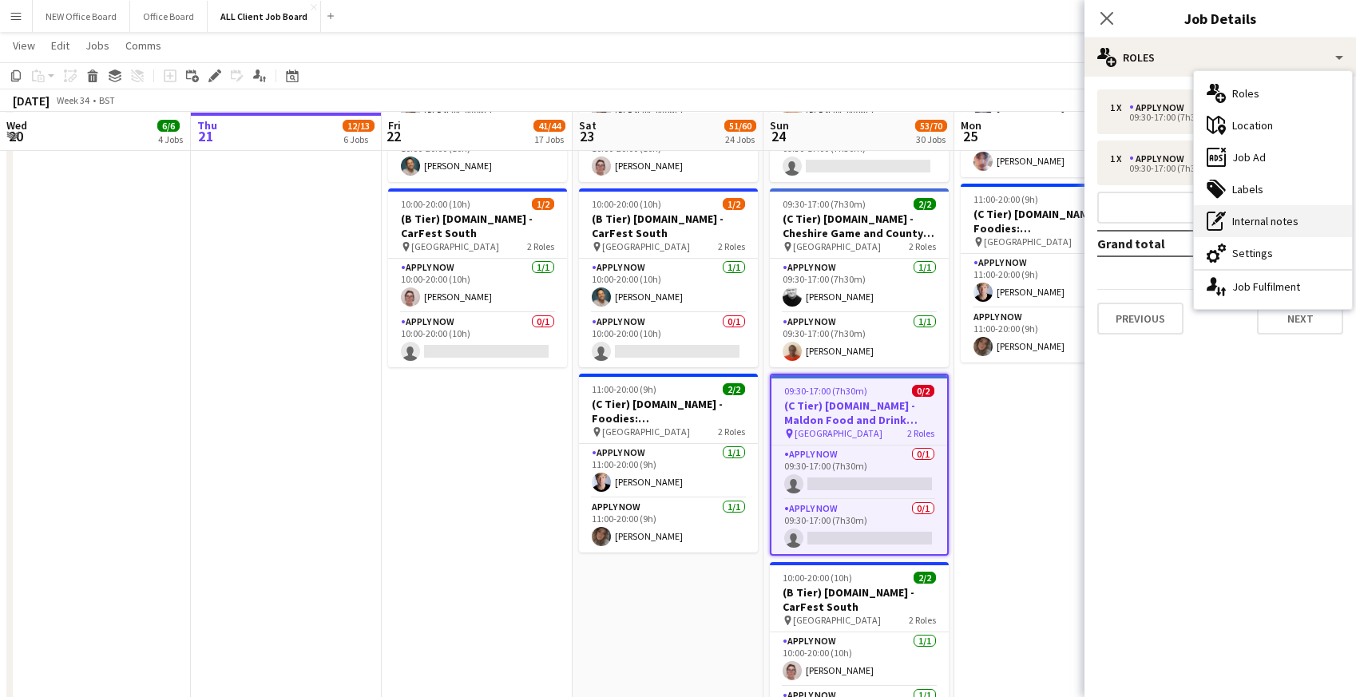
click at [1249, 224] on div "pen-write Internal notes" at bounding box center [1272, 221] width 158 height 32
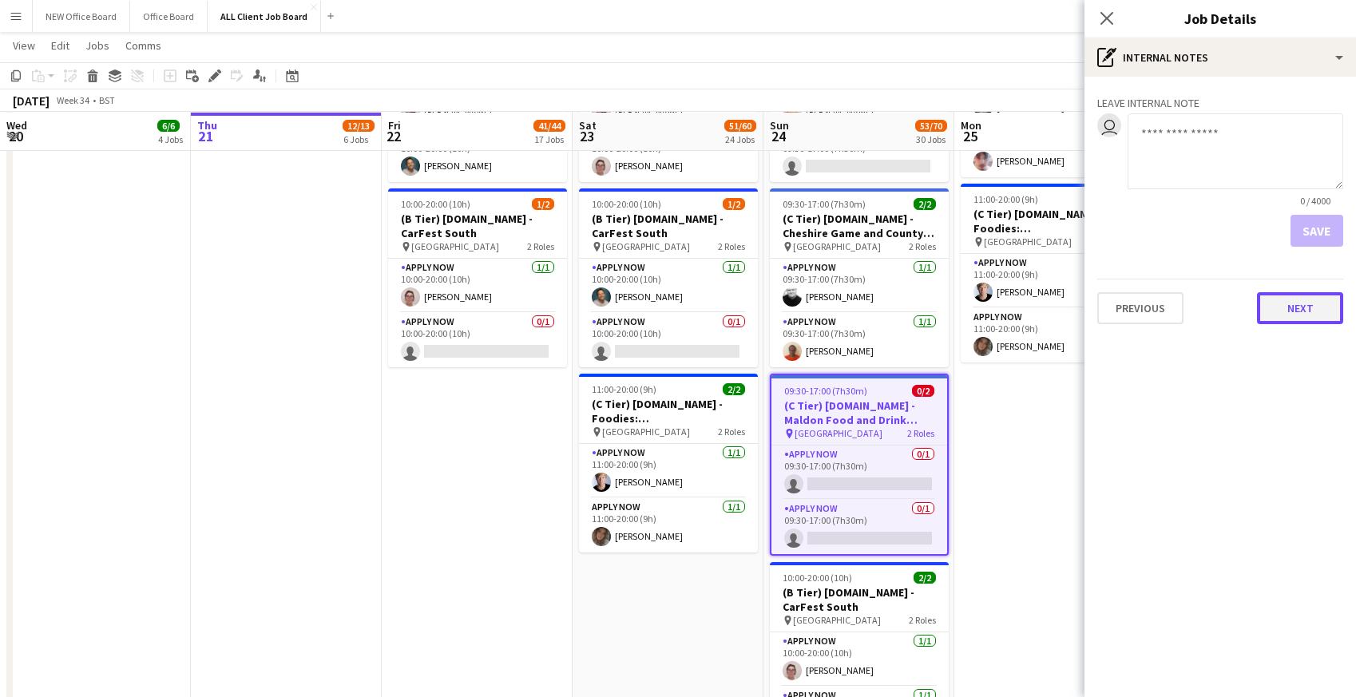
click at [1293, 311] on button "Next" at bounding box center [1300, 308] width 86 height 32
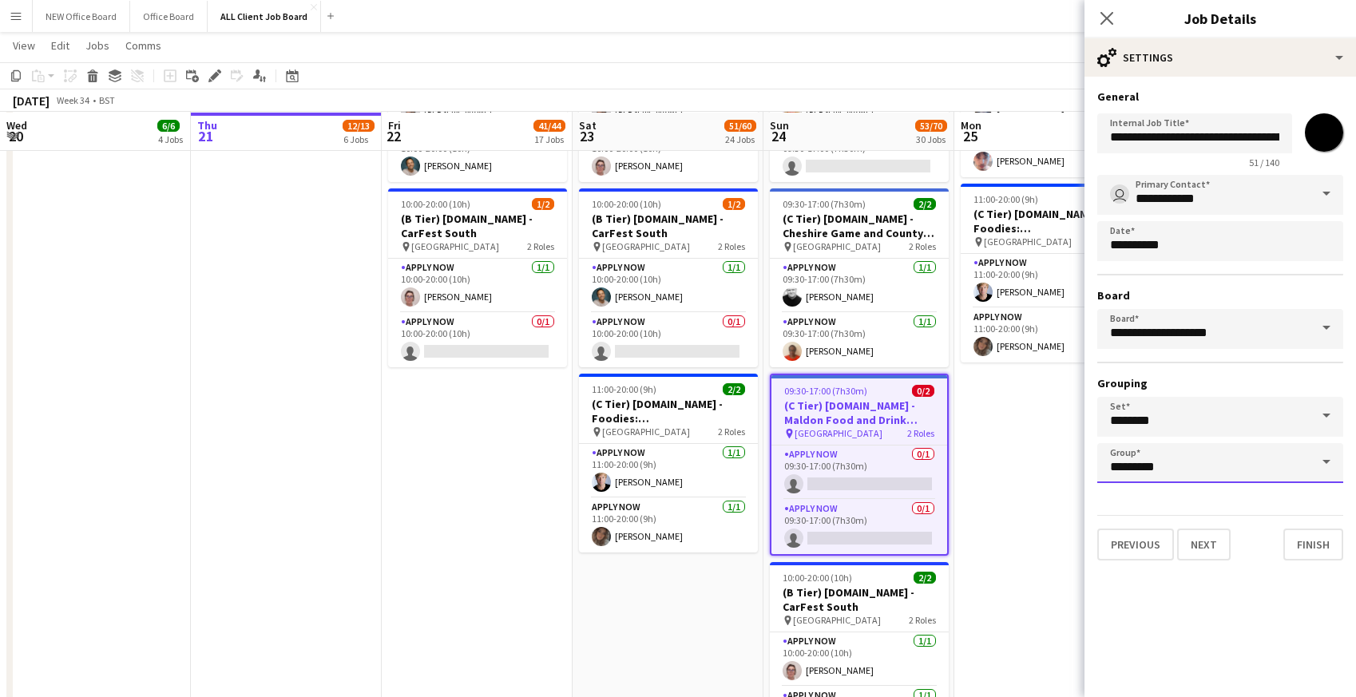
click at [1143, 465] on input "*********" at bounding box center [1220, 463] width 246 height 40
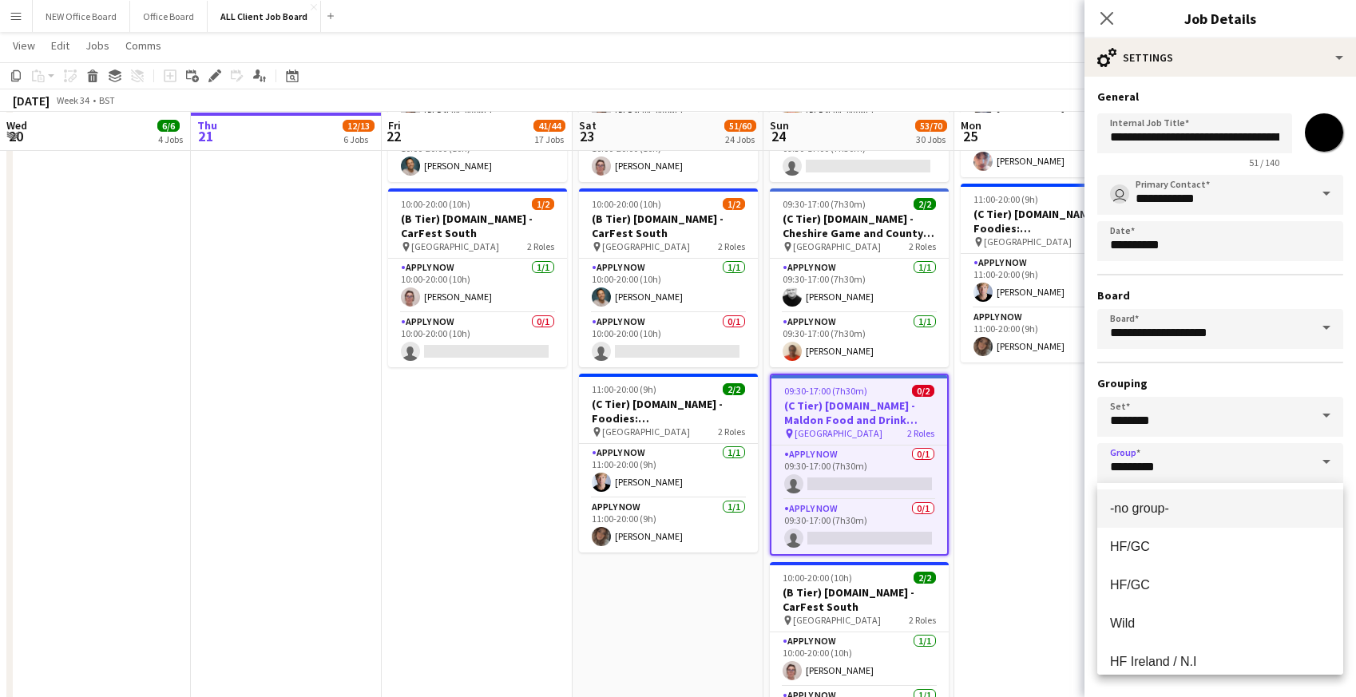
click at [1137, 516] on mat-option "-no group-" at bounding box center [1220, 508] width 246 height 38
type input "**********"
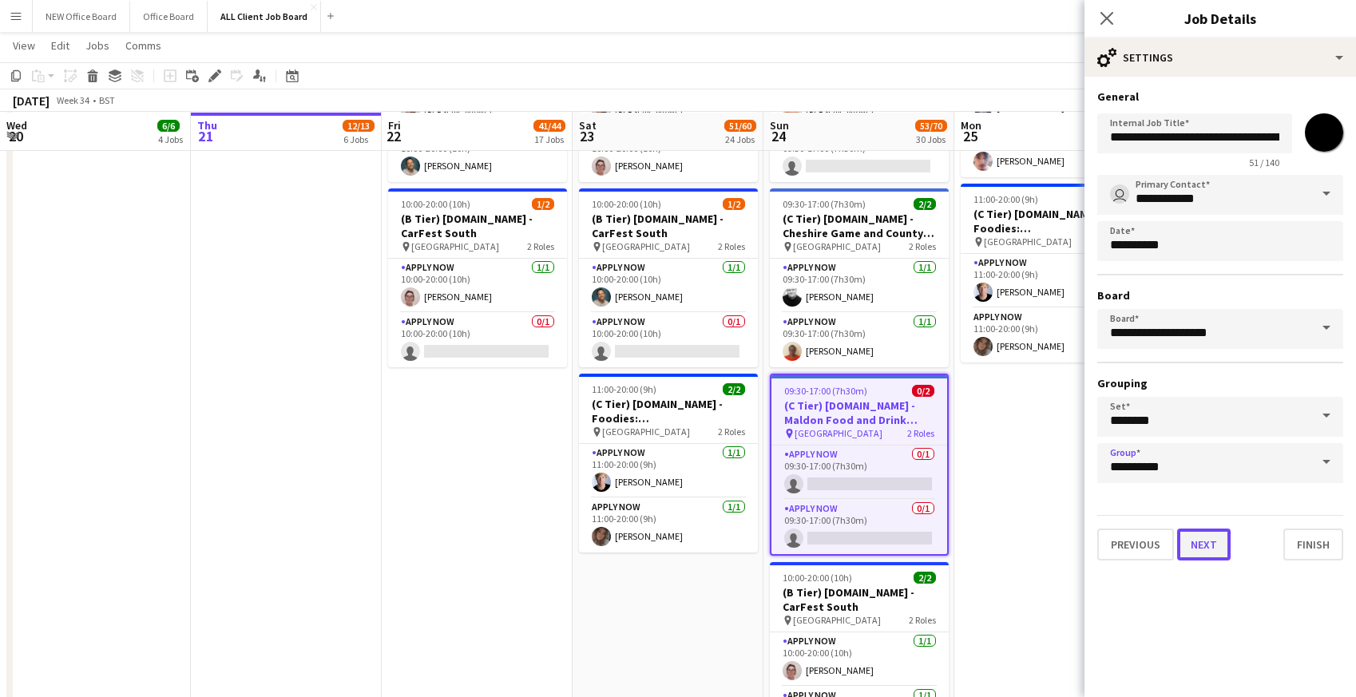
click at [1196, 546] on button "Next" at bounding box center [1203, 544] width 53 height 32
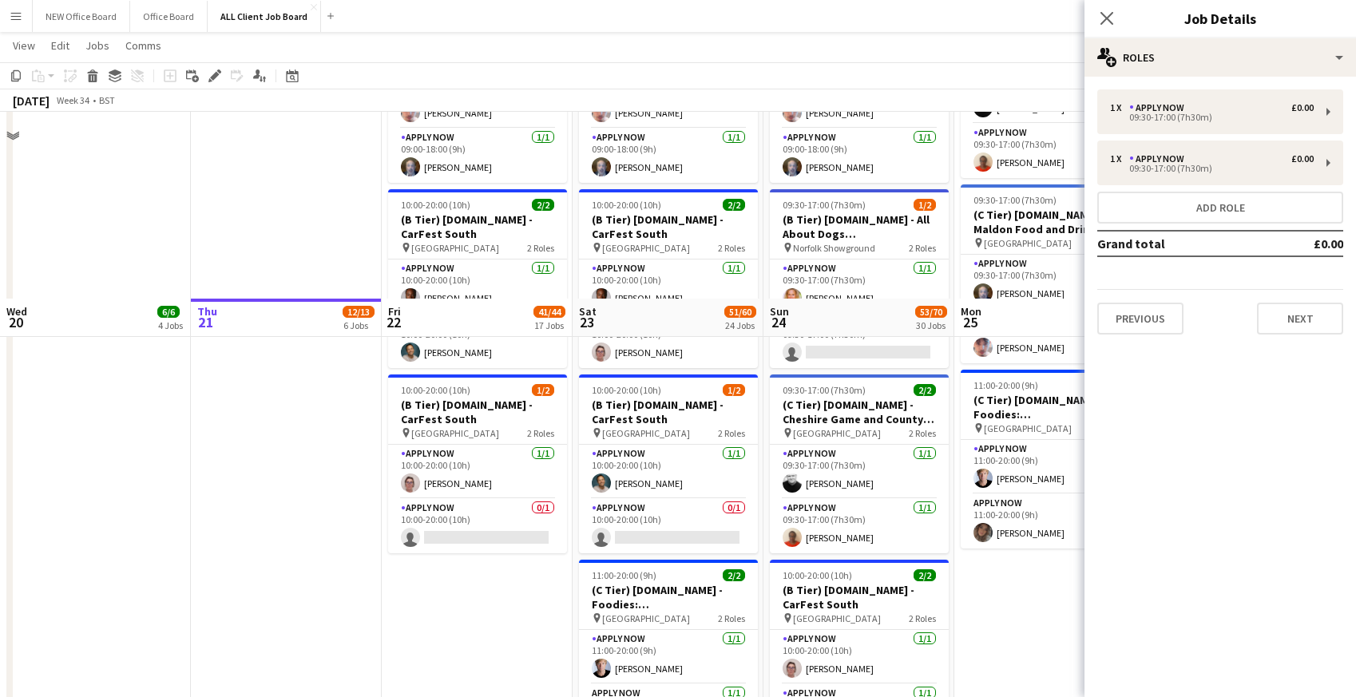
scroll to position [5789, 0]
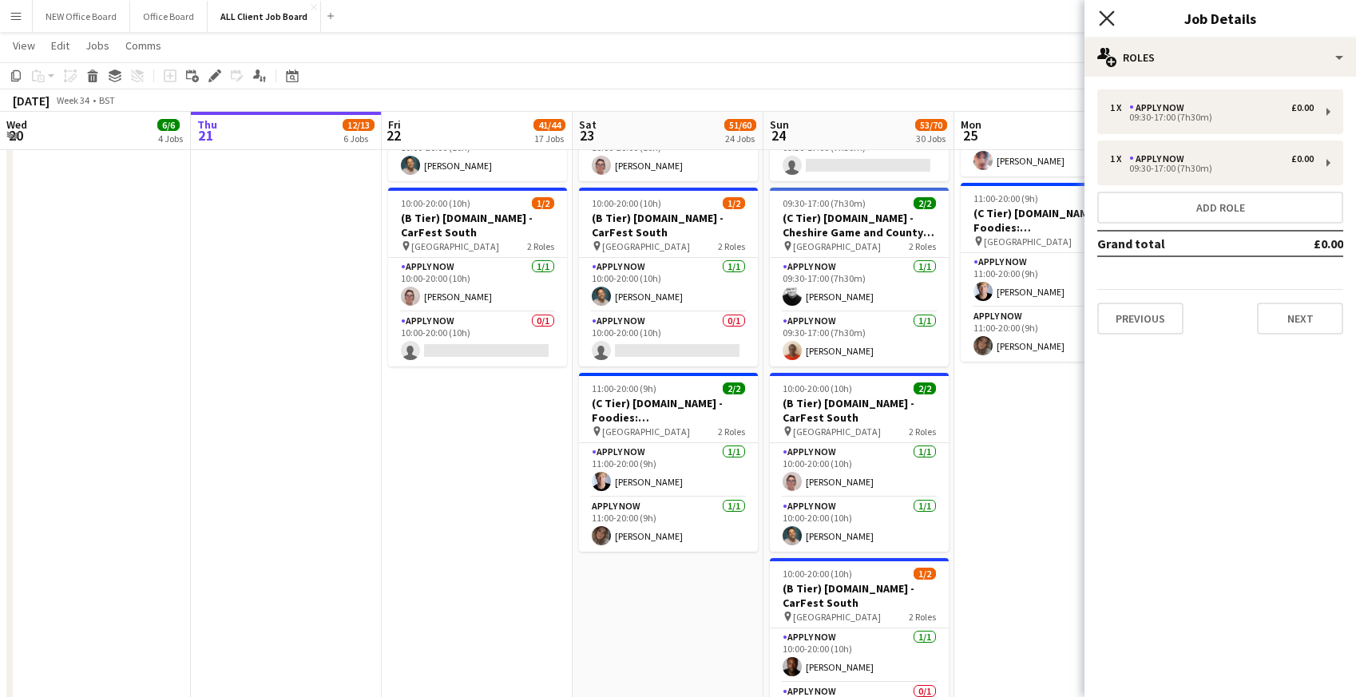
click at [1103, 13] on icon "Close pop-in" at bounding box center [1105, 17] width 15 height 15
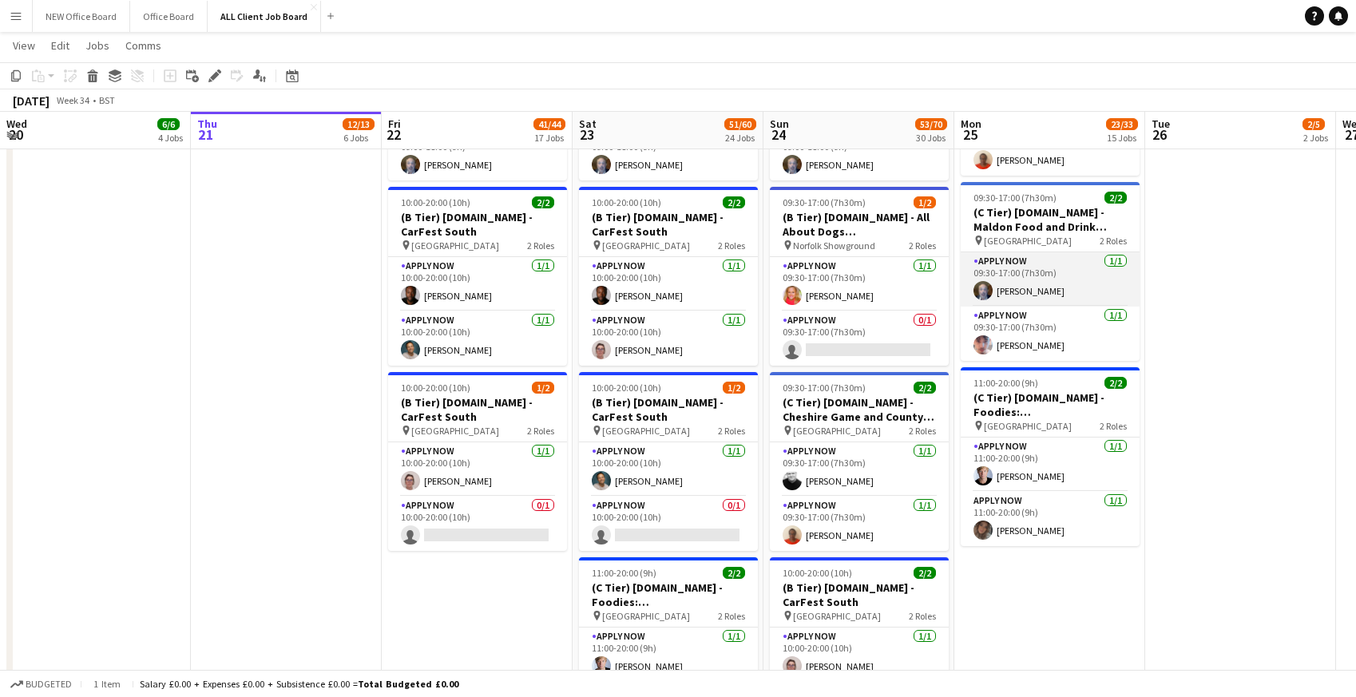
scroll to position [5603, 0]
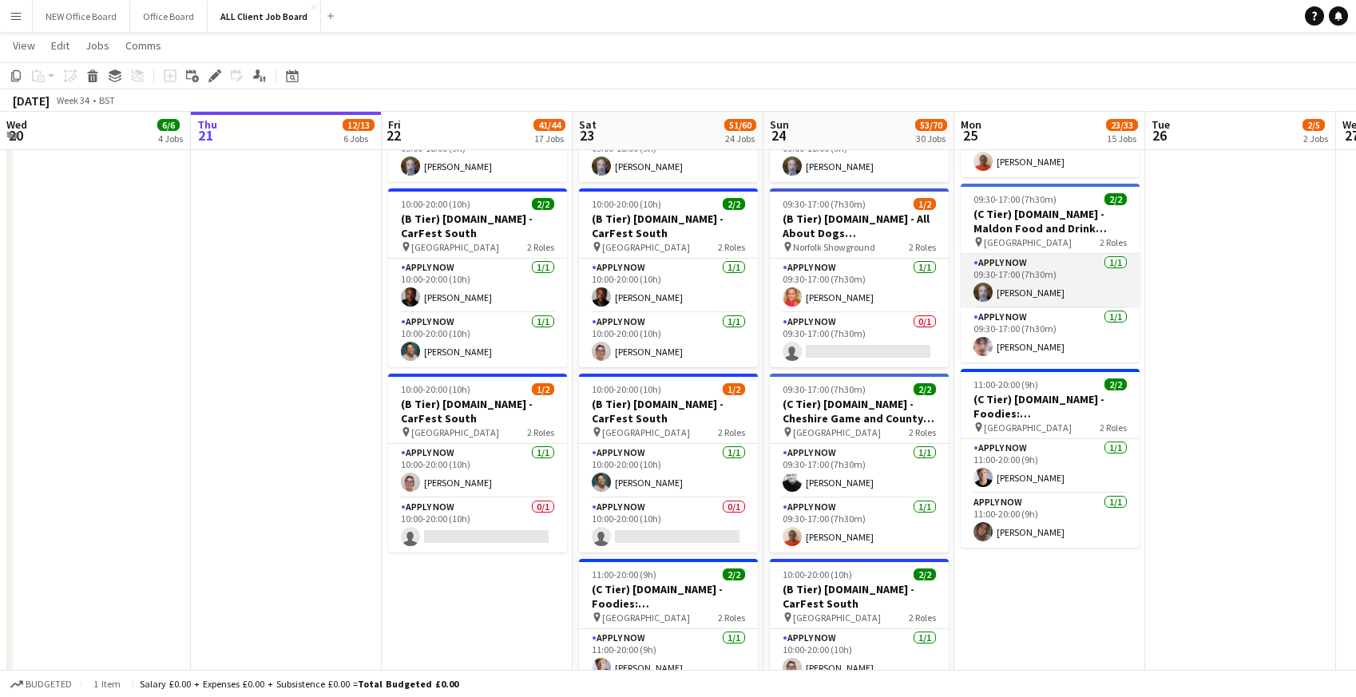
click at [1007, 287] on app-card-role "APPLY NOW [DATE] 09:30-17:00 (7h30m) [PERSON_NAME]" at bounding box center [1049, 281] width 179 height 54
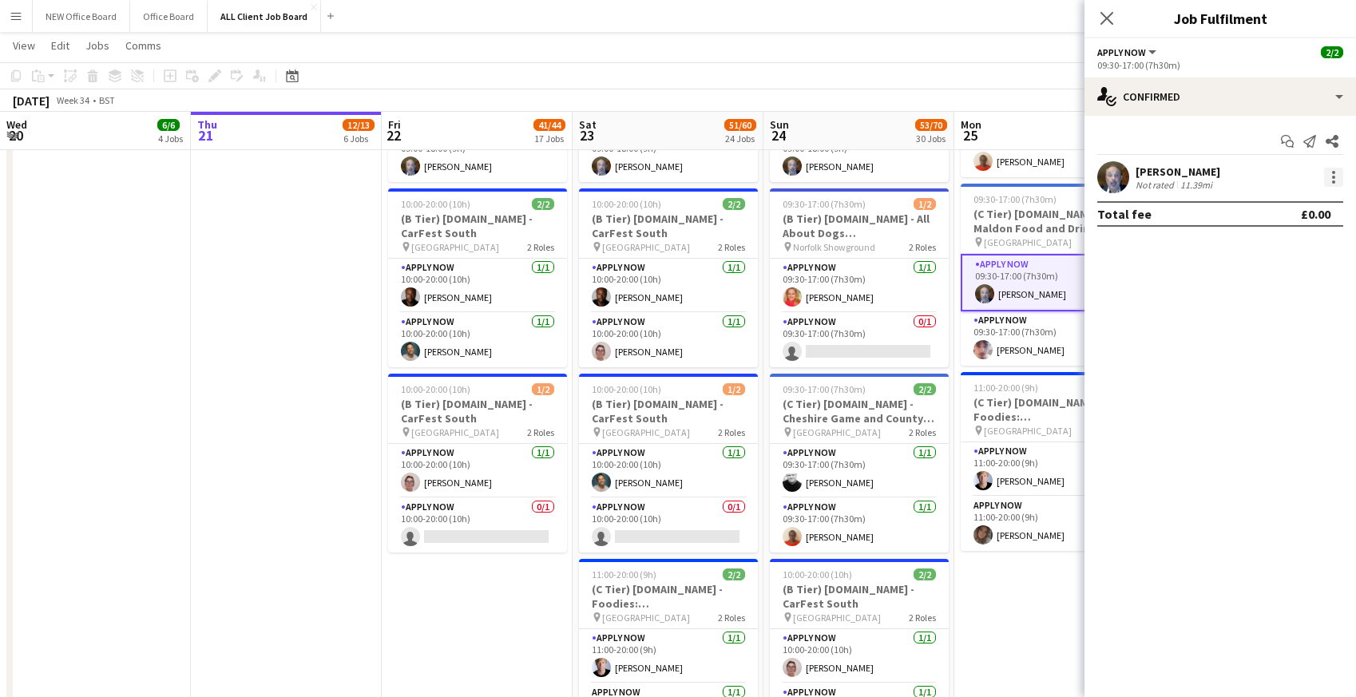
click at [1334, 173] on div at bounding box center [1333, 177] width 19 height 19
click at [1247, 356] on span "Remove" at bounding box center [1255, 360] width 48 height 14
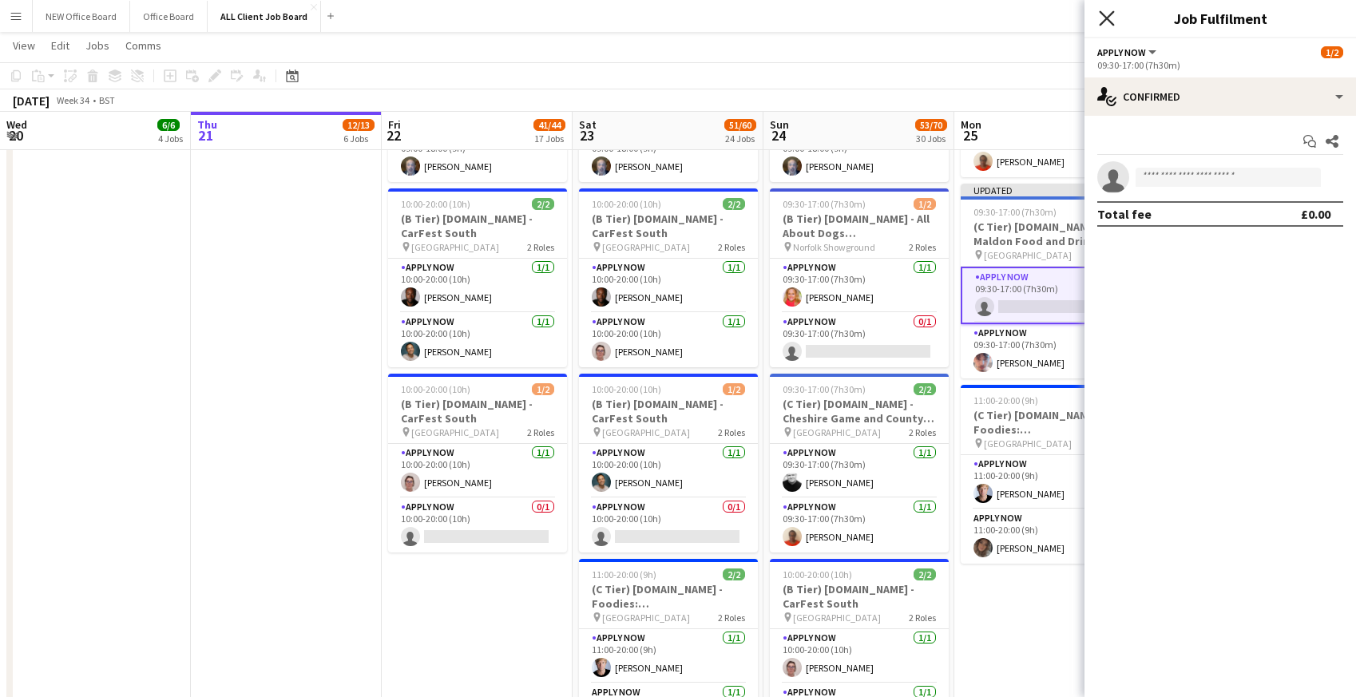
click at [1106, 19] on icon at bounding box center [1105, 17] width 15 height 15
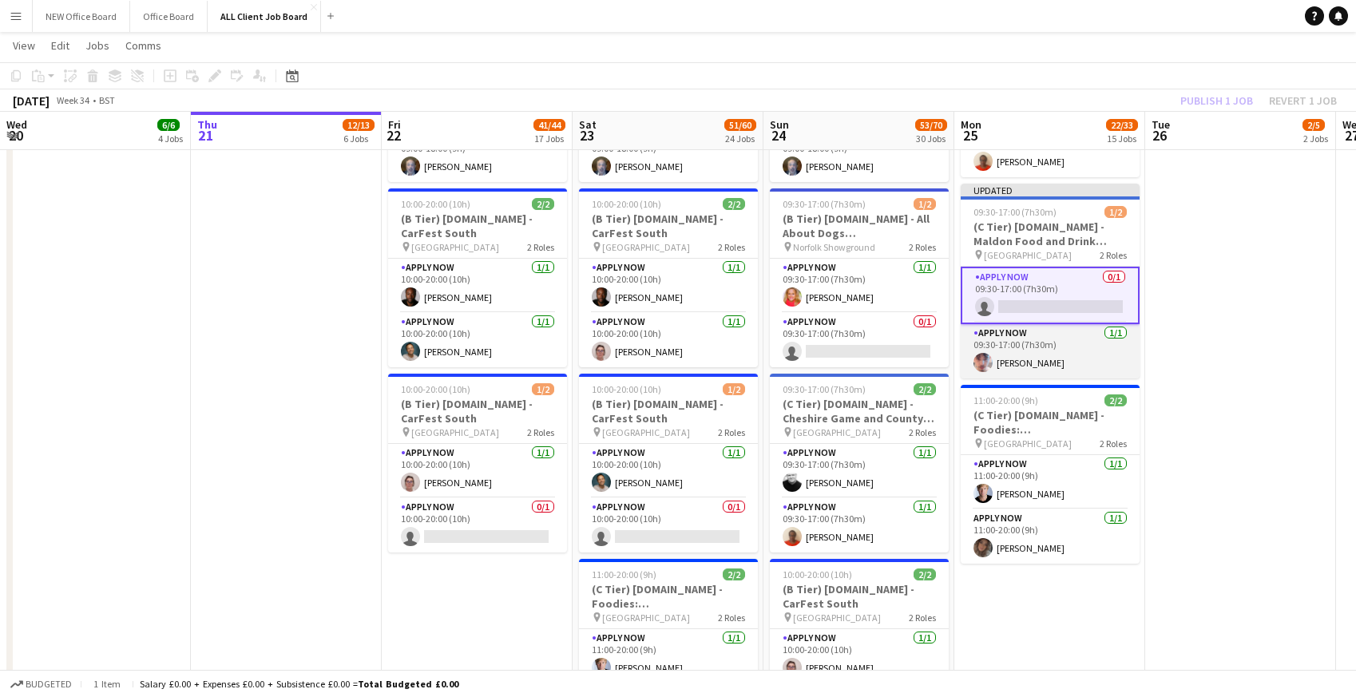
click at [1009, 350] on app-card-role "APPLY NOW [DATE] 09:30-17:00 (7h30m) [PERSON_NAME]" at bounding box center [1049, 351] width 179 height 54
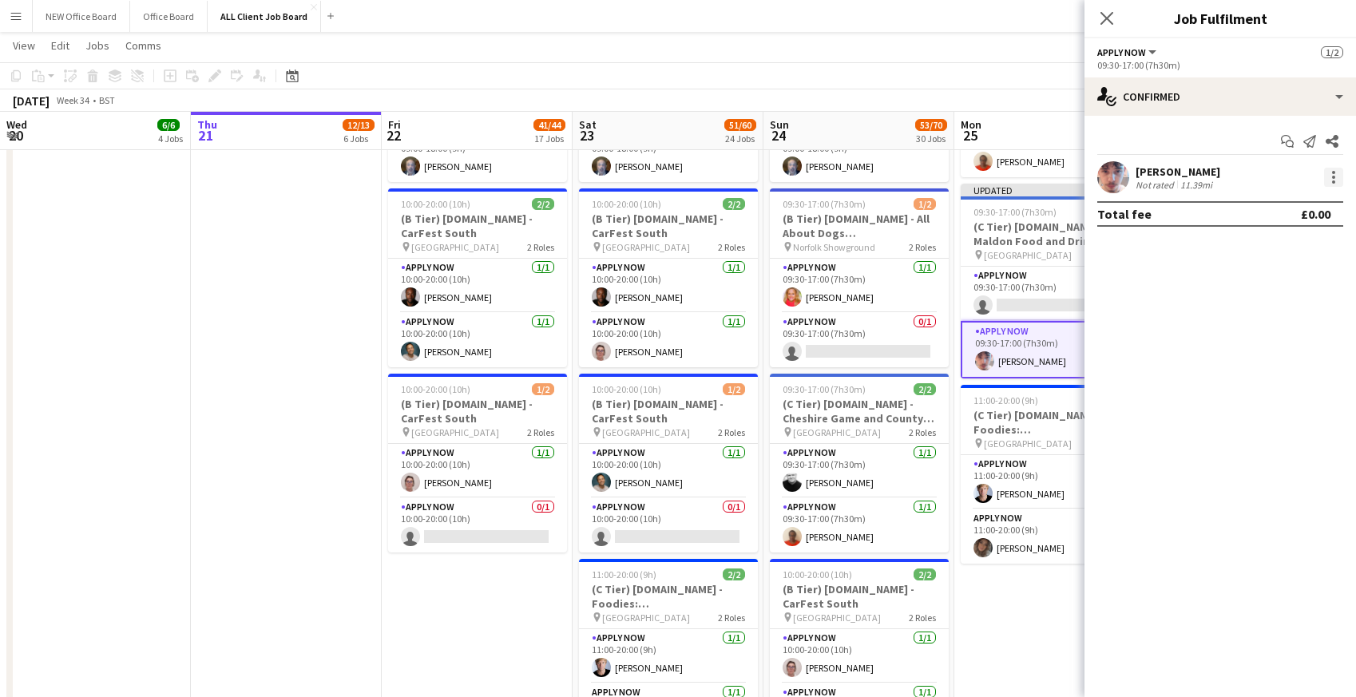
click at [1334, 179] on div at bounding box center [1333, 177] width 19 height 19
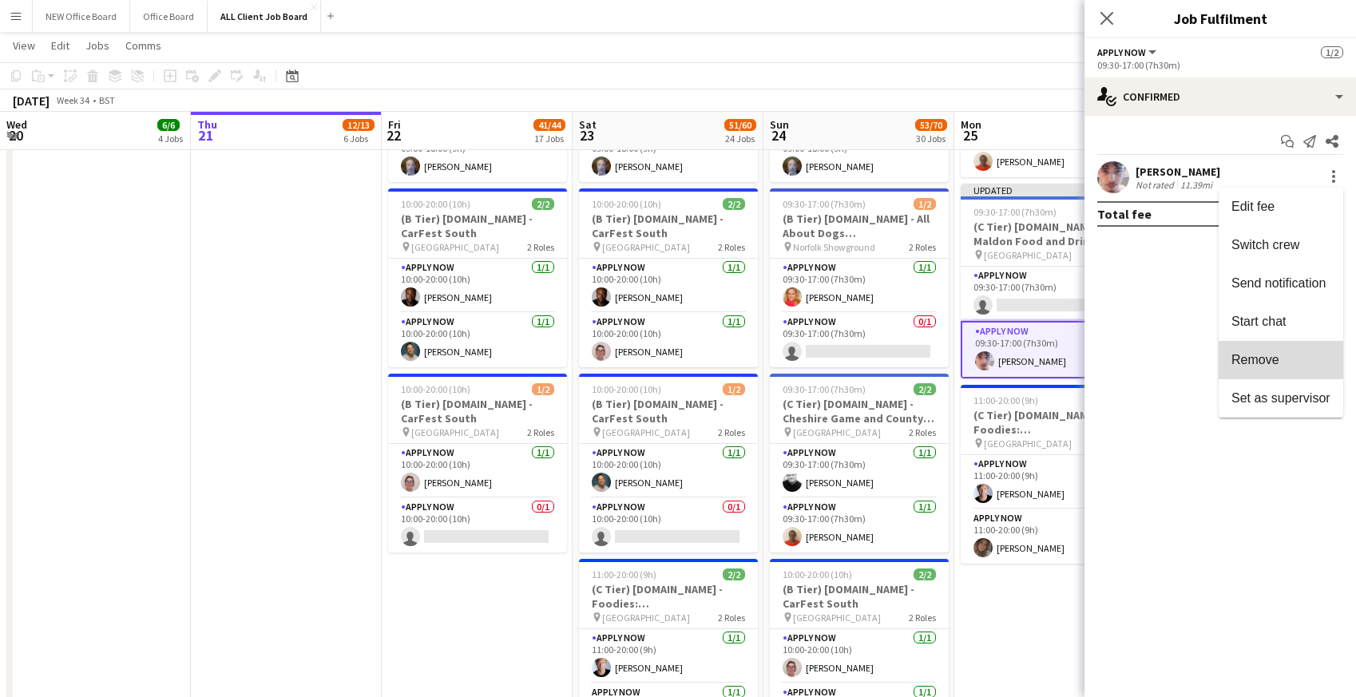
click at [1259, 358] on span "Remove" at bounding box center [1255, 360] width 48 height 14
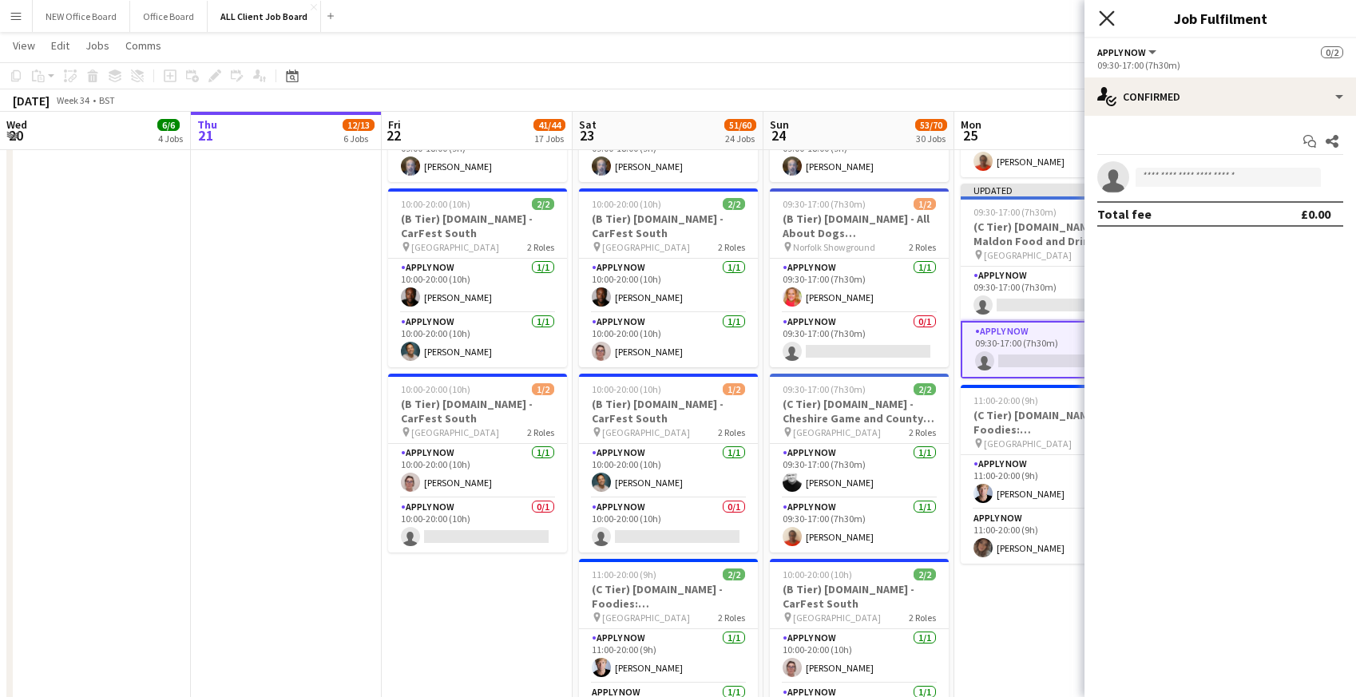
click at [1104, 17] on icon at bounding box center [1105, 17] width 15 height 15
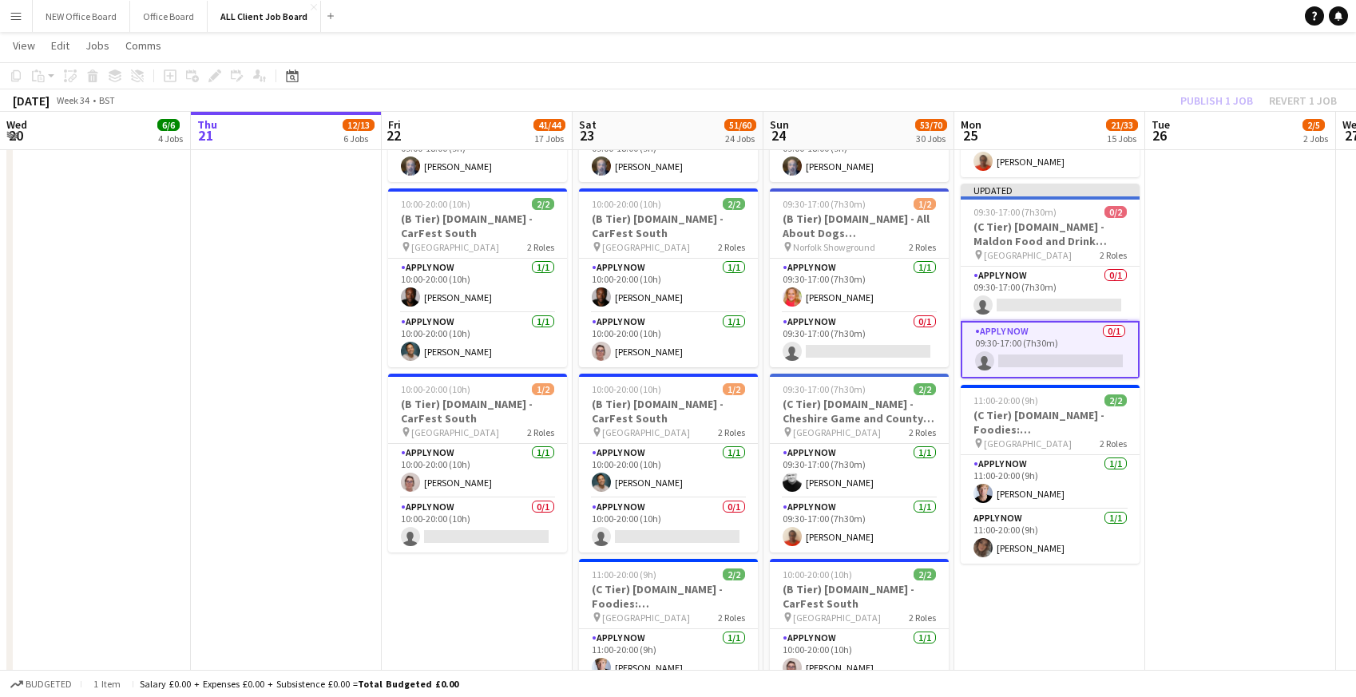
click at [1178, 229] on app-date-cell at bounding box center [1240, 475] width 191 height 1337
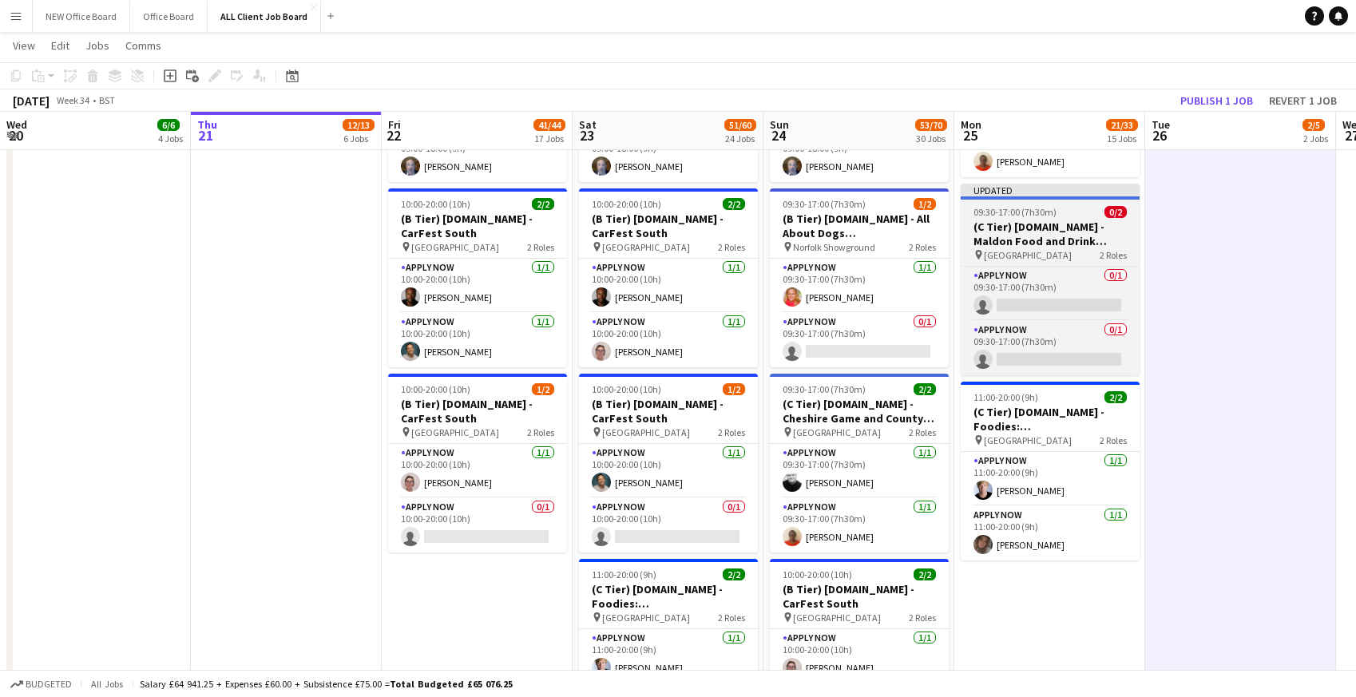
click at [986, 204] on app-job-card "Updated 09:30-17:00 (7h30m) 0/2 (C Tier) [DOMAIN_NAME] - Maldon Food and Drink …" at bounding box center [1049, 280] width 179 height 192
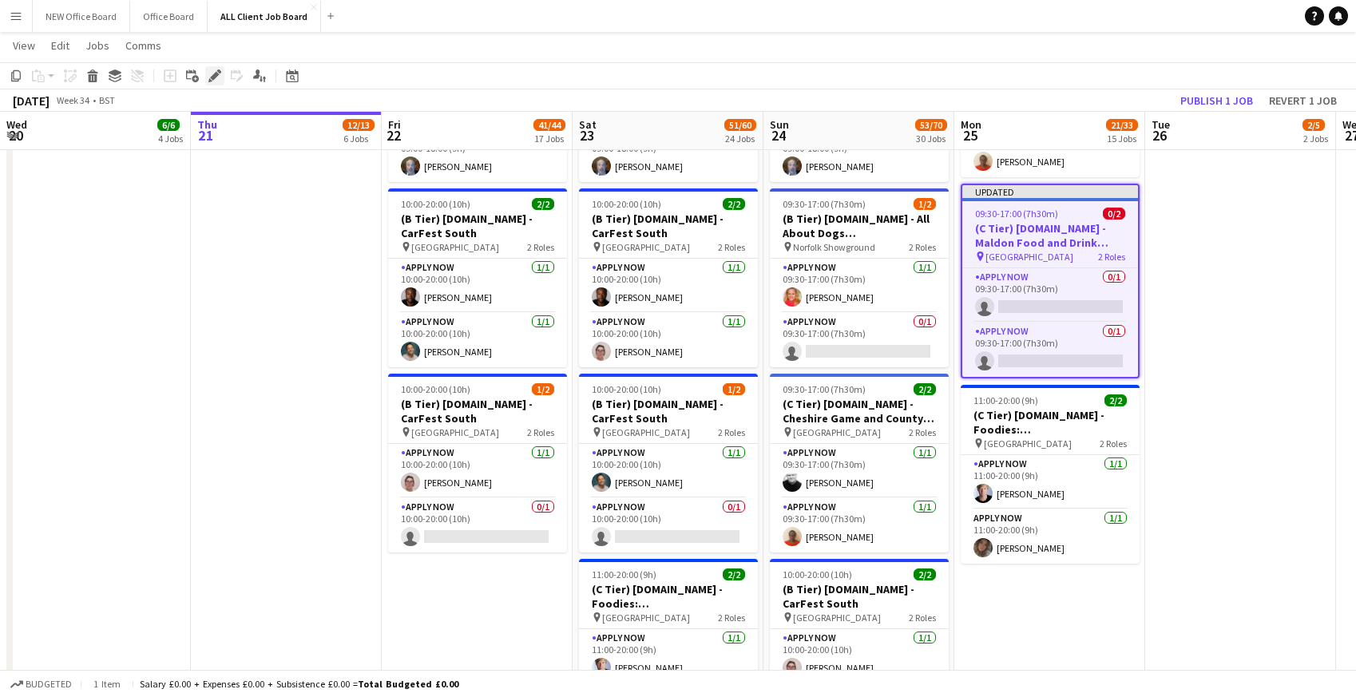
click at [213, 76] on icon at bounding box center [214, 76] width 9 height 9
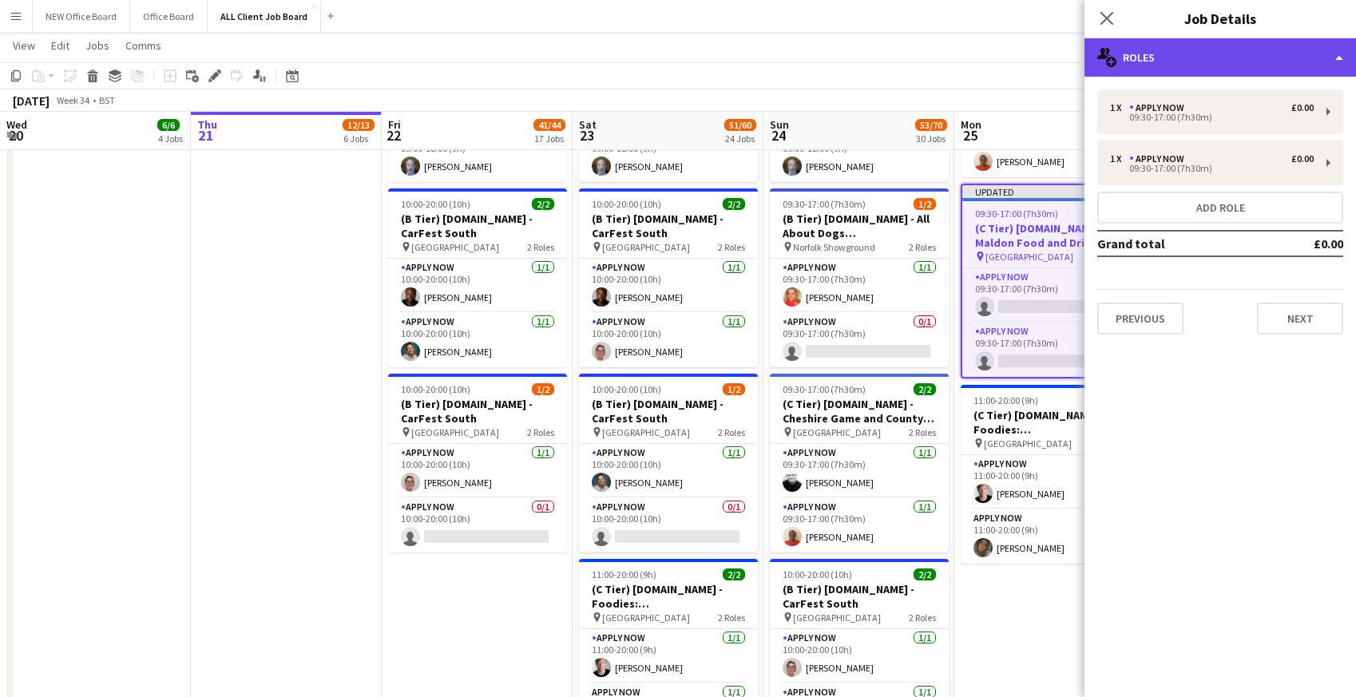
click at [1221, 51] on div "multiple-users-add Roles" at bounding box center [1219, 57] width 271 height 38
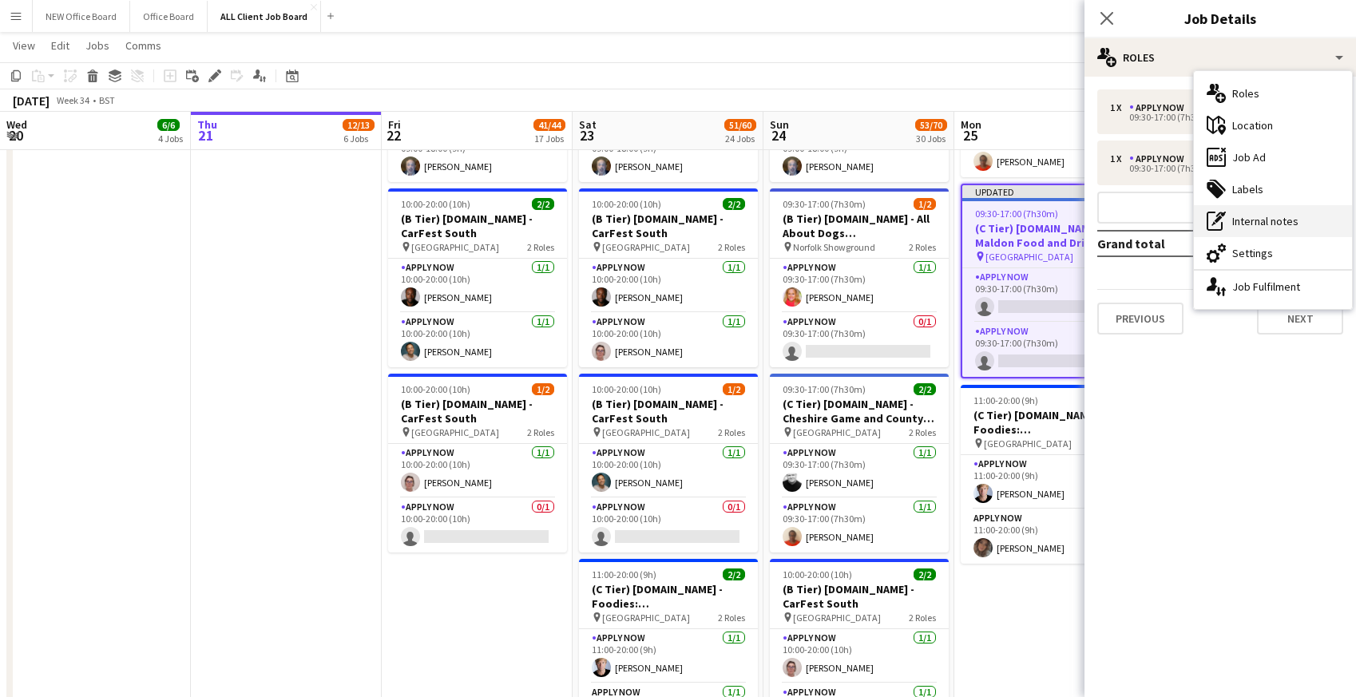
click at [1273, 227] on div "pen-write Internal notes" at bounding box center [1272, 221] width 158 height 32
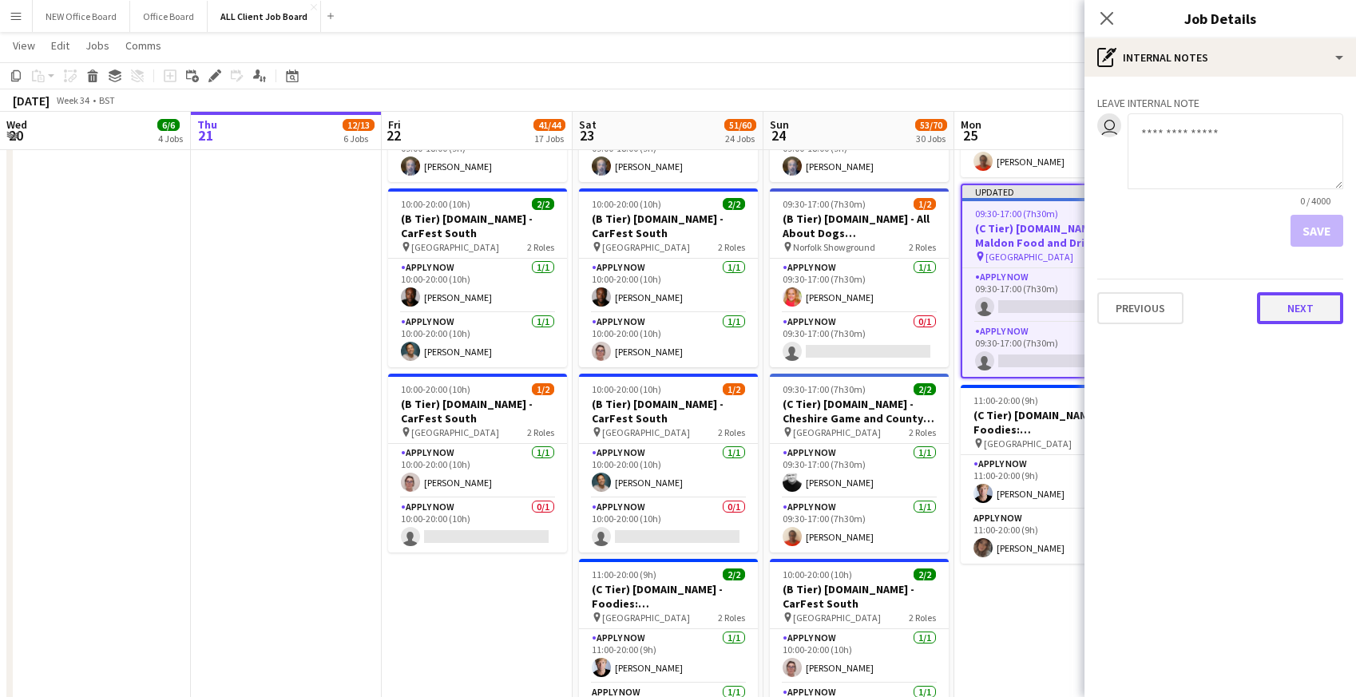
click at [1295, 310] on button "Next" at bounding box center [1300, 308] width 86 height 32
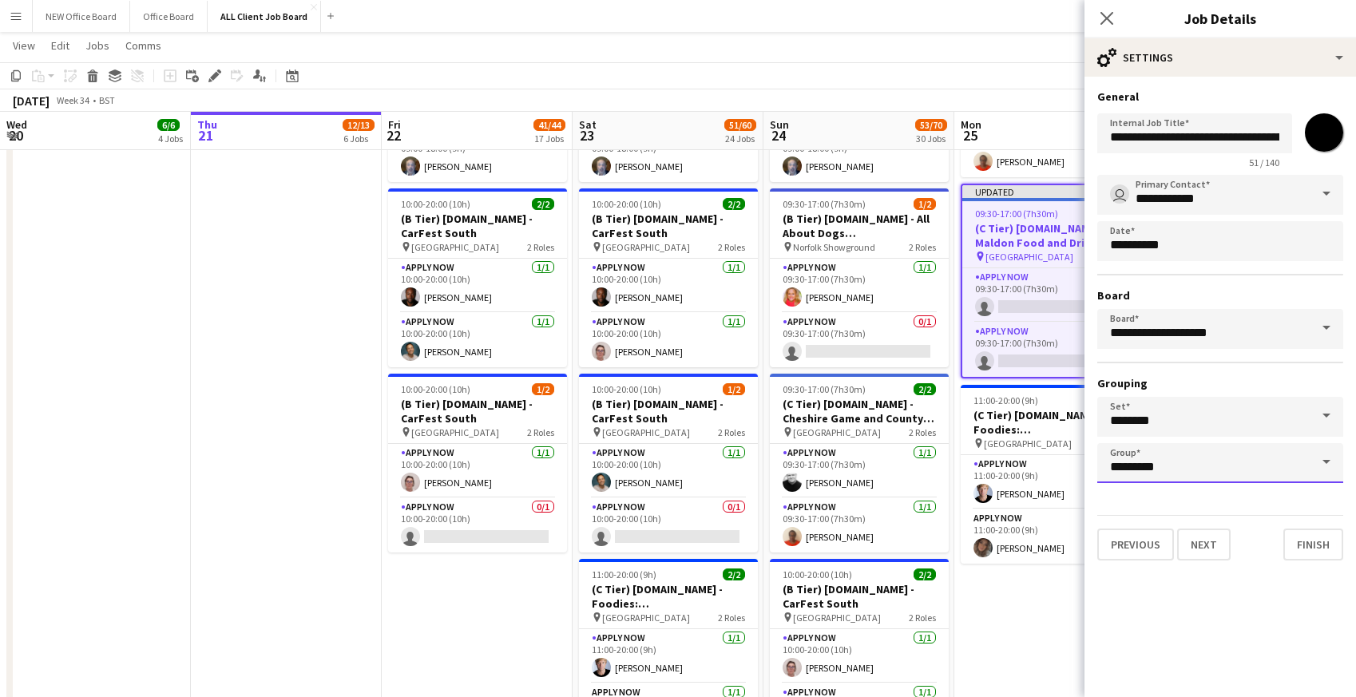
click at [1172, 466] on input "*********" at bounding box center [1220, 463] width 246 height 40
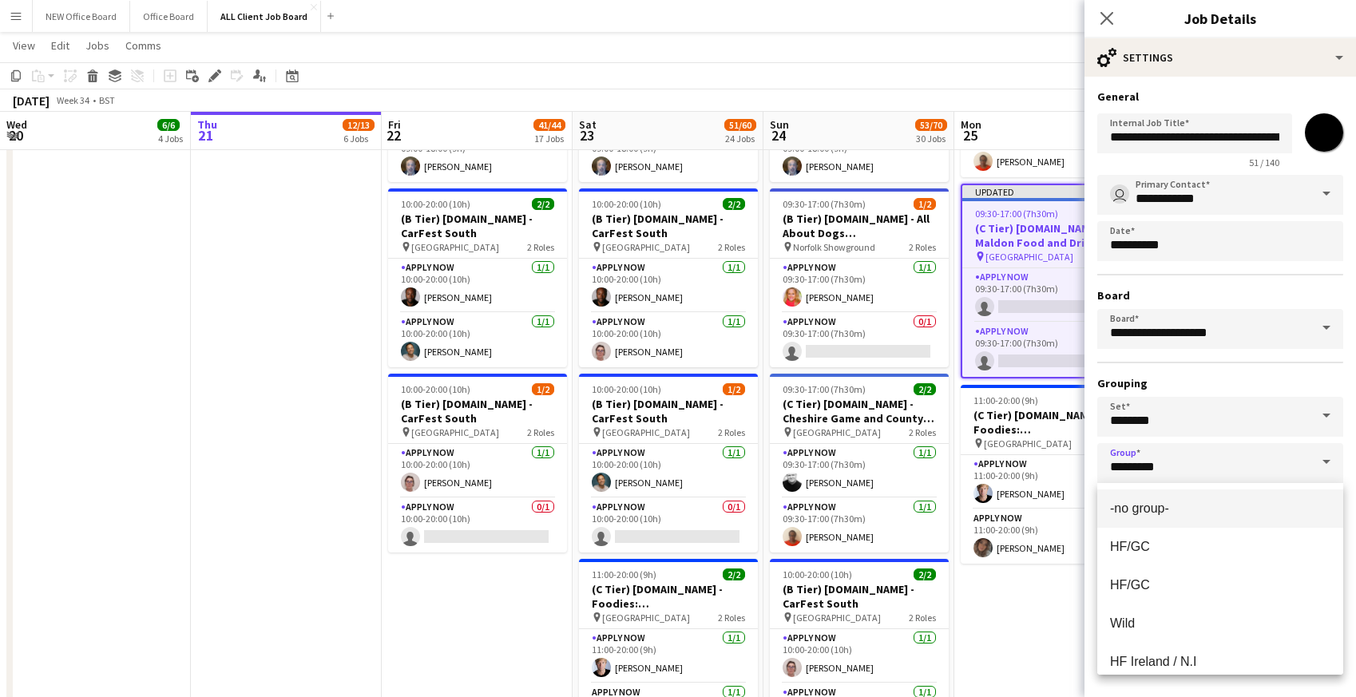
click at [1157, 513] on span "-no group-" at bounding box center [1139, 508] width 59 height 14
type input "**********"
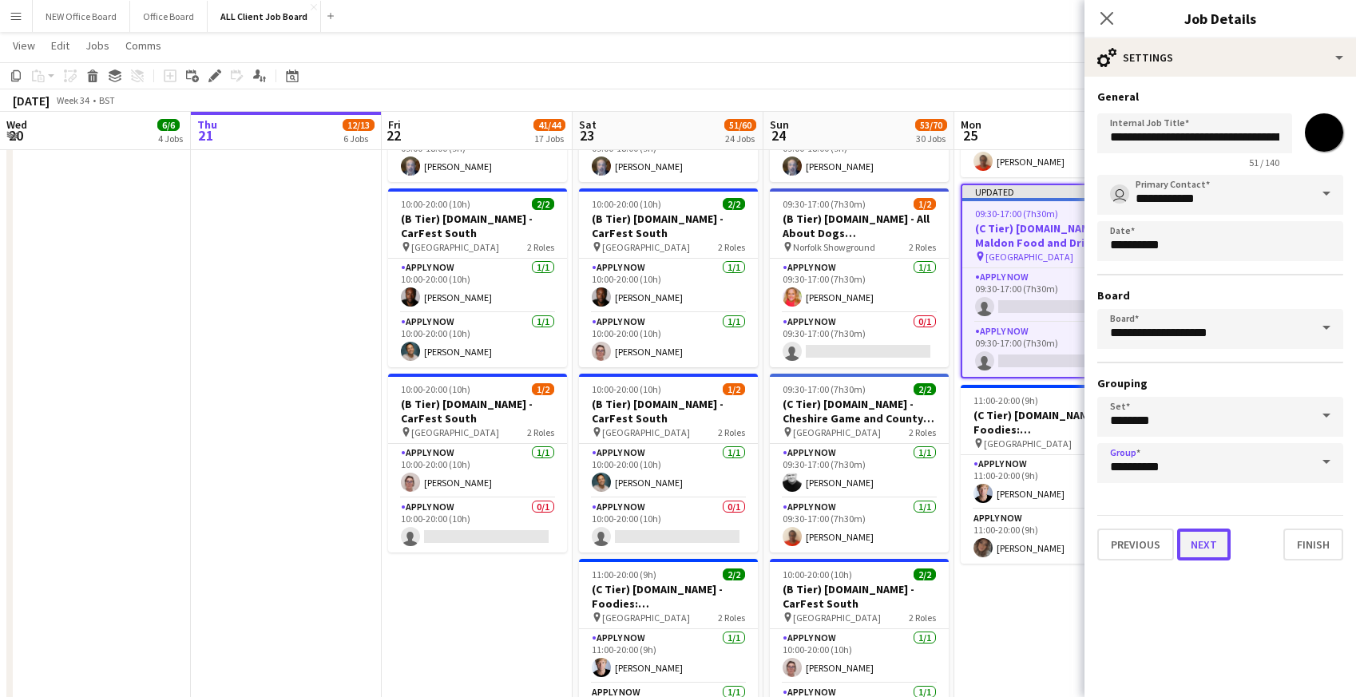
click at [1206, 548] on button "Next" at bounding box center [1203, 544] width 53 height 32
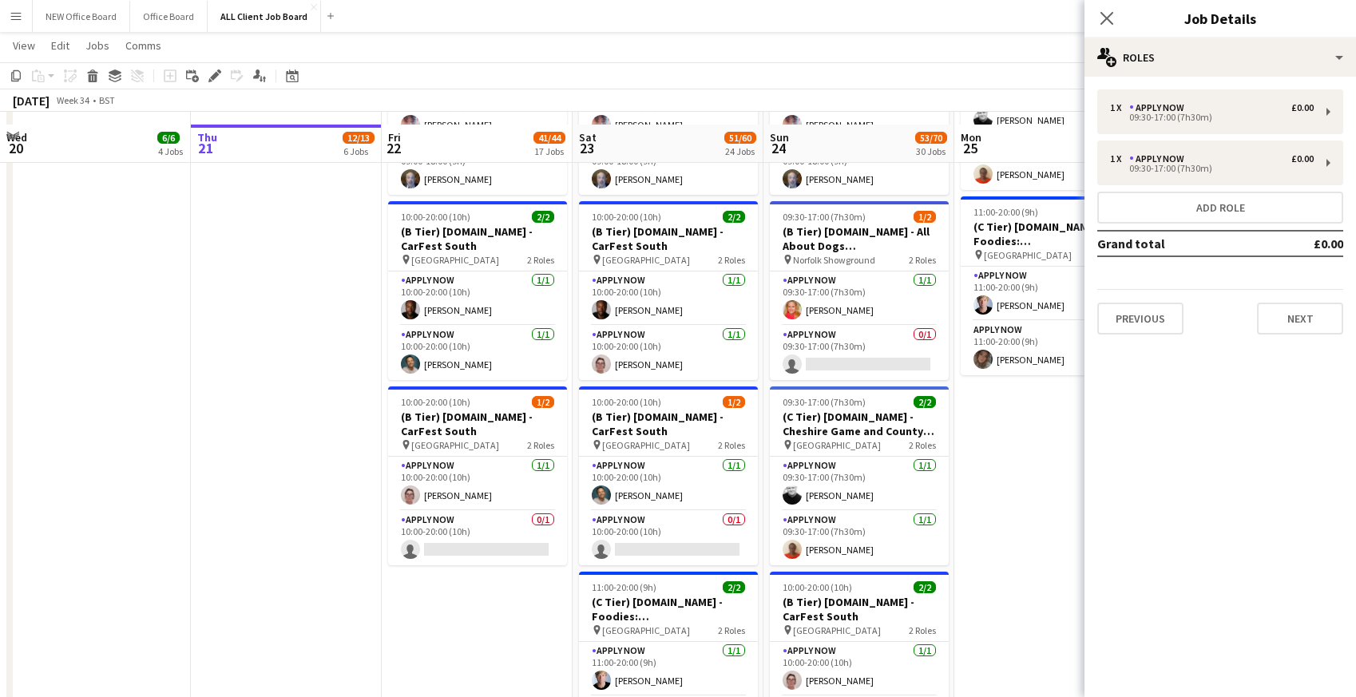
scroll to position [5616, 0]
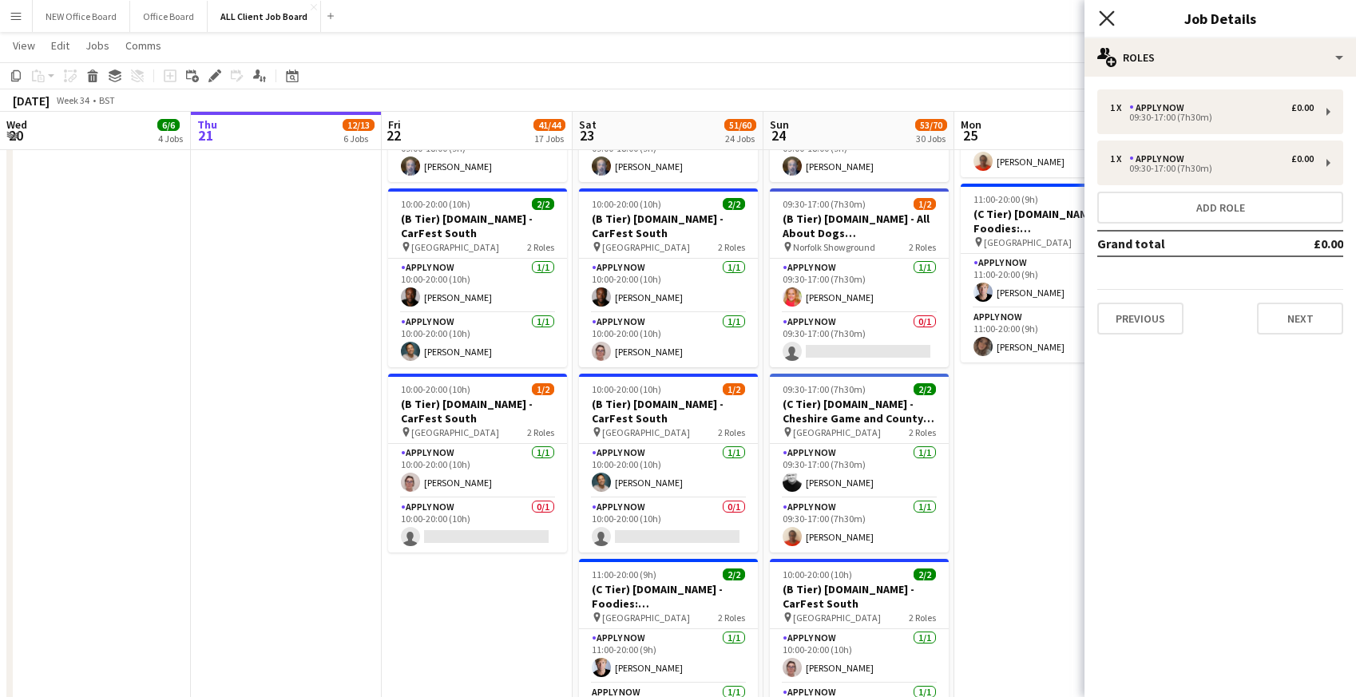
click at [1111, 21] on icon "Close pop-in" at bounding box center [1105, 17] width 15 height 15
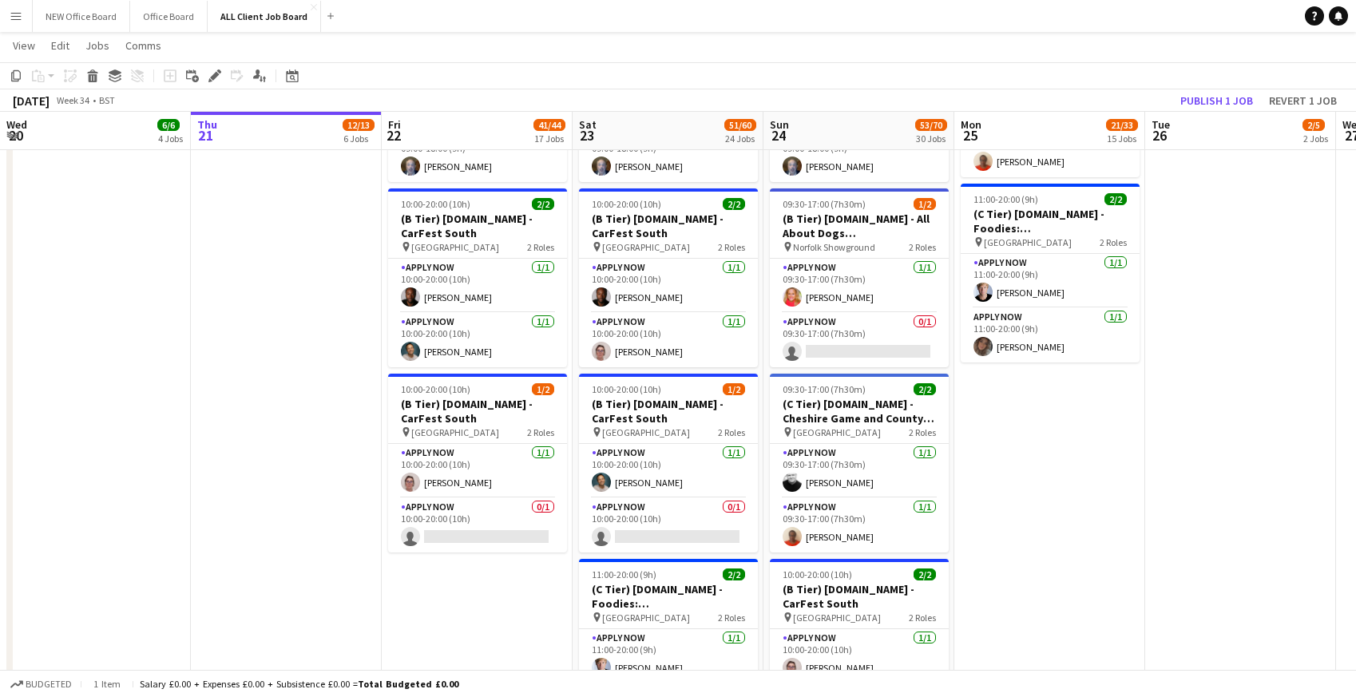
click at [1085, 46] on app-page-menu "View Day view expanded Day view collapsed Month view Date picker Jump to [DATE]…" at bounding box center [678, 47] width 1356 height 30
click at [1210, 103] on button "Publish 1 job" at bounding box center [1216, 100] width 85 height 21
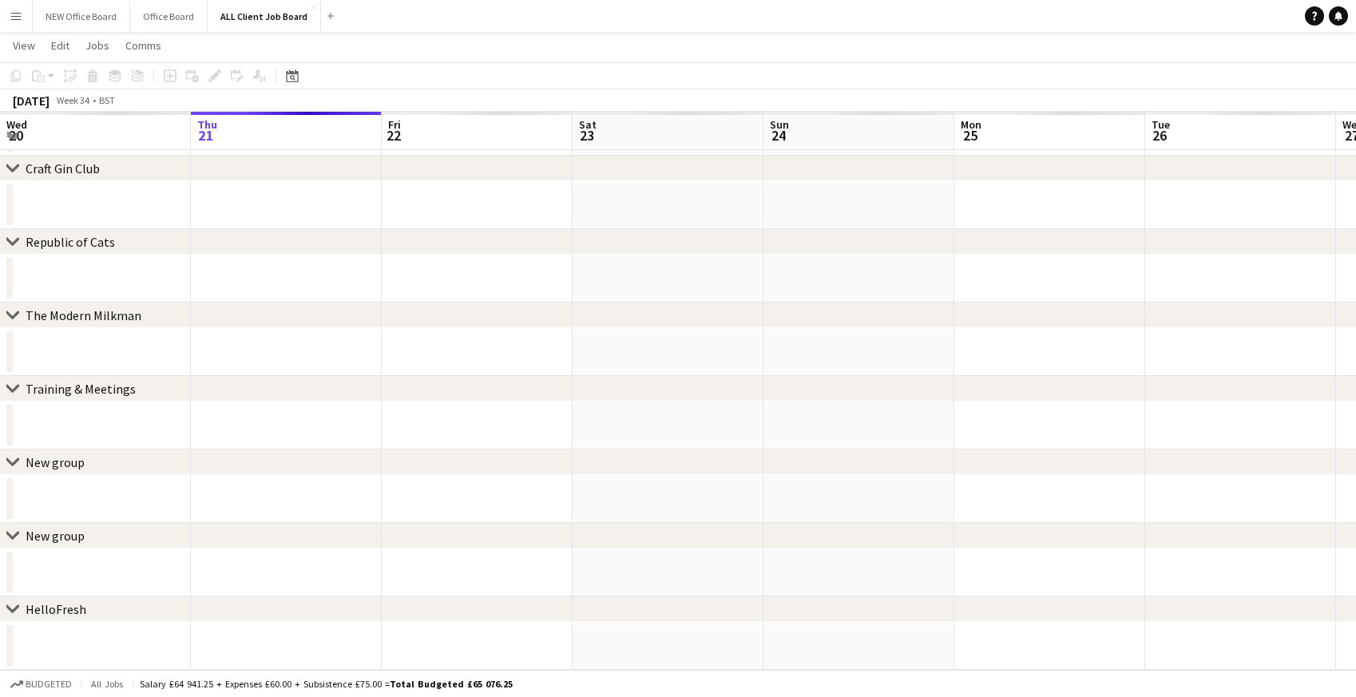
scroll to position [5809, 0]
